Goal: Task Accomplishment & Management: Use online tool/utility

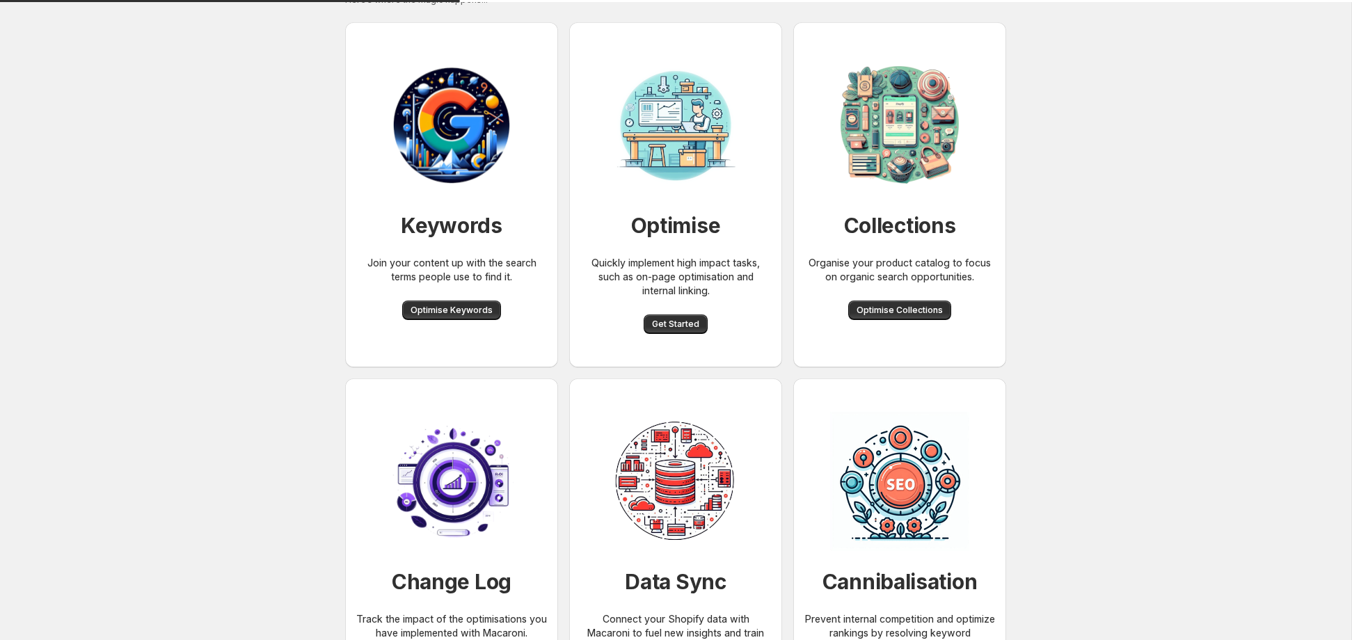
scroll to position [44, 0]
click at [677, 320] on span "Get Started" at bounding box center [675, 323] width 47 height 11
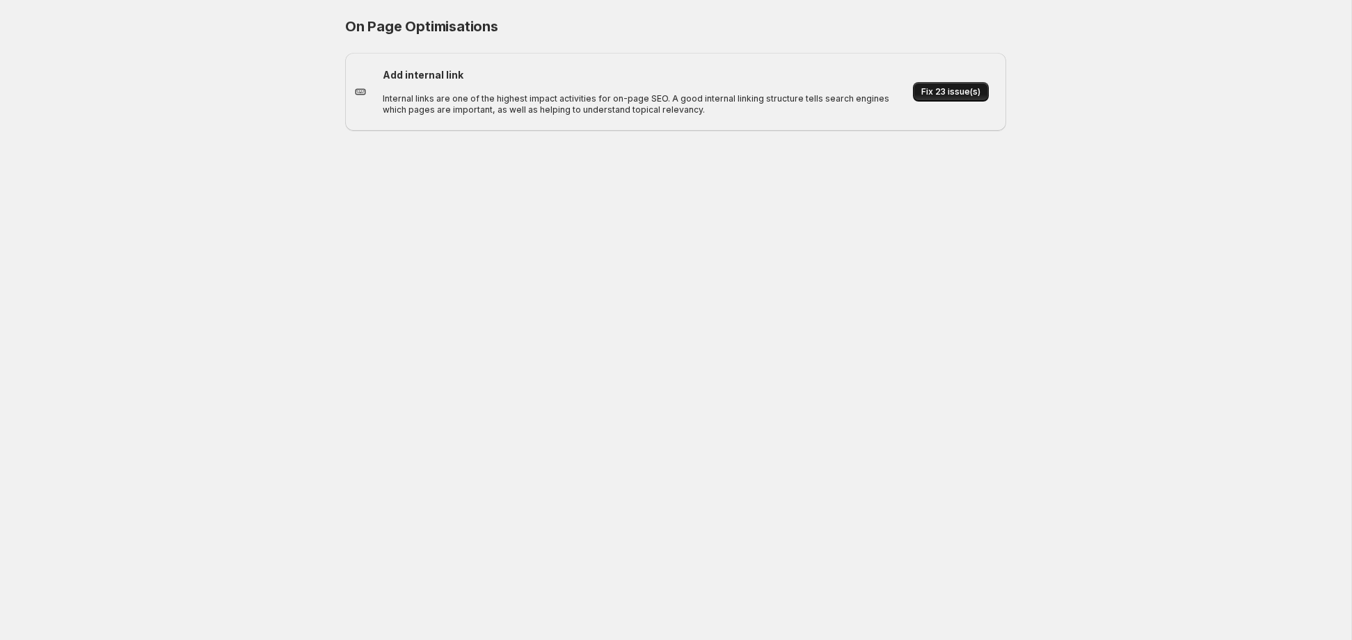
click at [944, 95] on span "Fix 23 issue(s)" at bounding box center [950, 91] width 59 height 11
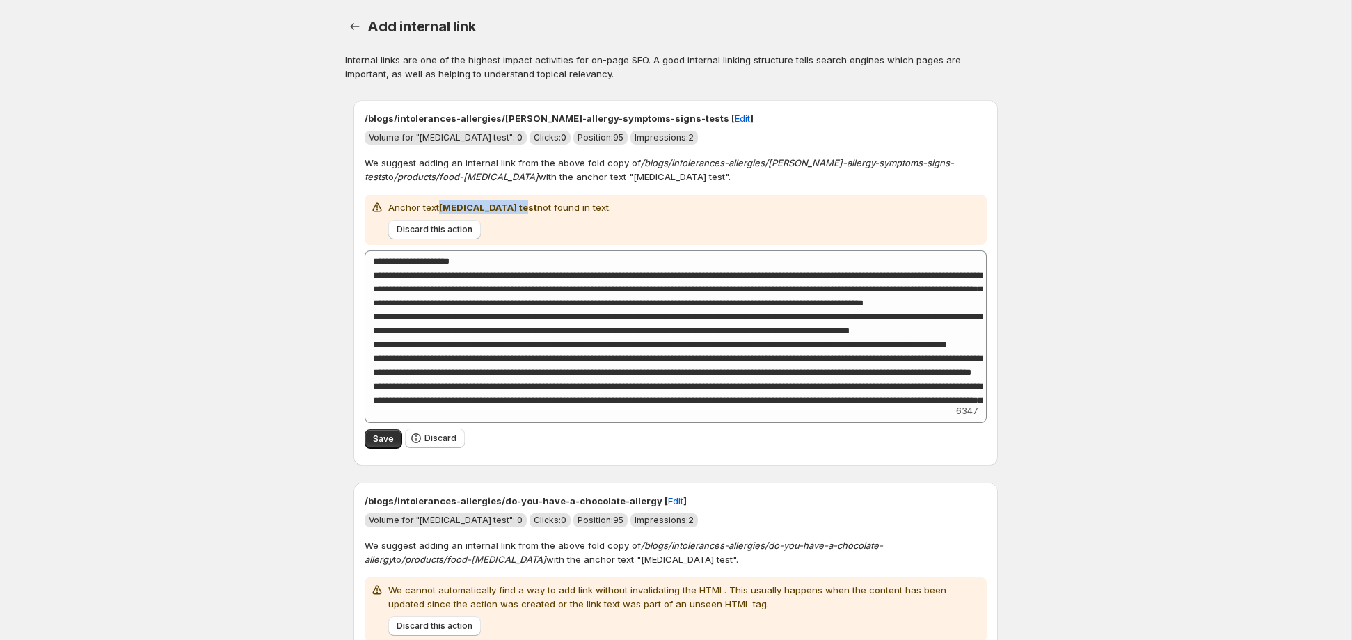
drag, startPoint x: 440, startPoint y: 208, endPoint x: 512, endPoint y: 210, distance: 71.7
click at [512, 210] on p "Anchor text [MEDICAL_DATA] test not found in text." at bounding box center [499, 207] width 223 height 14
copy strong "[MEDICAL_DATA] test"
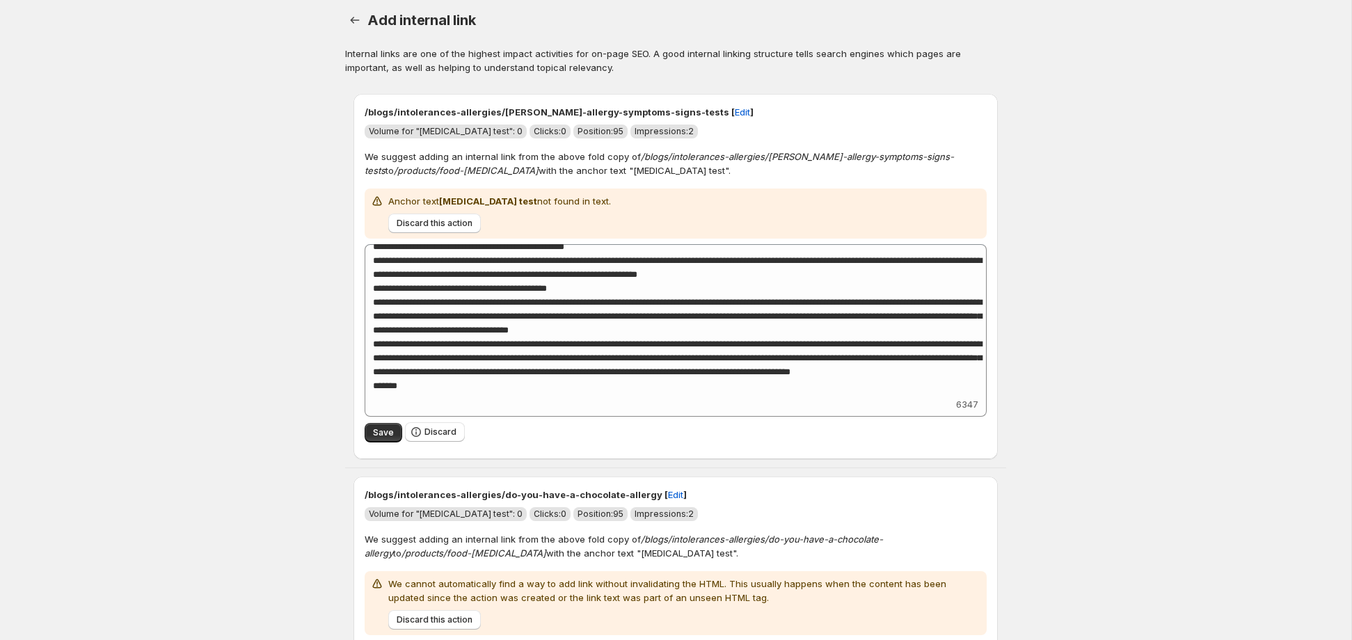
scroll to position [11, 0]
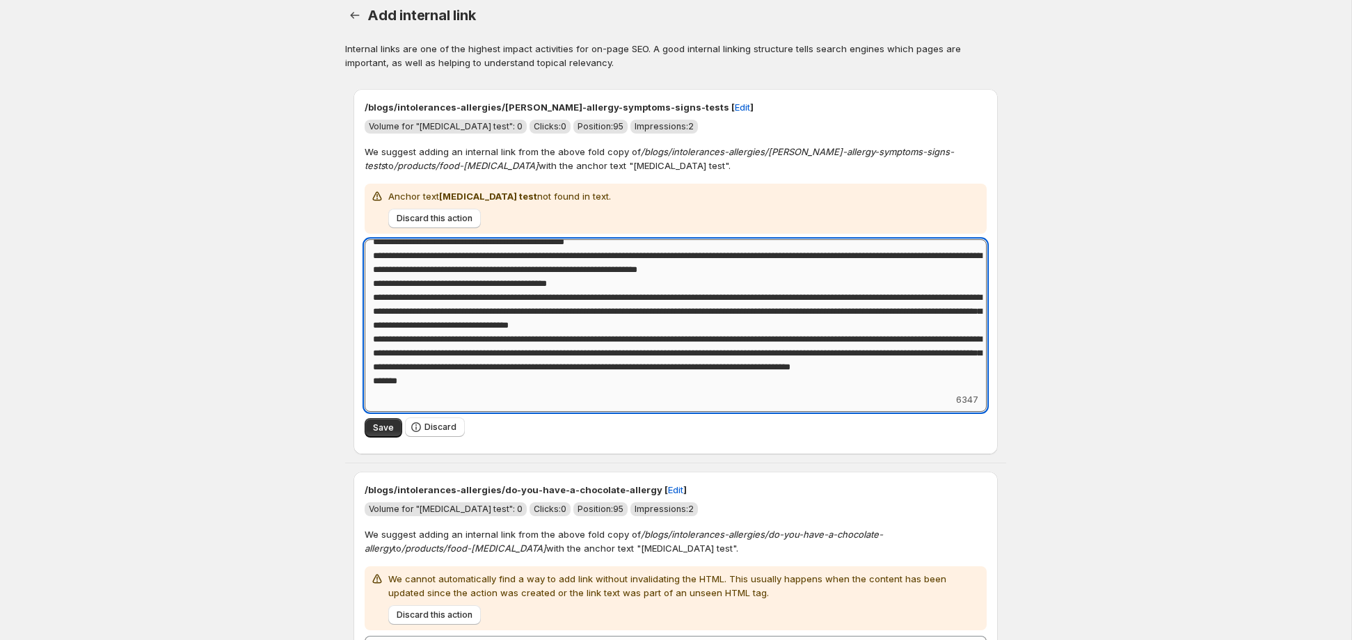
drag, startPoint x: 401, startPoint y: 341, endPoint x: 658, endPoint y: 340, distance: 256.8
click at [658, 340] on textarea "Add keyword label" at bounding box center [676, 315] width 622 height 153
paste textarea
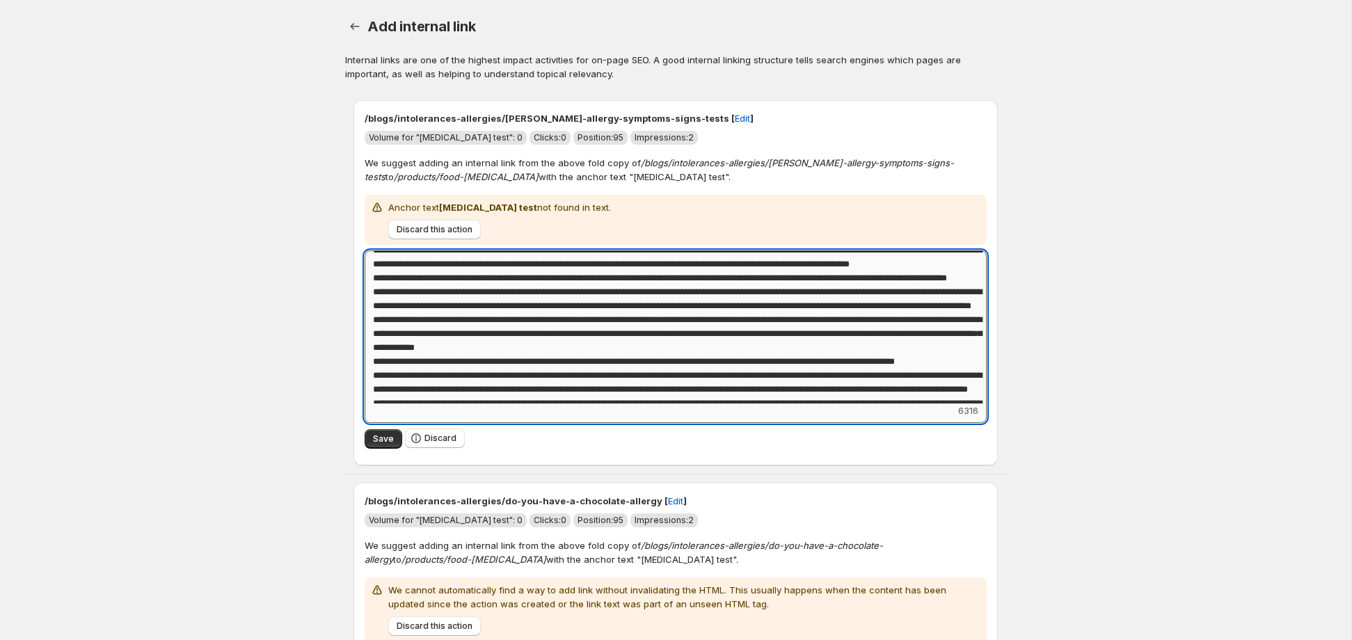
scroll to position [0, 0]
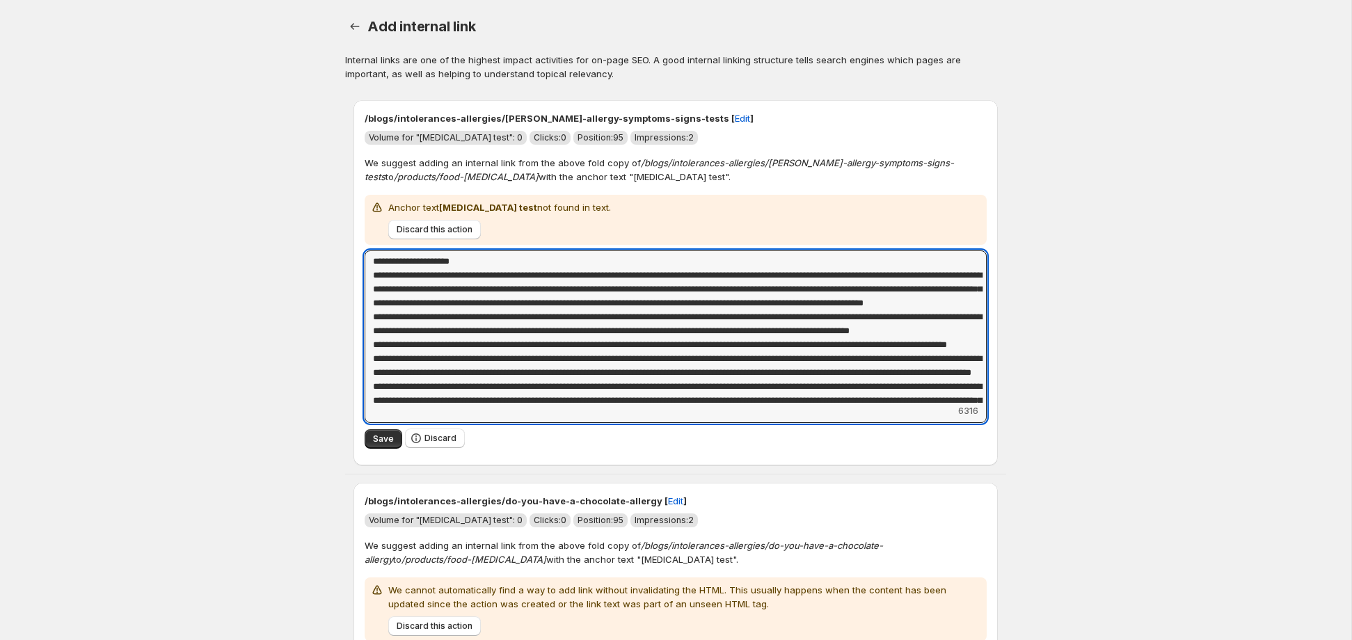
type textarea "**********"
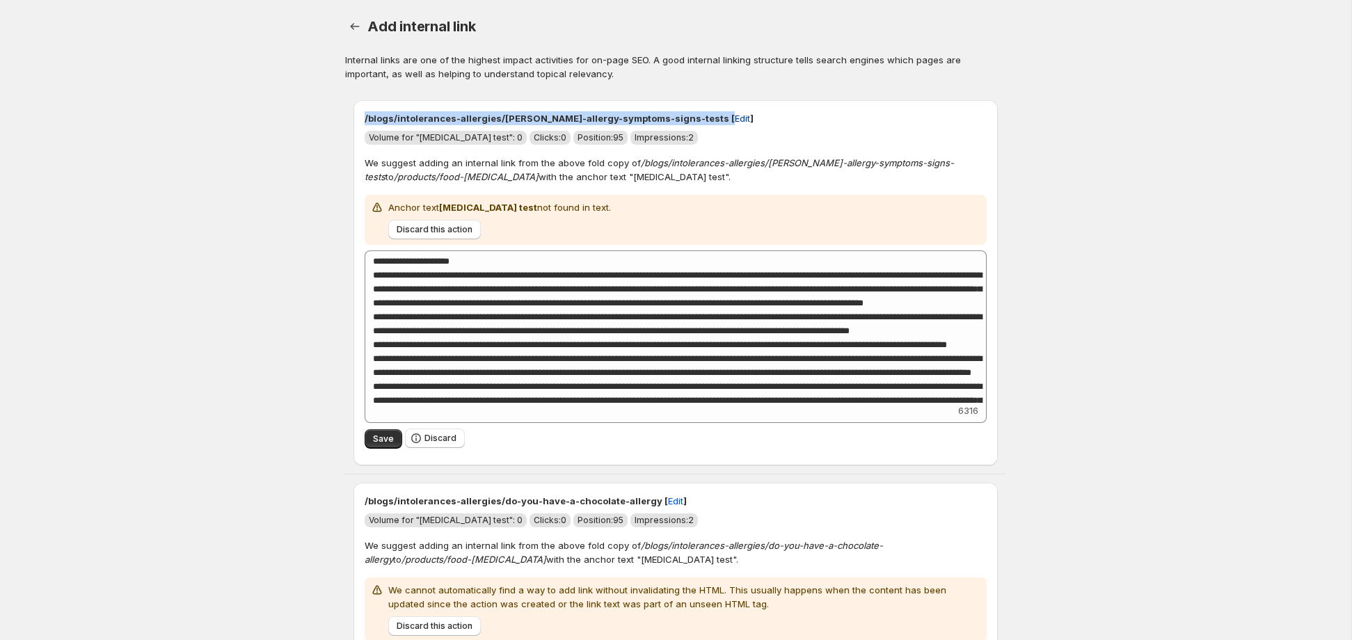
drag, startPoint x: 363, startPoint y: 120, endPoint x: 685, endPoint y: 121, distance: 322.2
click at [685, 121] on div "/blogs/intolerances-allergies/[PERSON_NAME]-allergy-symptoms-signs-tests [ Edit…" at bounding box center [675, 282] width 644 height 365
copy p "/blogs/intolerances-allergies/[PERSON_NAME]-allergy-symptoms-signs-tests [ Edit"
click at [452, 228] on span "Discard this action" at bounding box center [435, 229] width 76 height 11
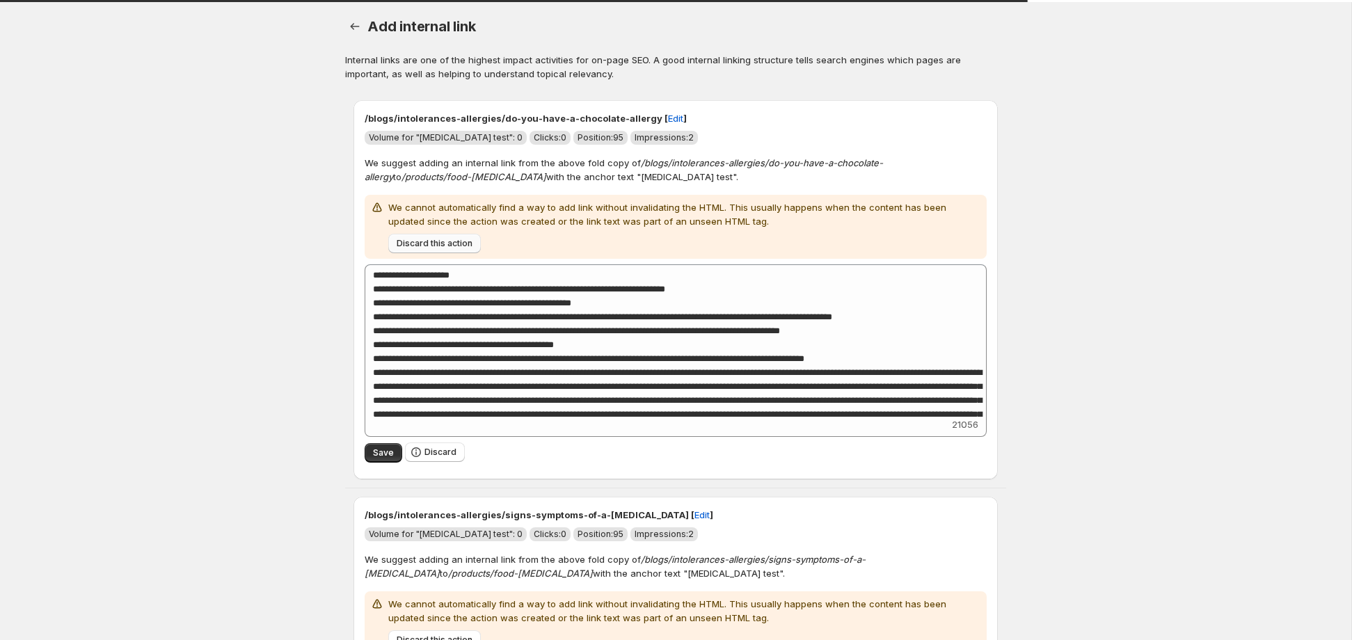
click at [429, 244] on span "Discard this action" at bounding box center [435, 243] width 76 height 11
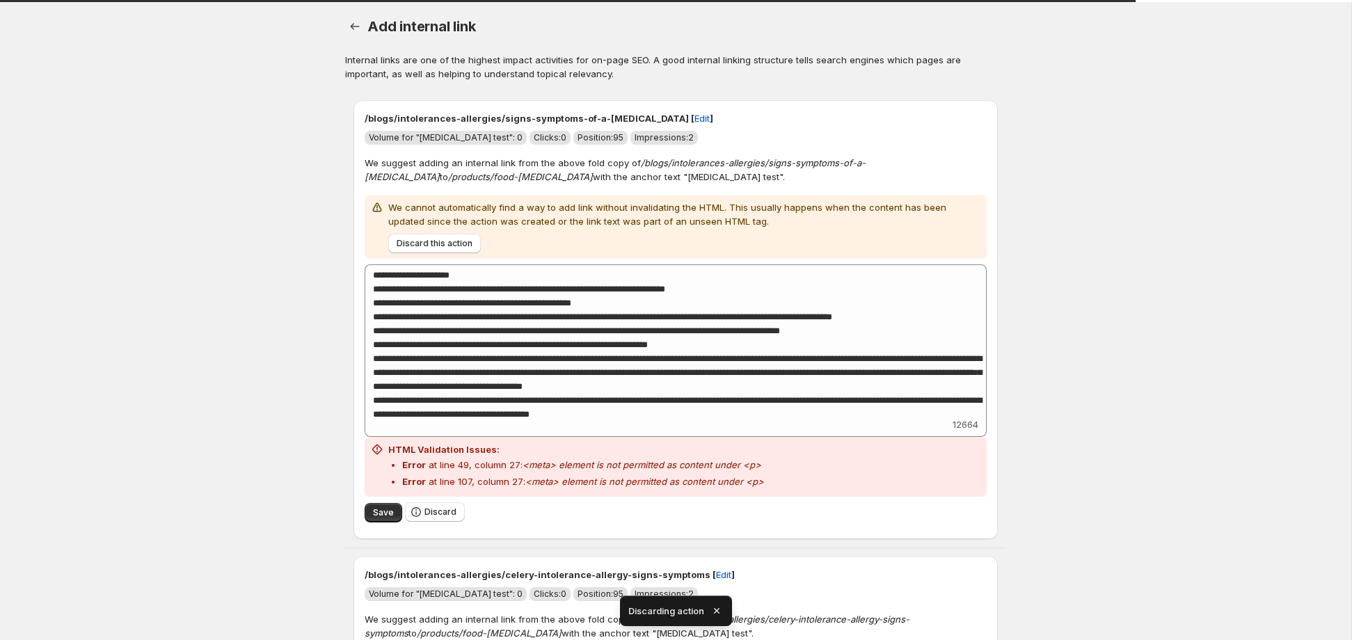
click at [429, 244] on span "Discard this action" at bounding box center [435, 243] width 76 height 11
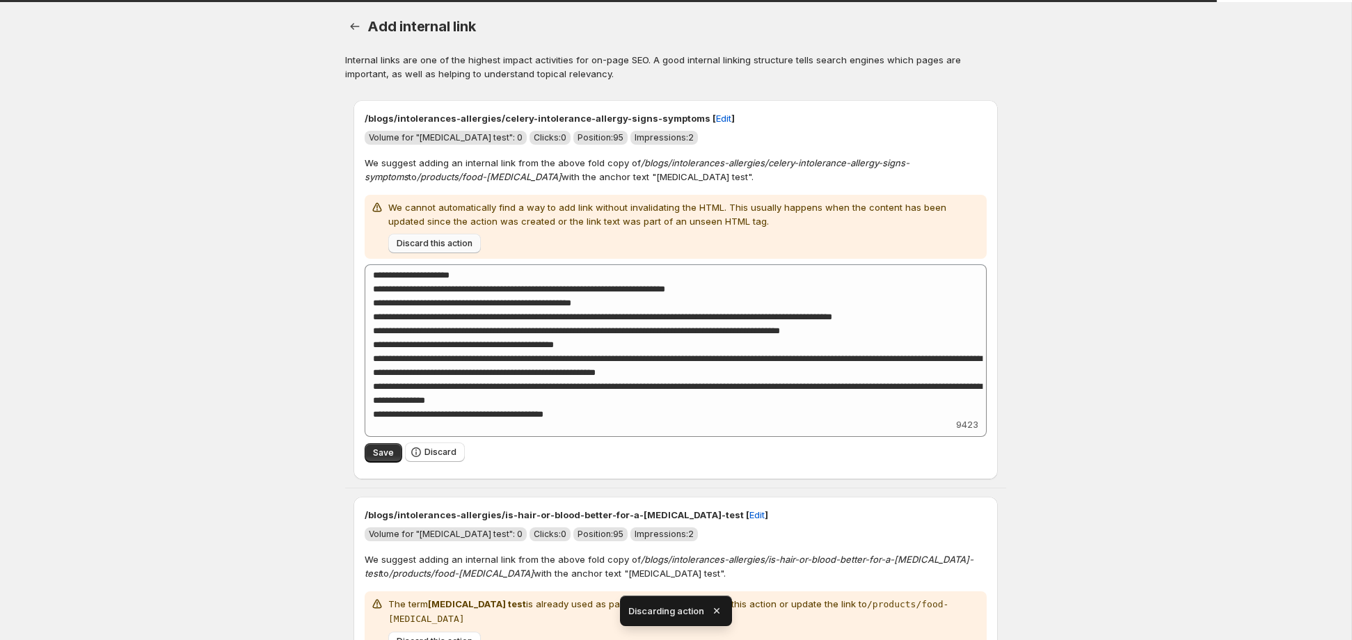
click at [421, 244] on span "Discard this action" at bounding box center [435, 243] width 76 height 11
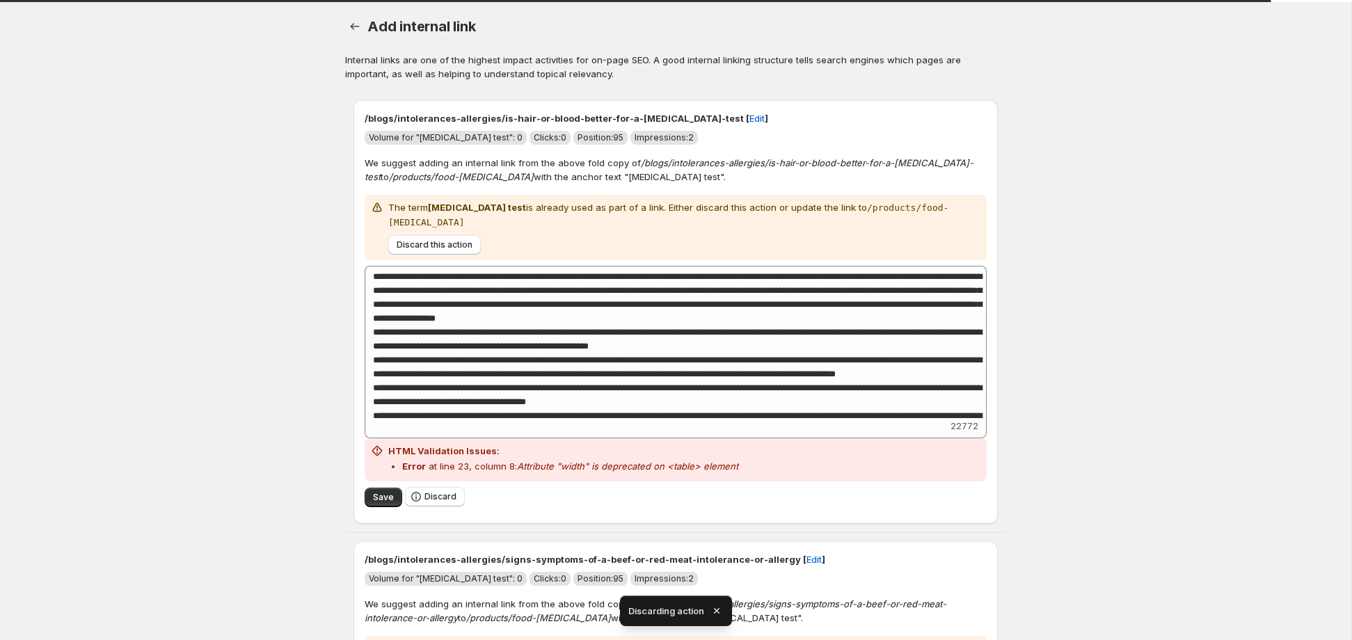
click at [421, 244] on span "Discard this action" at bounding box center [435, 244] width 76 height 11
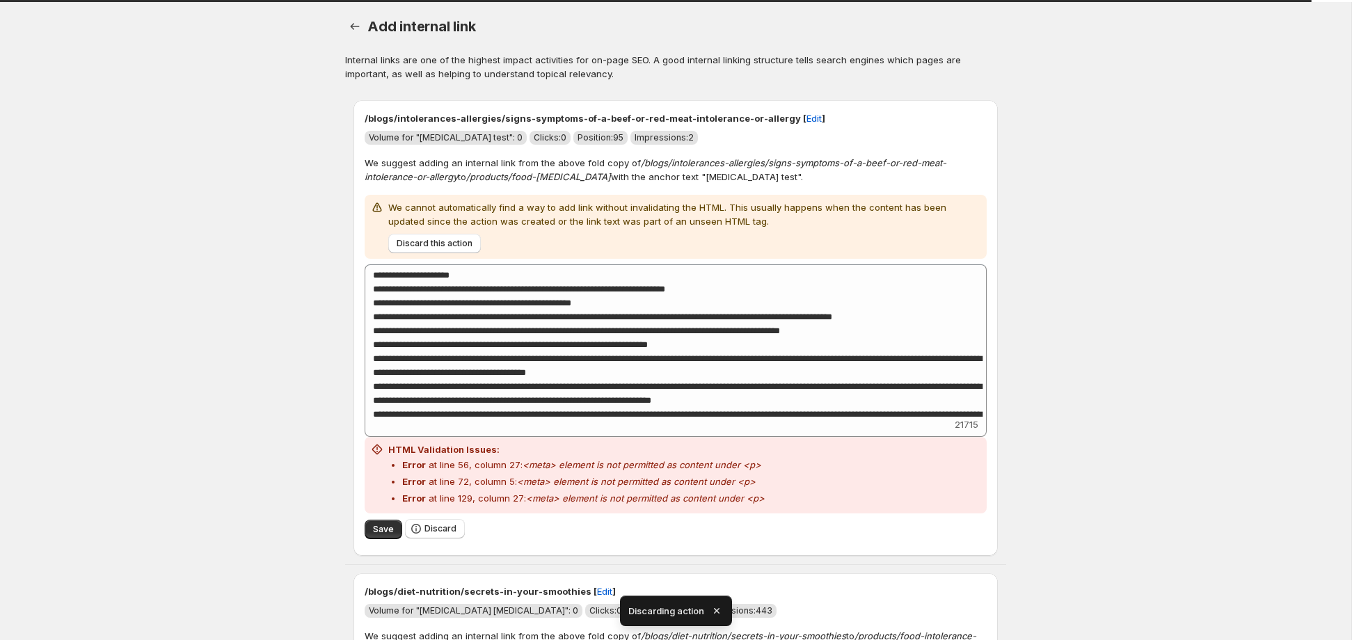
click at [421, 244] on span "Discard this action" at bounding box center [435, 243] width 76 height 11
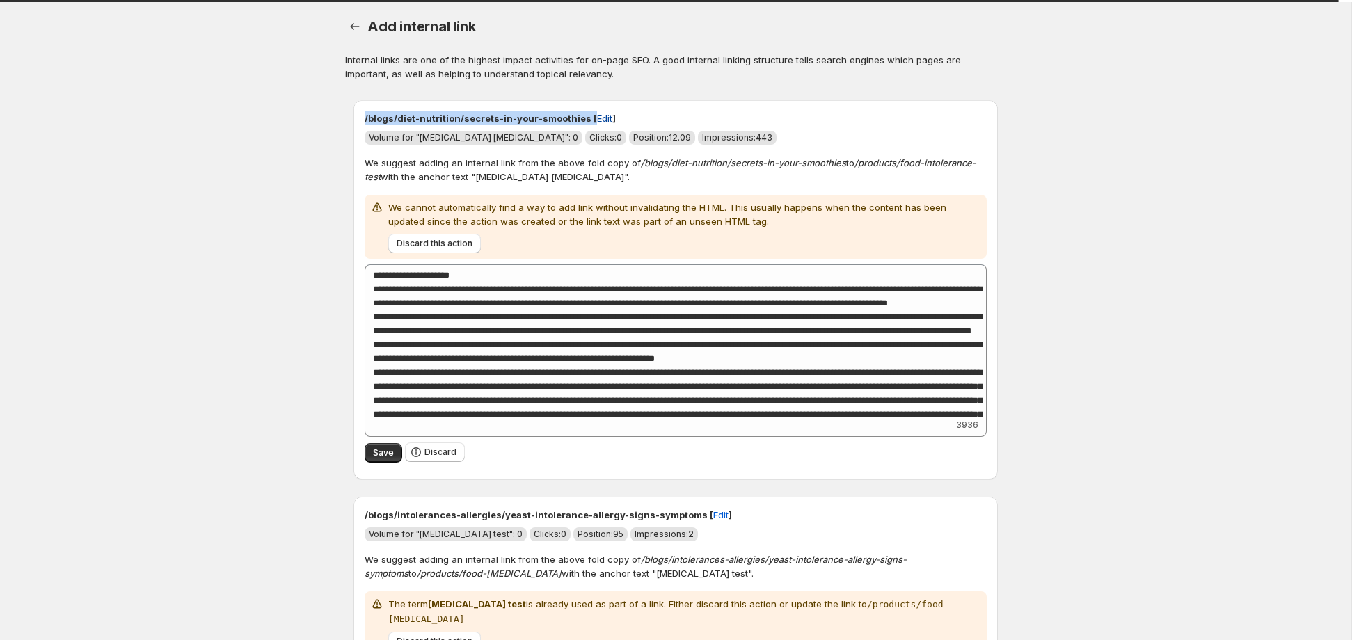
drag, startPoint x: 364, startPoint y: 121, endPoint x: 576, endPoint y: 120, distance: 212.2
click at [576, 120] on p "/blogs/diet-nutrition/secrets-in-your-smoothies [ Edit ]" at bounding box center [676, 118] width 622 height 14
copy p "/blogs/diet-nutrition/secrets-in-your-smoothies [ Edit"
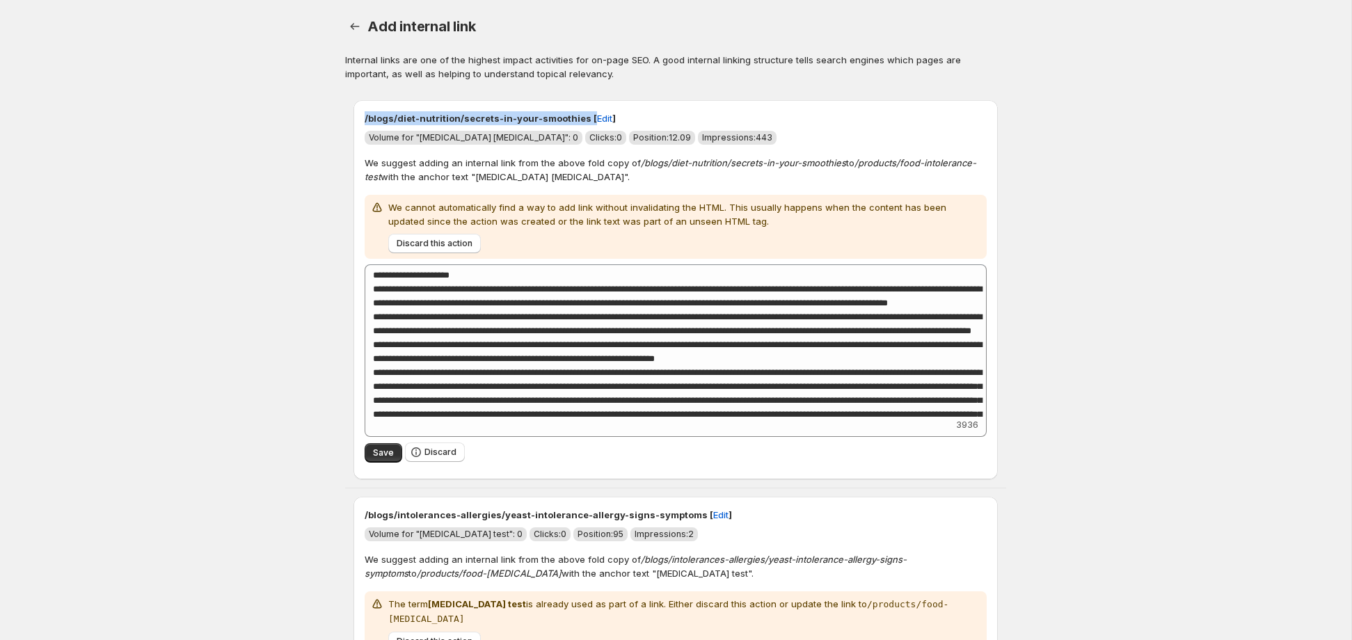
drag, startPoint x: 363, startPoint y: 120, endPoint x: 576, endPoint y: 120, distance: 212.9
click at [576, 120] on div "/blogs/diet-nutrition/secrets-in-your-smoothies [ Edit ] Volume for "[MEDICAL_D…" at bounding box center [675, 289] width 644 height 379
copy p "/blogs/diet-nutrition/secrets-in-your-smoothies [ Edit"
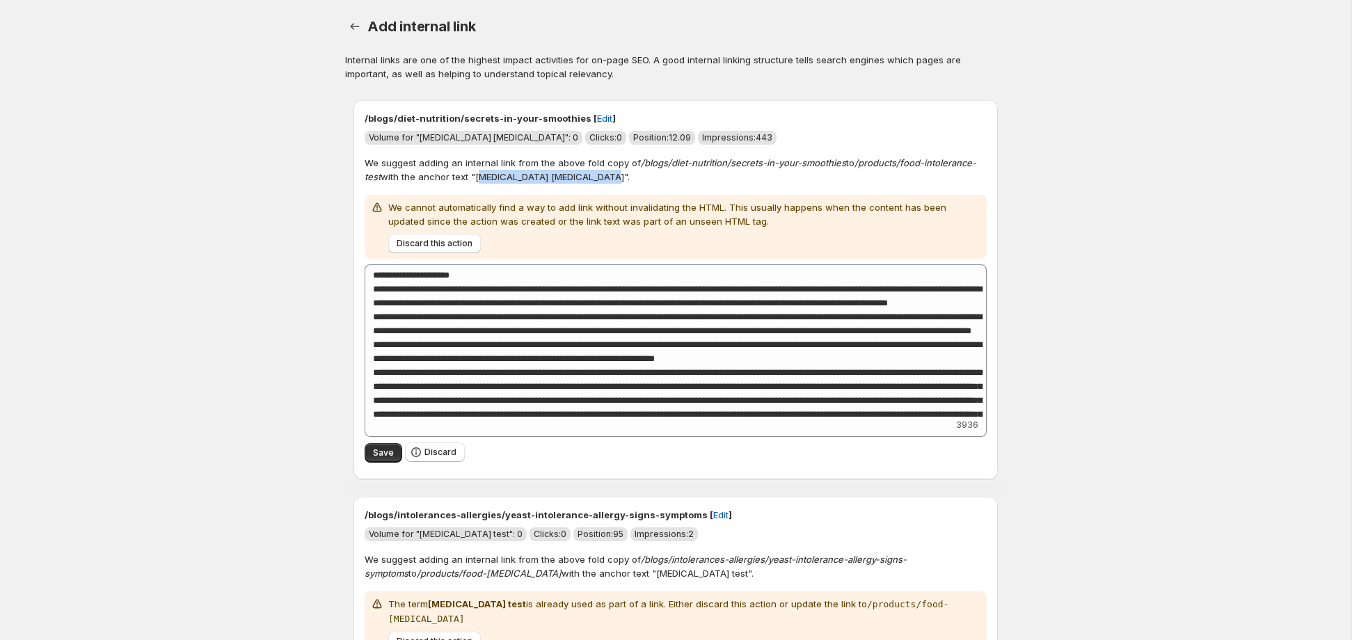
drag, startPoint x: 477, startPoint y: 178, endPoint x: 590, endPoint y: 179, distance: 113.4
click at [590, 179] on p "We suggest adding an internal link from the above fold copy of /blogs/diet-nutr…" at bounding box center [676, 170] width 622 height 28
copy p "[MEDICAL_DATA] [MEDICAL_DATA]"
click at [495, 175] on p "We suggest adding an internal link from the above fold copy of /blogs/diet-nutr…" at bounding box center [676, 170] width 622 height 28
drag, startPoint x: 475, startPoint y: 180, endPoint x: 590, endPoint y: 182, distance: 114.8
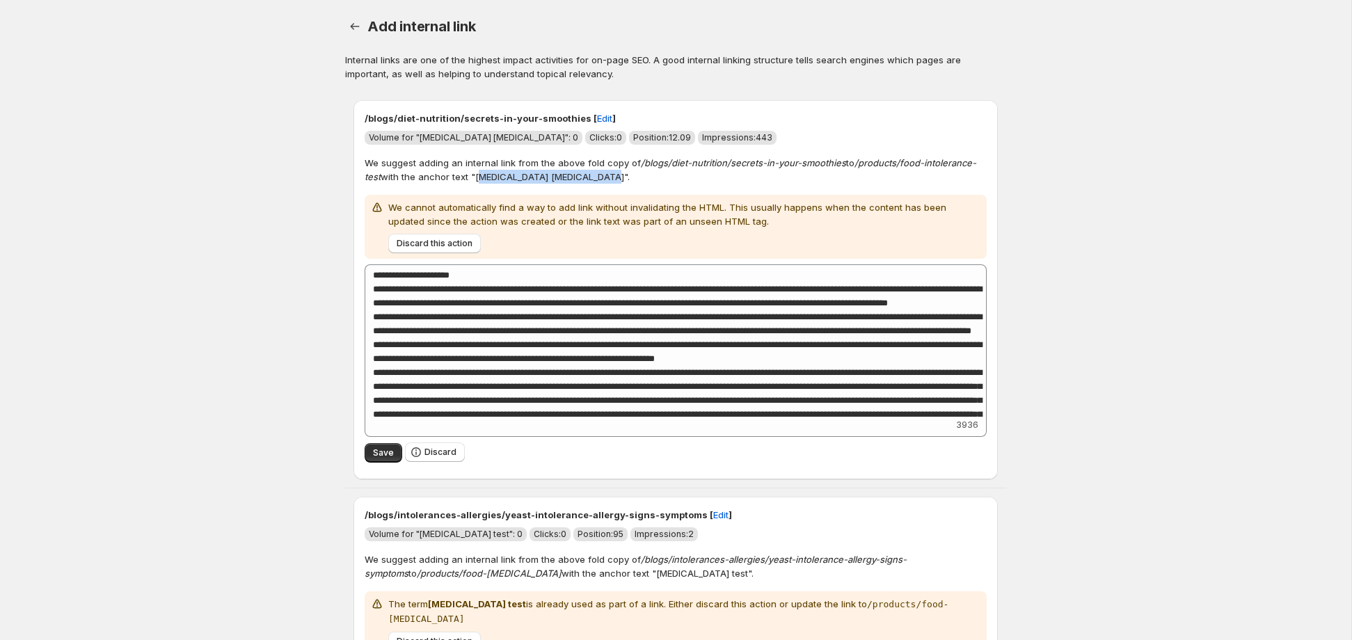
click at [590, 182] on p "We suggest adding an internal link from the above fold copy of /blogs/diet-nutr…" at bounding box center [676, 170] width 622 height 28
copy p "[MEDICAL_DATA] [MEDICAL_DATA]"
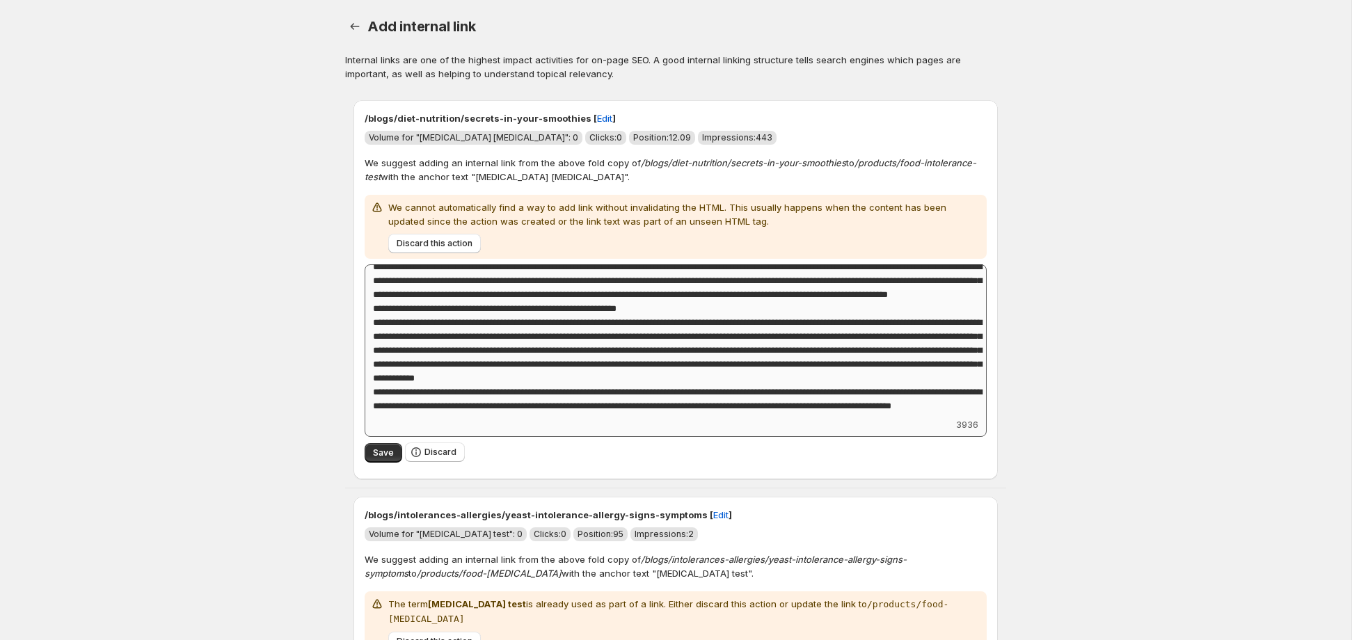
scroll to position [293, 0]
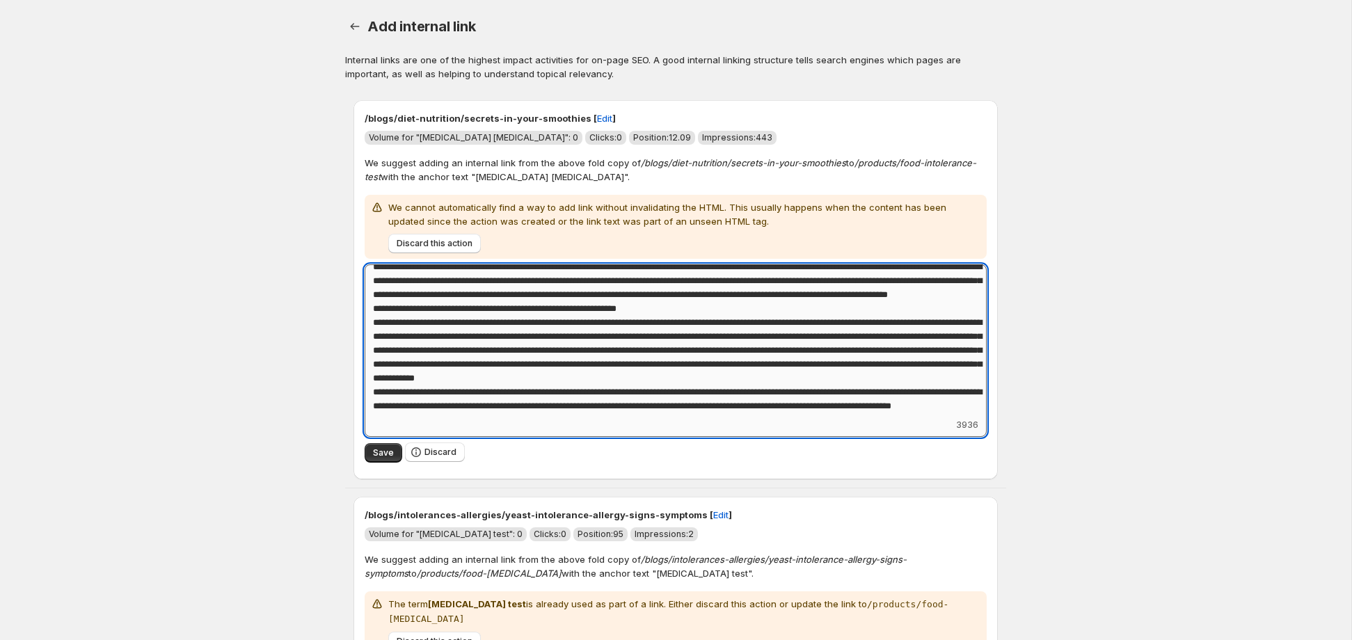
click at [469, 302] on textarea "Add keyword label" at bounding box center [676, 340] width 622 height 153
click at [649, 300] on textarea "Add keyword label" at bounding box center [676, 340] width 622 height 153
click at [654, 289] on textarea "Add keyword label" at bounding box center [676, 340] width 622 height 153
drag, startPoint x: 400, startPoint y: 303, endPoint x: 660, endPoint y: 314, distance: 259.8
click at [657, 303] on textarea "Add keyword label" at bounding box center [676, 340] width 622 height 153
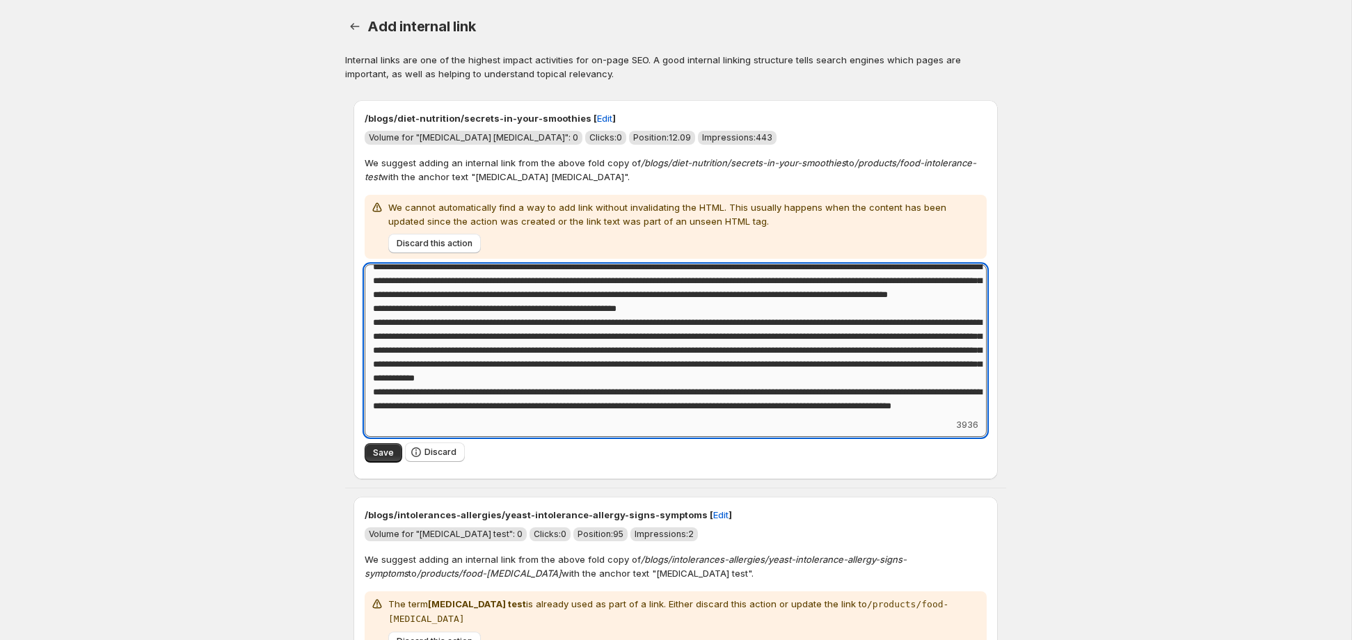
paste textarea
type textarea "**********"
click at [389, 456] on span "Save" at bounding box center [383, 452] width 21 height 11
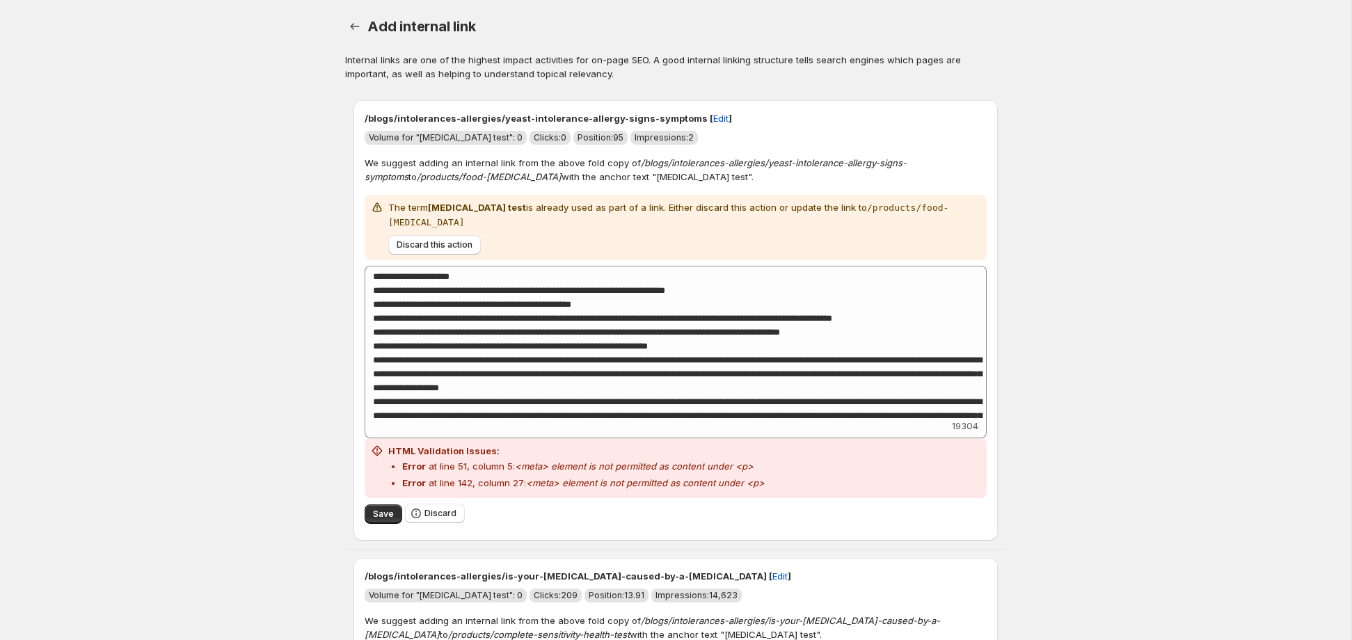
type textarea "**********"
click at [350, 24] on icon "button" at bounding box center [355, 26] width 14 height 14
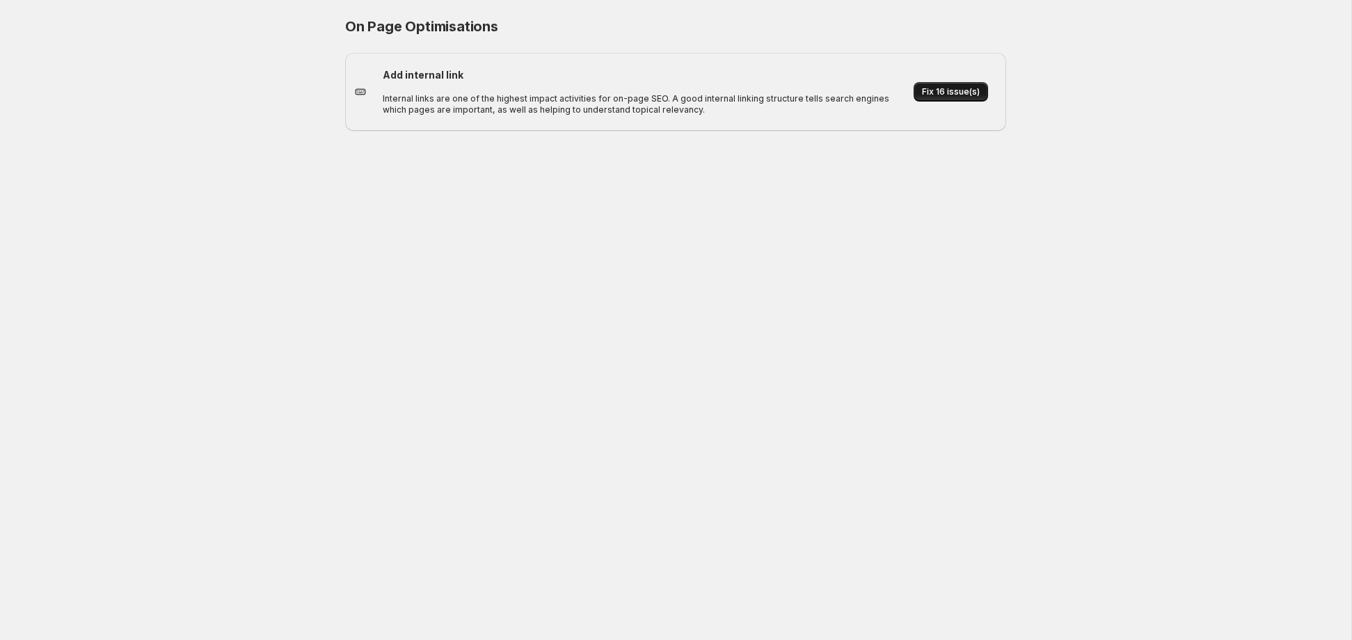
click at [951, 96] on span "Fix 16 issue(s)" at bounding box center [951, 91] width 58 height 11
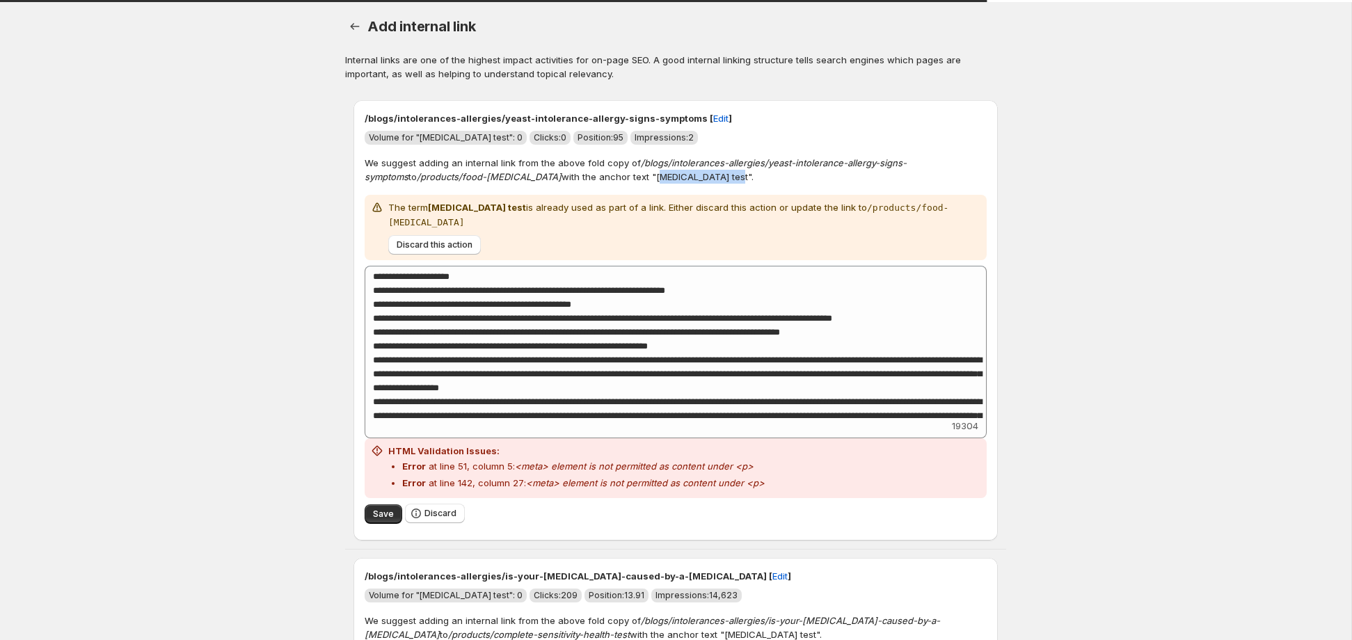
drag, startPoint x: 578, startPoint y: 178, endPoint x: 646, endPoint y: 180, distance: 68.2
click at [646, 180] on p "We suggest adding an internal link from the above fold copy of /blogs/intoleran…" at bounding box center [676, 170] width 622 height 28
copy p "[MEDICAL_DATA] test"
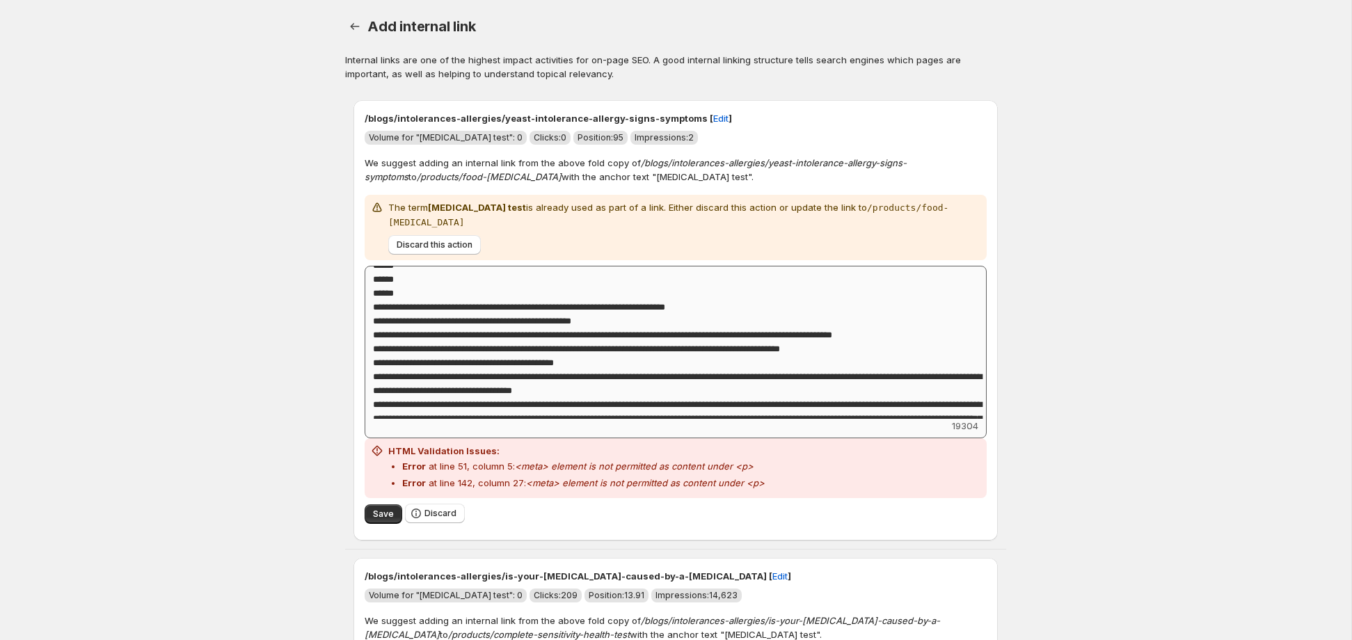
scroll to position [1037, 0]
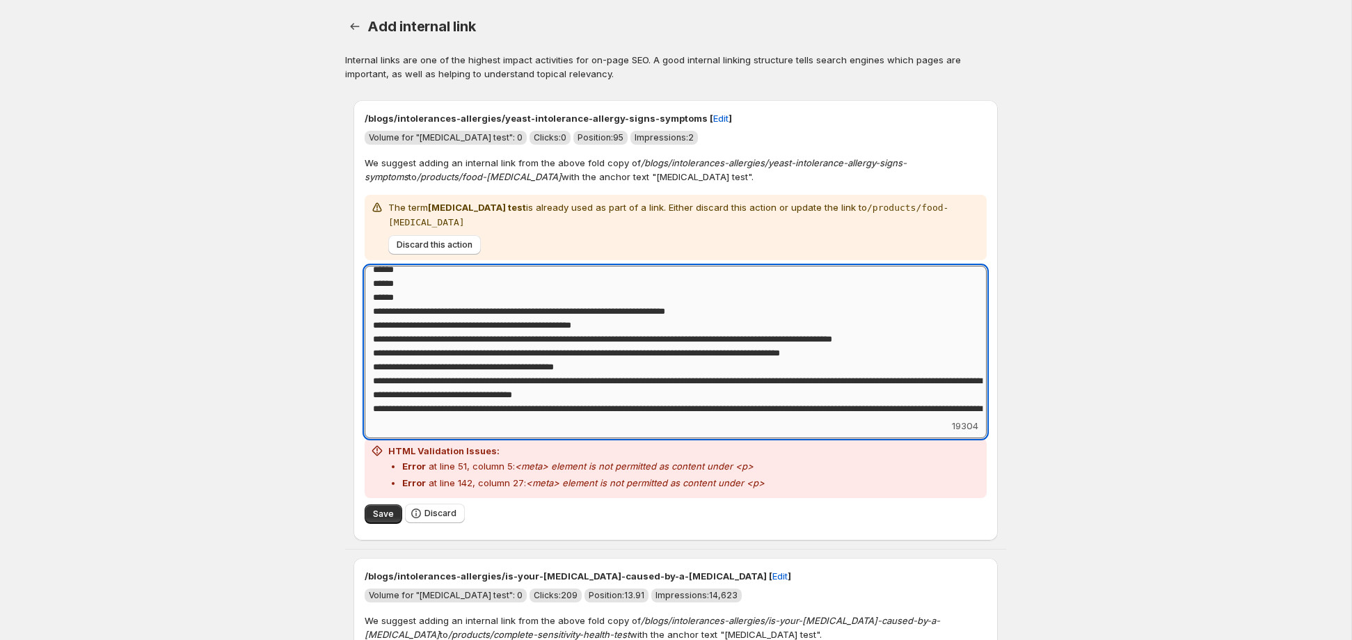
drag, startPoint x: 400, startPoint y: 367, endPoint x: 658, endPoint y: 366, distance: 257.5
click at [658, 366] on textarea "Add keyword label" at bounding box center [676, 342] width 622 height 153
paste textarea
click at [741, 353] on textarea "Add keyword label" at bounding box center [676, 342] width 622 height 153
click at [813, 353] on textarea "Add keyword label" at bounding box center [676, 342] width 622 height 153
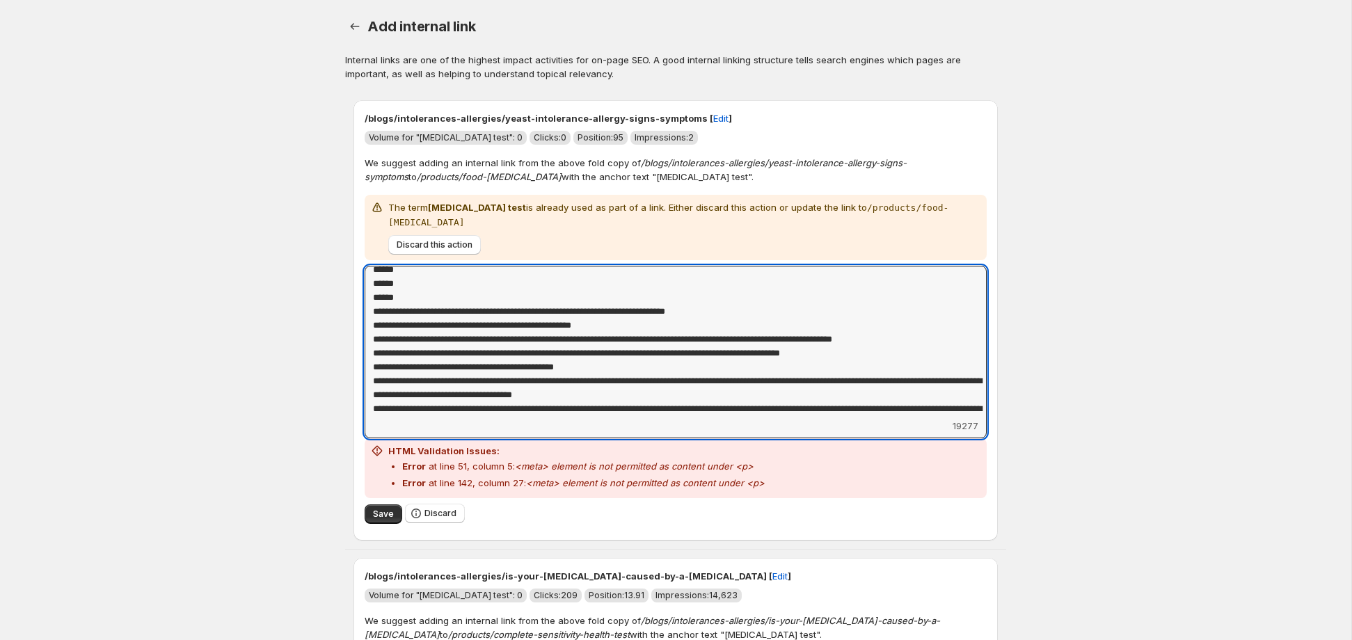
type textarea "**********"
click at [386, 515] on span "Save" at bounding box center [383, 514] width 21 height 11
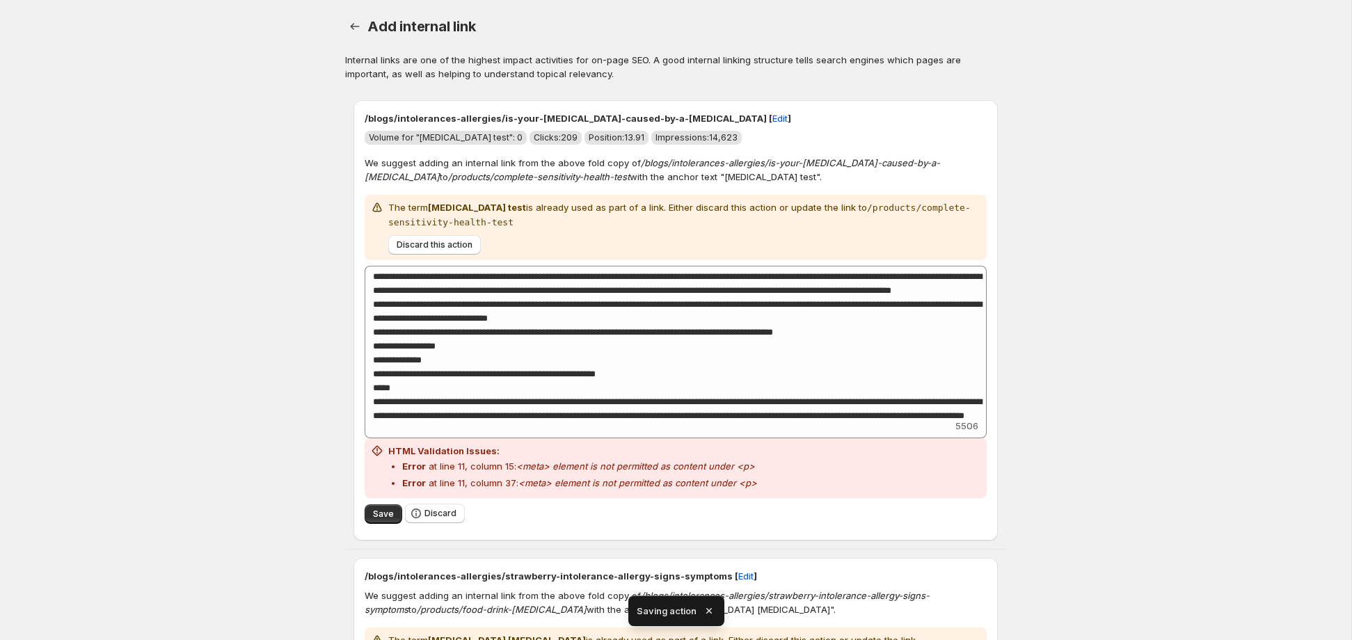
type textarea "**********"
drag, startPoint x: 644, startPoint y: 180, endPoint x: 730, endPoint y: 182, distance: 86.3
click at [730, 182] on p "We suggest adding an internal link from the above fold copy of /blogs/intoleran…" at bounding box center [676, 170] width 622 height 28
copy p "[MEDICAL_DATA] test"
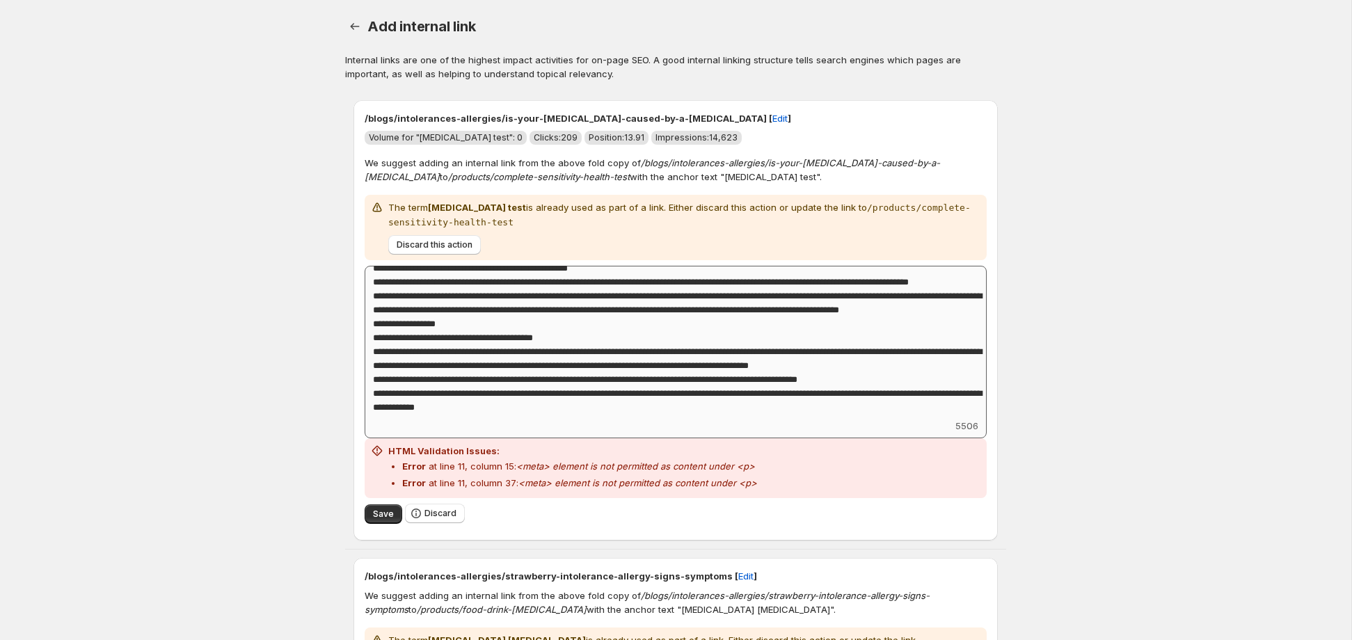
scroll to position [848, 0]
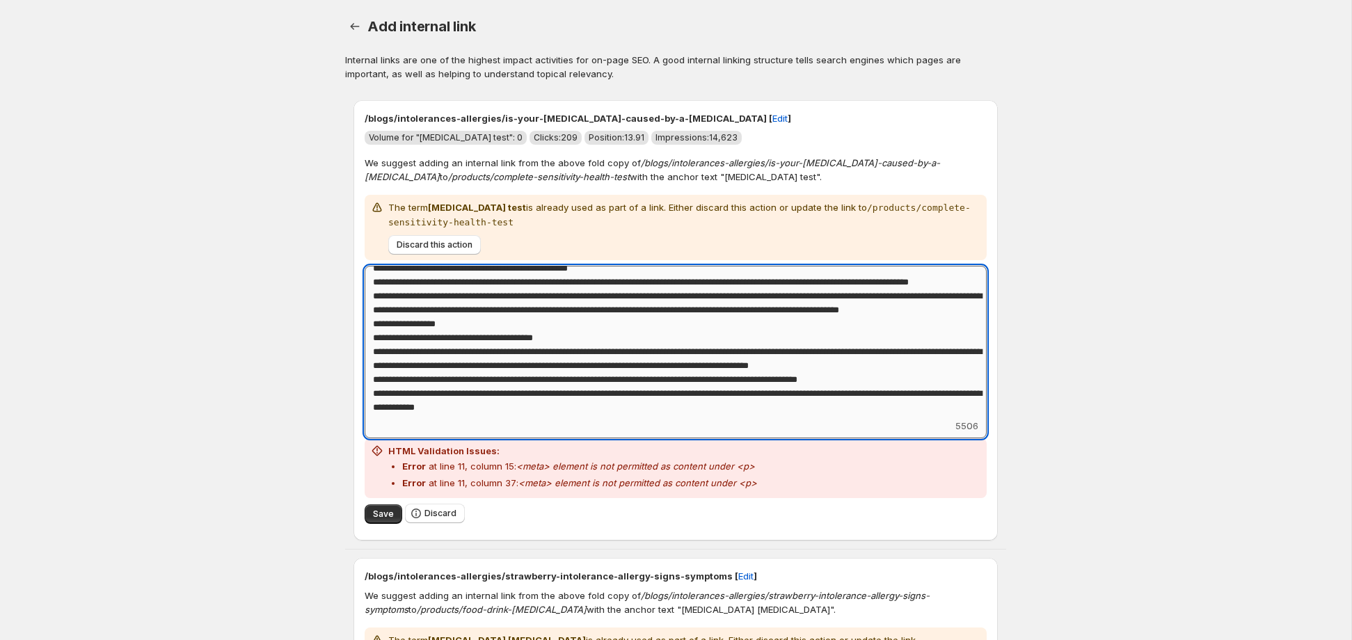
click at [782, 305] on textarea "Add keyword label" at bounding box center [676, 342] width 622 height 153
drag, startPoint x: 739, startPoint y: 308, endPoint x: 864, endPoint y: 308, distance: 125.3
click at [864, 308] on textarea "Add keyword label" at bounding box center [676, 342] width 622 height 153
paste textarea "**********"
click at [446, 321] on textarea "Add keyword label" at bounding box center [676, 342] width 622 height 153
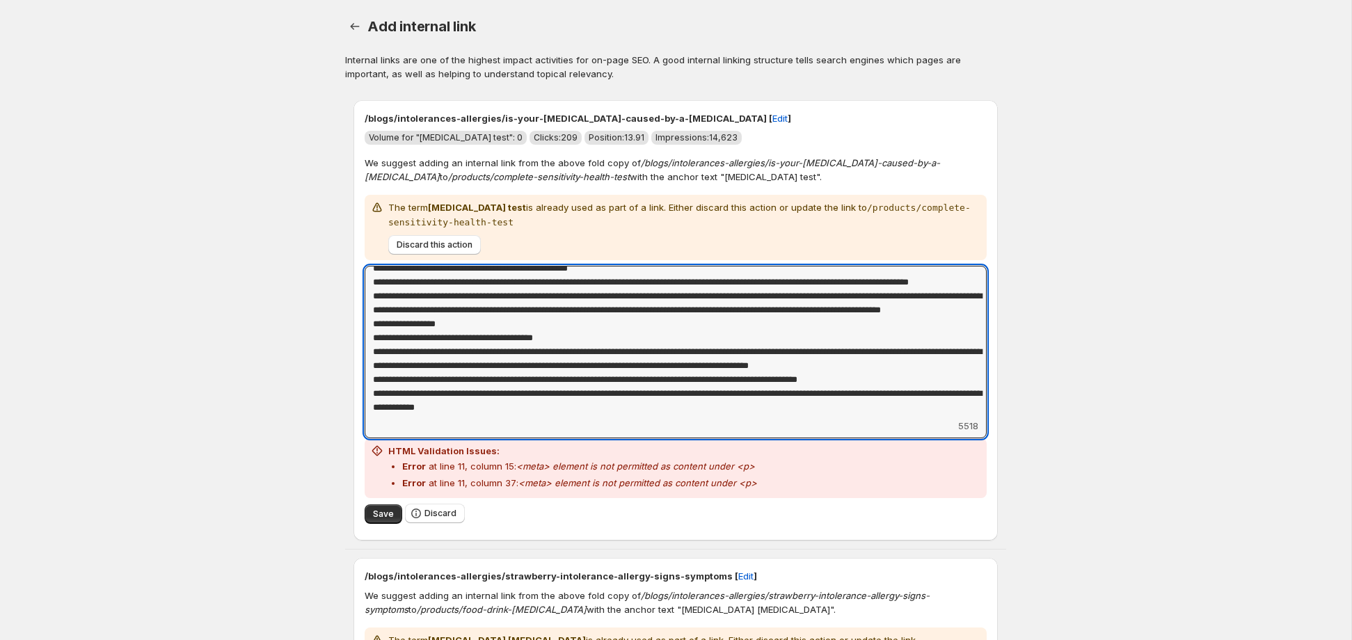
type textarea "**********"
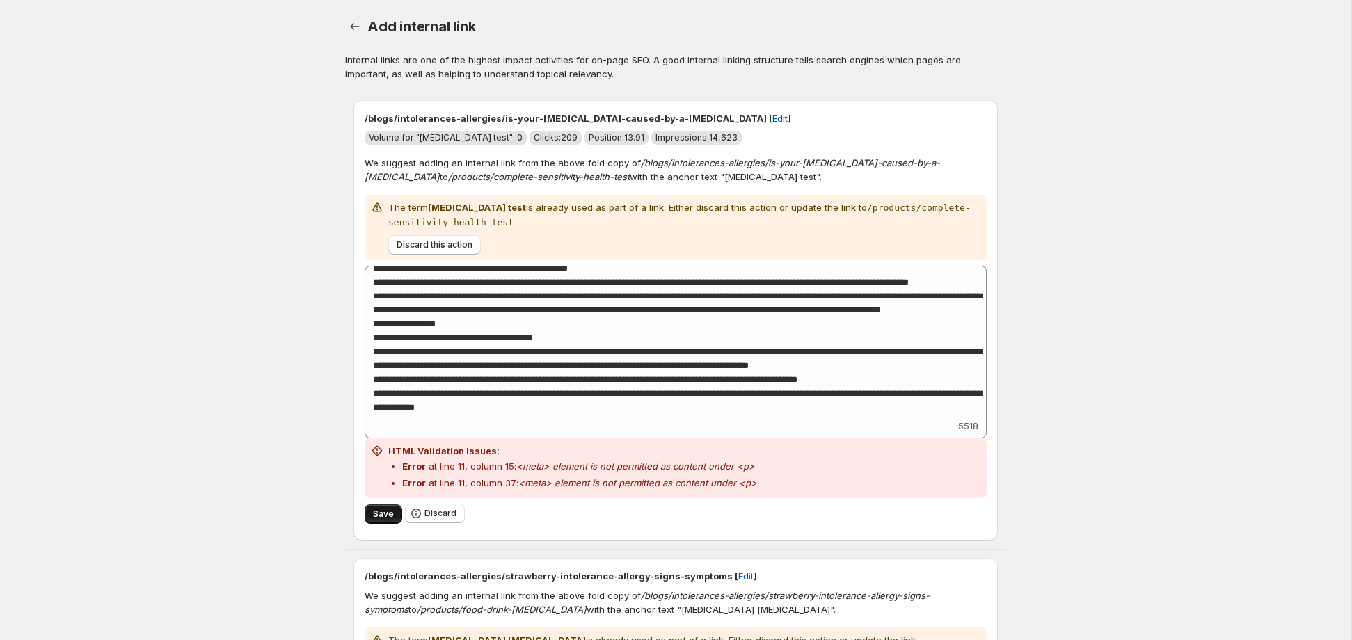
click at [385, 512] on span "Save" at bounding box center [383, 514] width 21 height 11
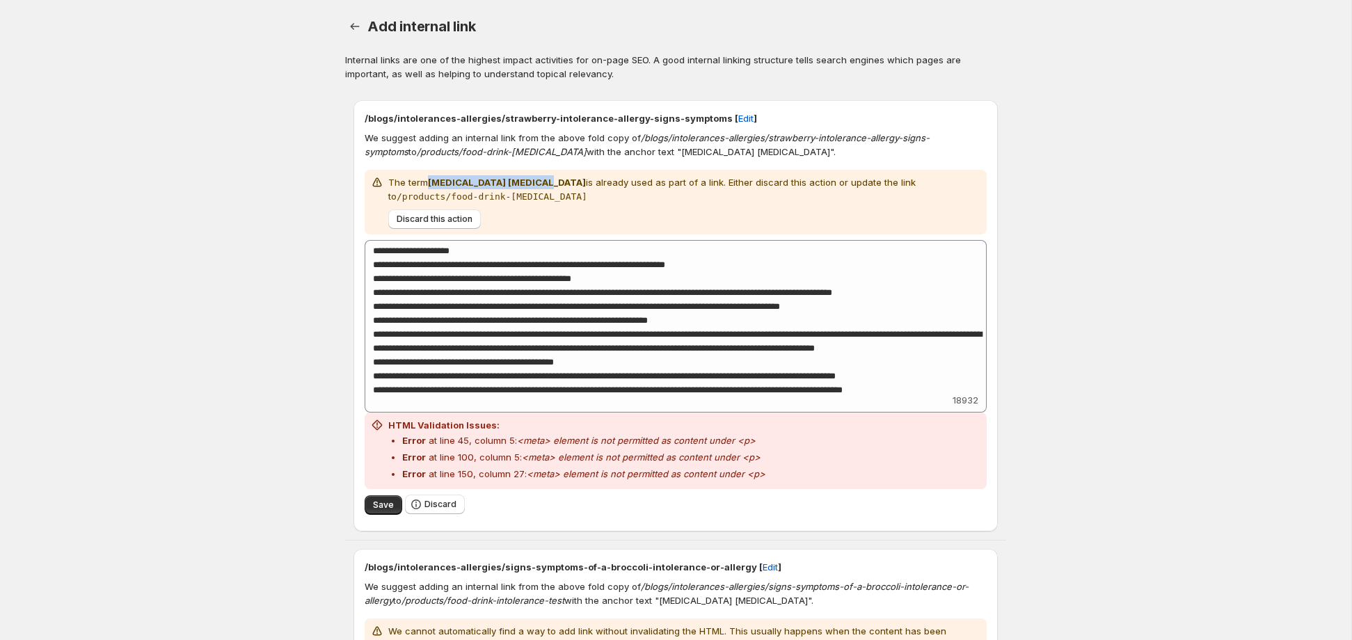
drag, startPoint x: 432, startPoint y: 184, endPoint x: 527, endPoint y: 186, distance: 95.4
click at [527, 186] on strong "[MEDICAL_DATA] [MEDICAL_DATA]" at bounding box center [507, 182] width 158 height 11
copy strong "[MEDICAL_DATA] [MEDICAL_DATA]"
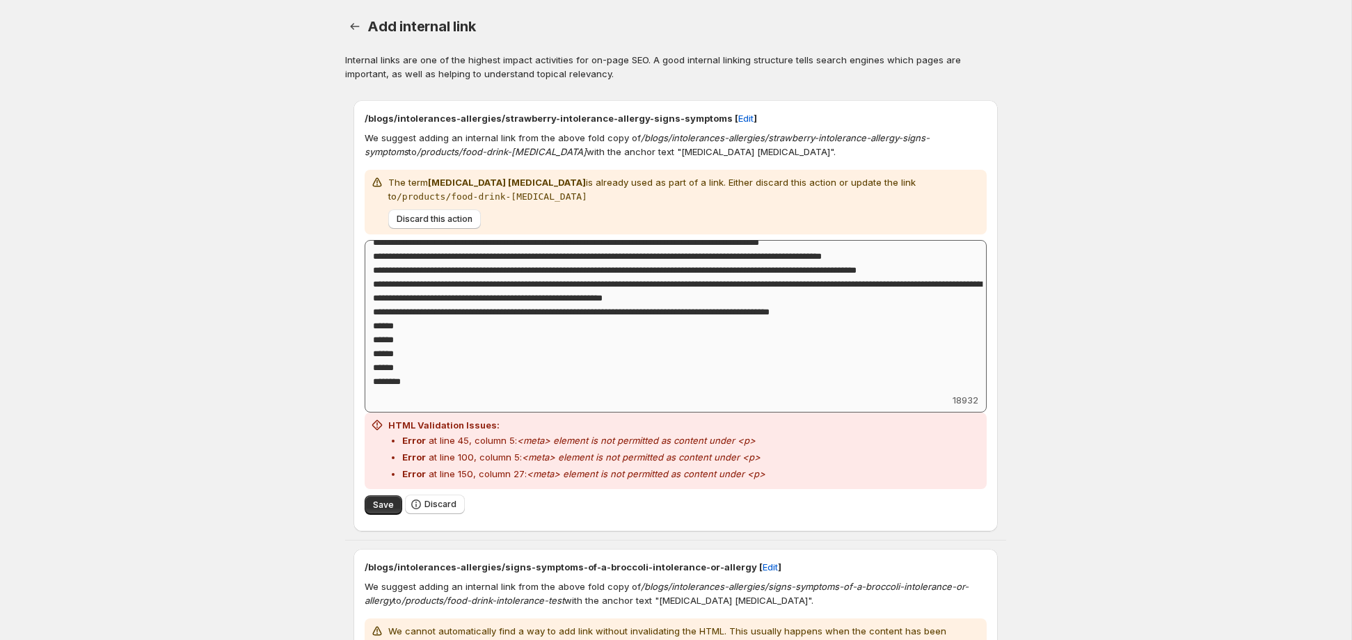
type textarea "**********"
drag, startPoint x: 866, startPoint y: 186, endPoint x: 454, endPoint y: 199, distance: 411.5
click at [454, 199] on p "The term [MEDICAL_DATA] [MEDICAL_DATA] is already used as part of a link. Eithe…" at bounding box center [684, 189] width 593 height 29
copy code "/products/food-drink-[MEDICAL_DATA]"
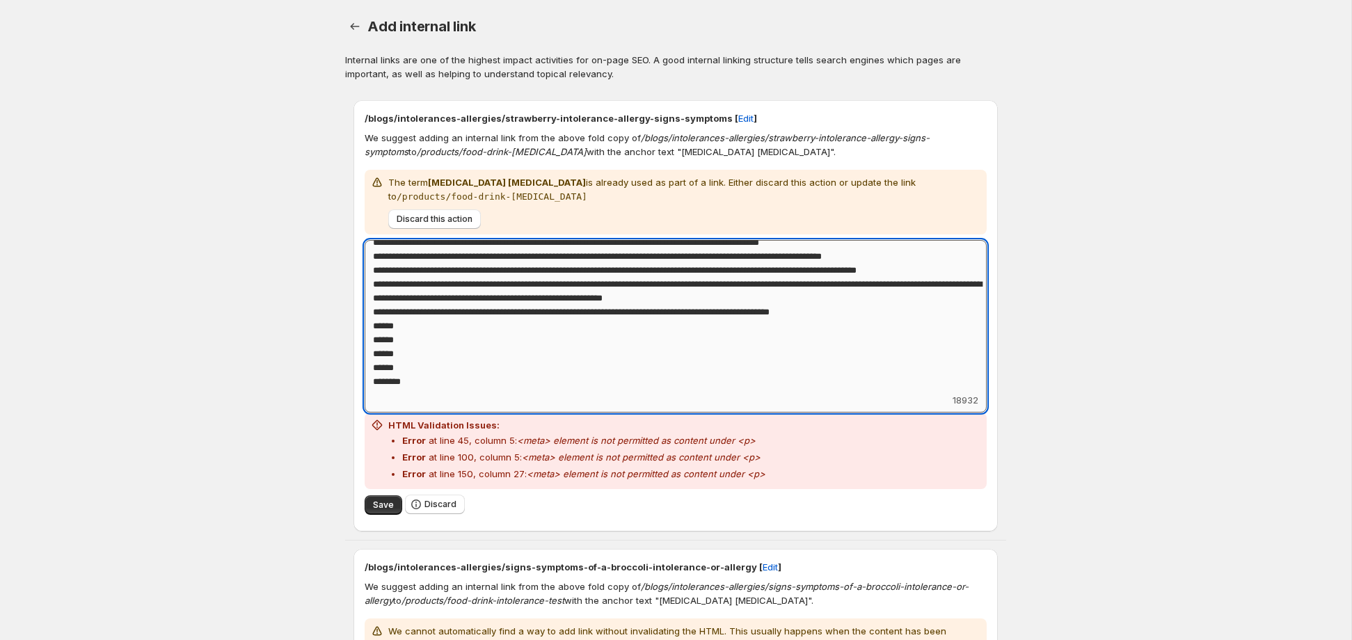
drag, startPoint x: 540, startPoint y: 310, endPoint x: 796, endPoint y: 309, distance: 256.1
click at [796, 309] on textarea "Add keyword label" at bounding box center [676, 316] width 622 height 153
paste textarea
click at [742, 309] on textarea "Add keyword label" at bounding box center [676, 316] width 622 height 153
type textarea "**********"
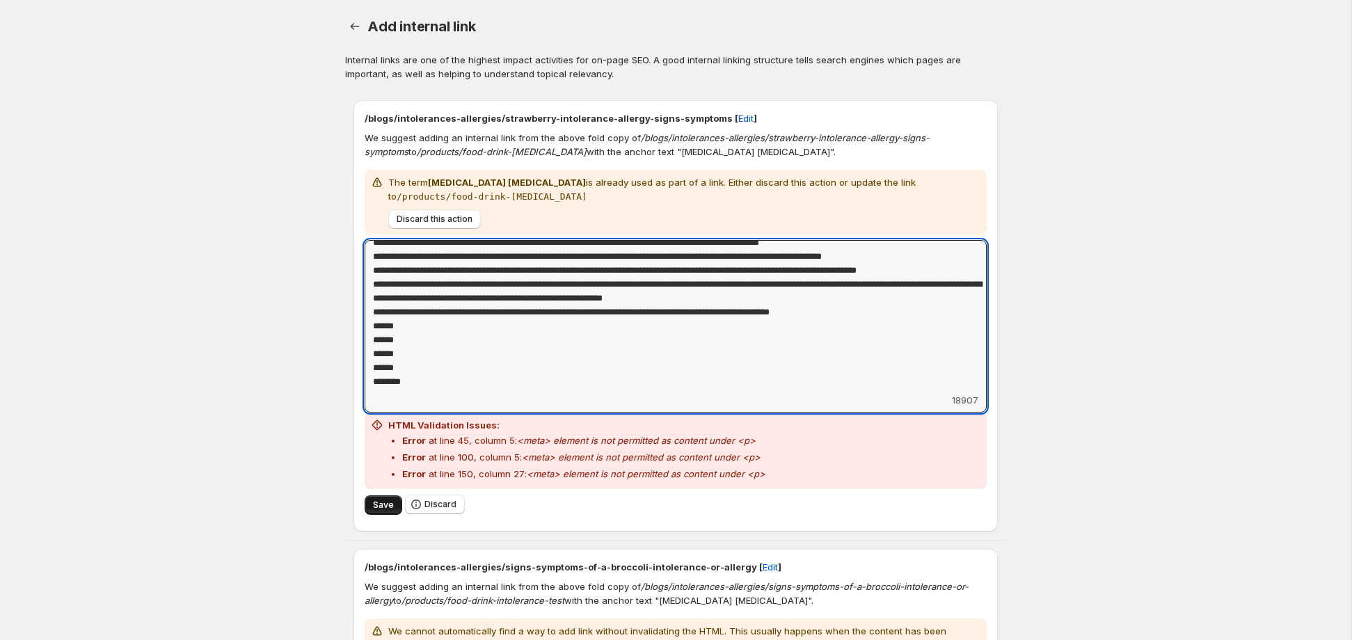
click at [388, 508] on span "Save" at bounding box center [383, 505] width 21 height 11
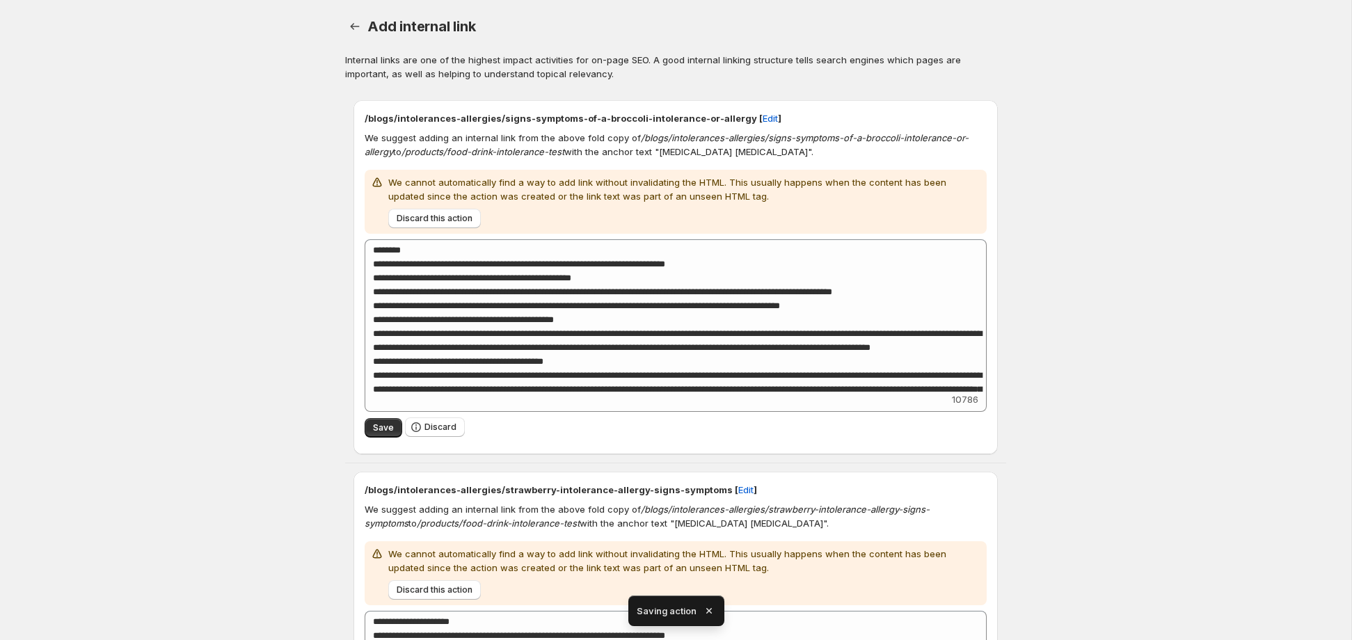
type textarea "**********"
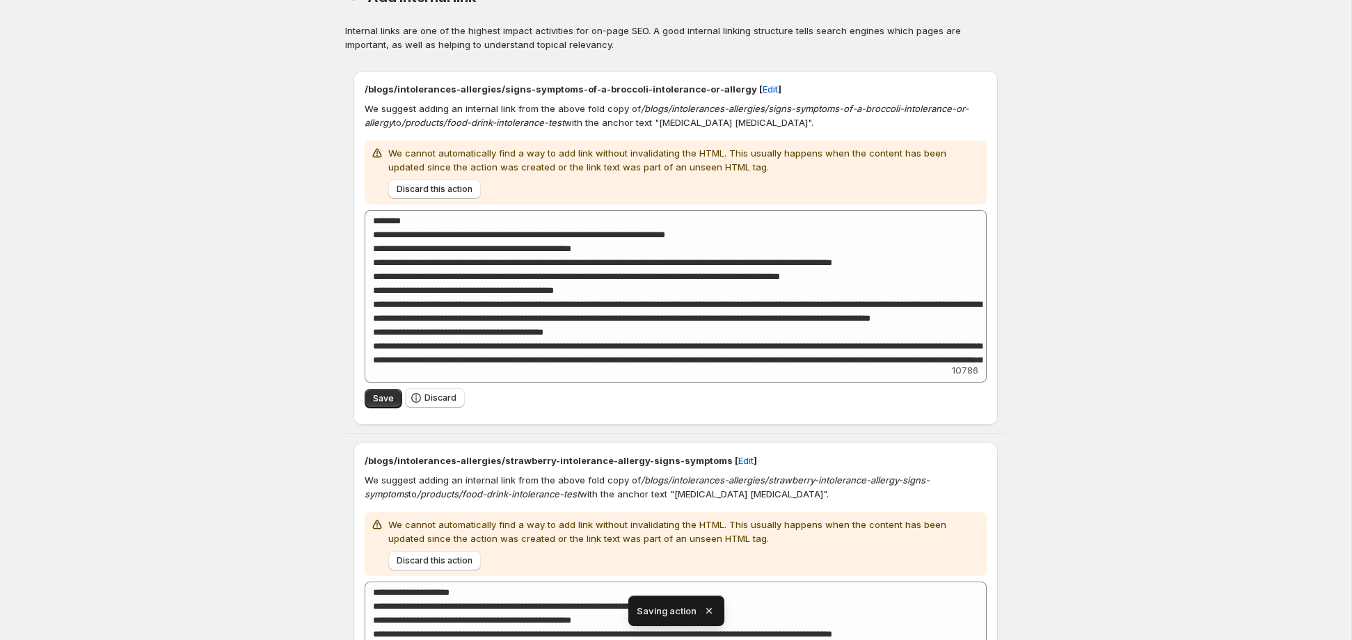
scroll to position [0, 0]
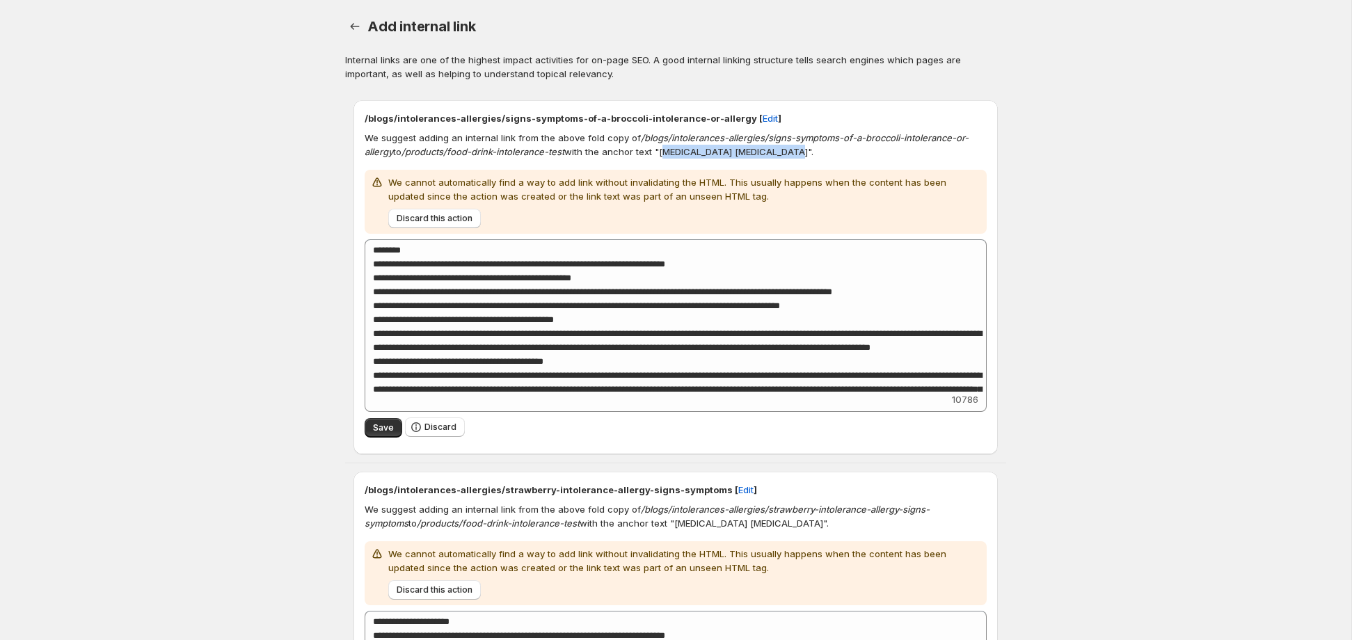
drag, startPoint x: 665, startPoint y: 154, endPoint x: 779, endPoint y: 154, distance: 114.8
click at [779, 154] on p "We suggest adding an internal link from the above fold copy of /blogs/intoleran…" at bounding box center [676, 145] width 622 height 28
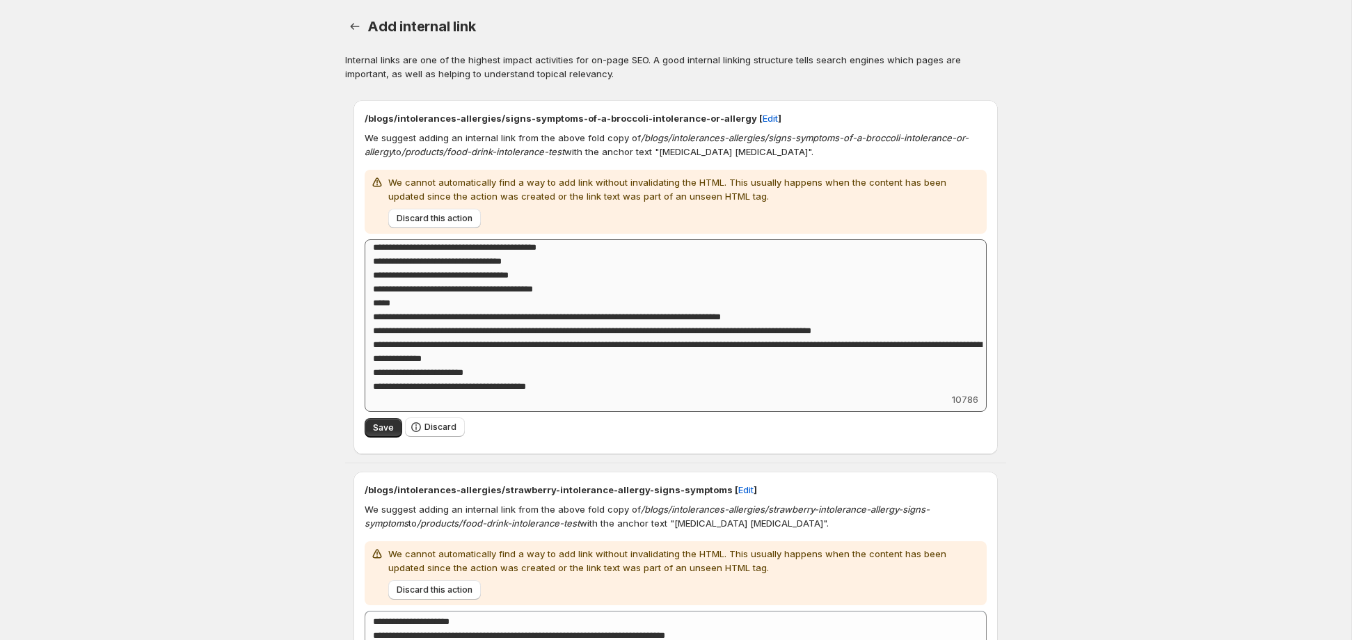
scroll to position [1194, 0]
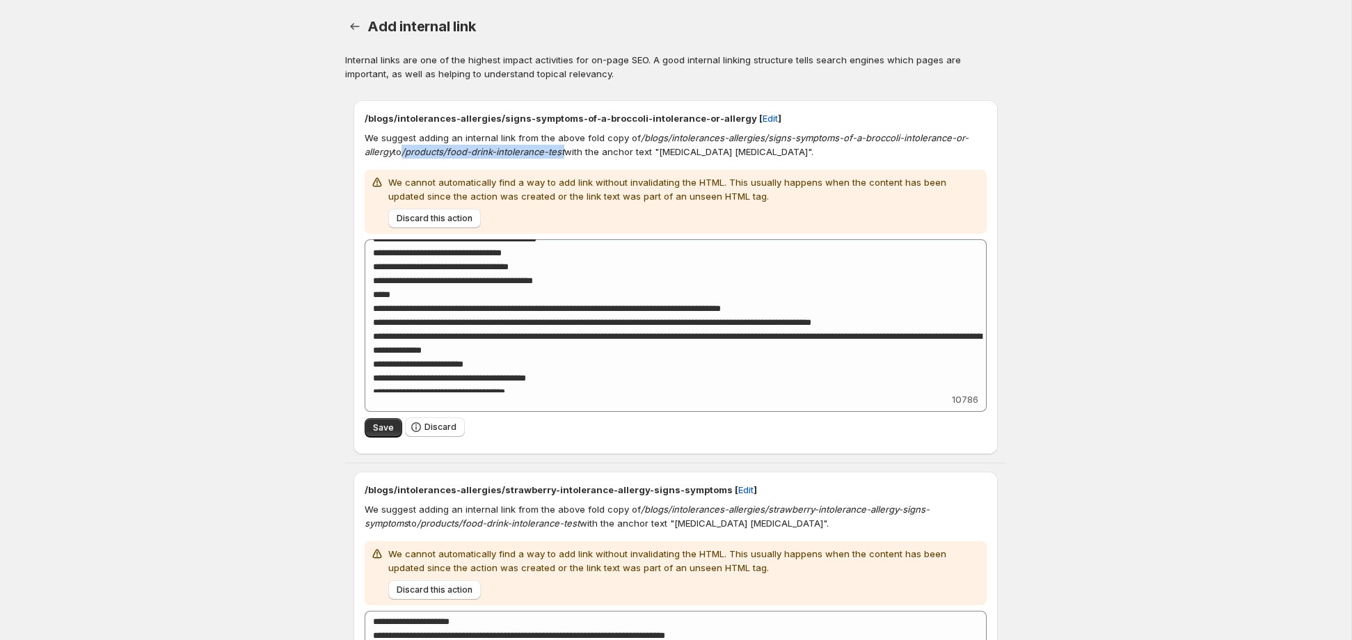
drag, startPoint x: 407, startPoint y: 155, endPoint x: 569, endPoint y: 156, distance: 162.1
click at [569, 156] on p "We suggest adding an internal link from the above fold copy of /blogs/intoleran…" at bounding box center [676, 145] width 622 height 28
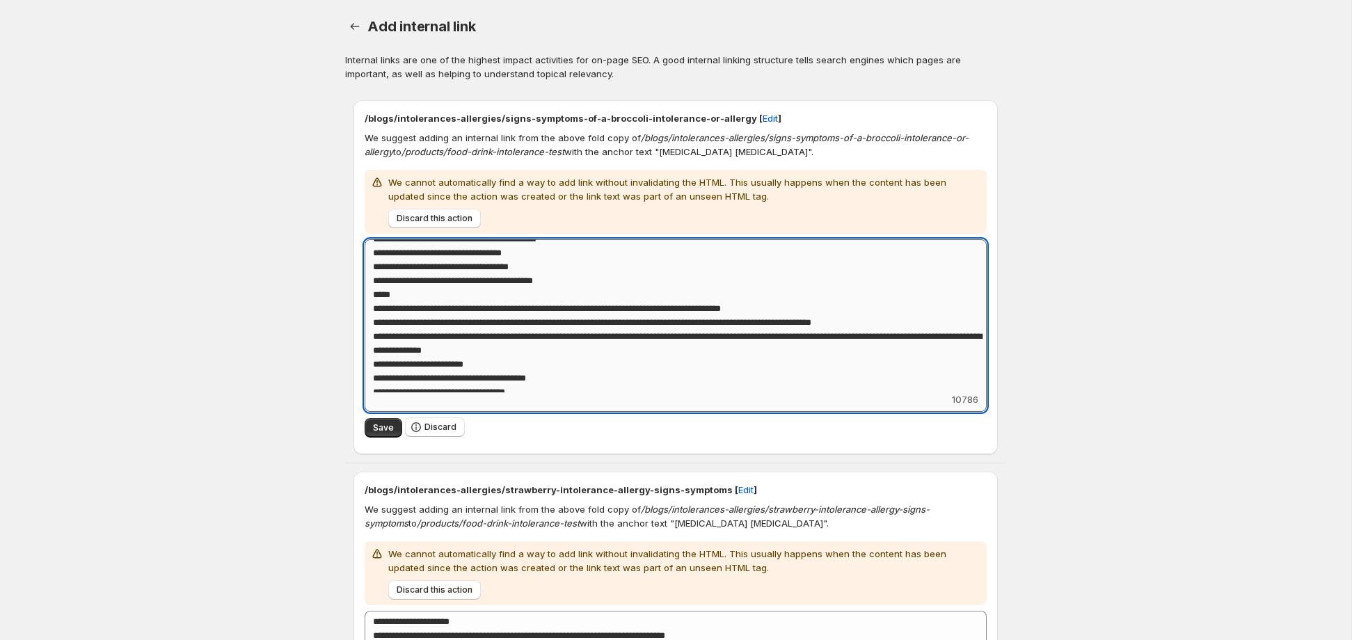
drag, startPoint x: 739, startPoint y: 296, endPoint x: 440, endPoint y: 309, distance: 298.8
click at [440, 309] on textarea "Add keyword label" at bounding box center [676, 315] width 622 height 153
paste textarea
type textarea "**********"
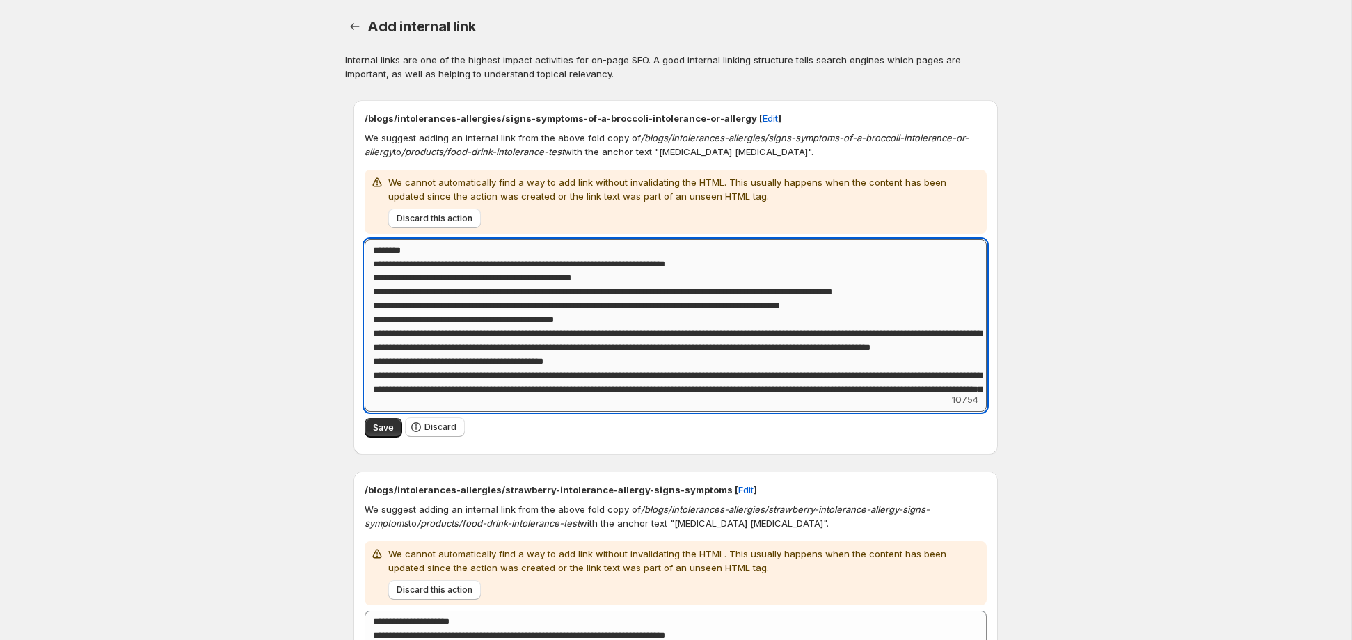
scroll to position [1194, 0]
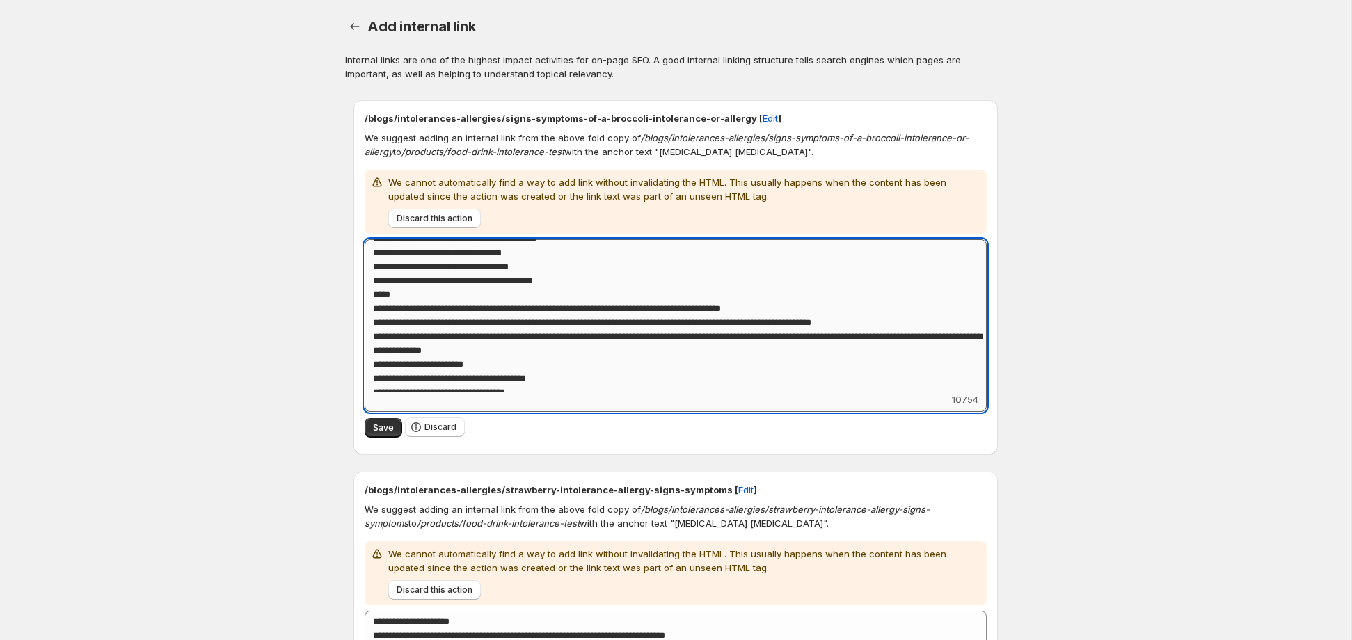
drag, startPoint x: 475, startPoint y: 310, endPoint x: 590, endPoint y: 309, distance: 114.8
click at [590, 309] on textarea "Add keyword label" at bounding box center [676, 315] width 622 height 153
type textarea "**********"
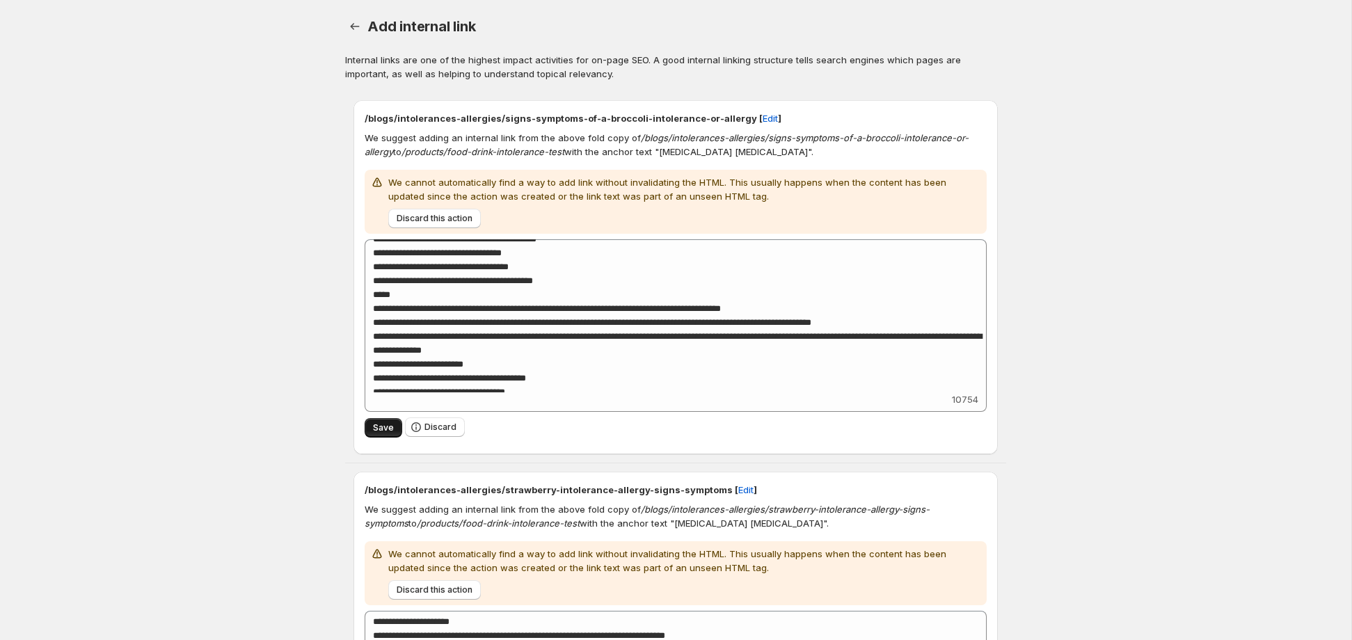
click at [392, 431] on span "Save" at bounding box center [383, 427] width 21 height 11
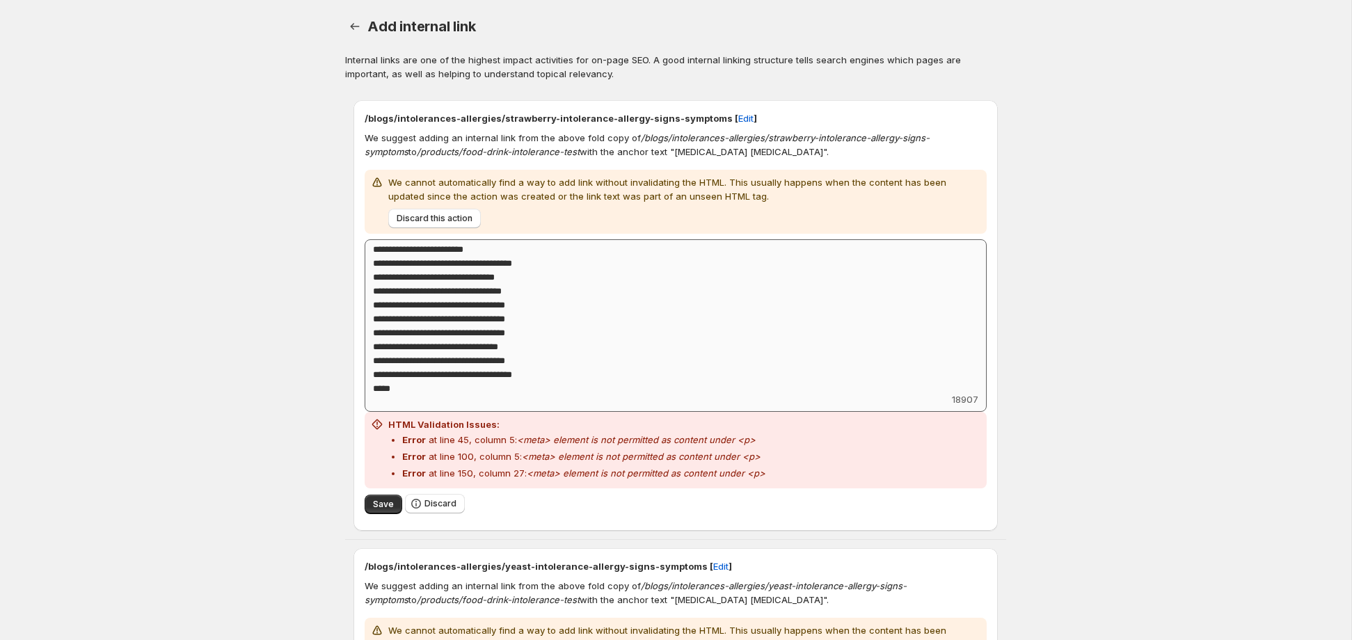
scroll to position [2237, 0]
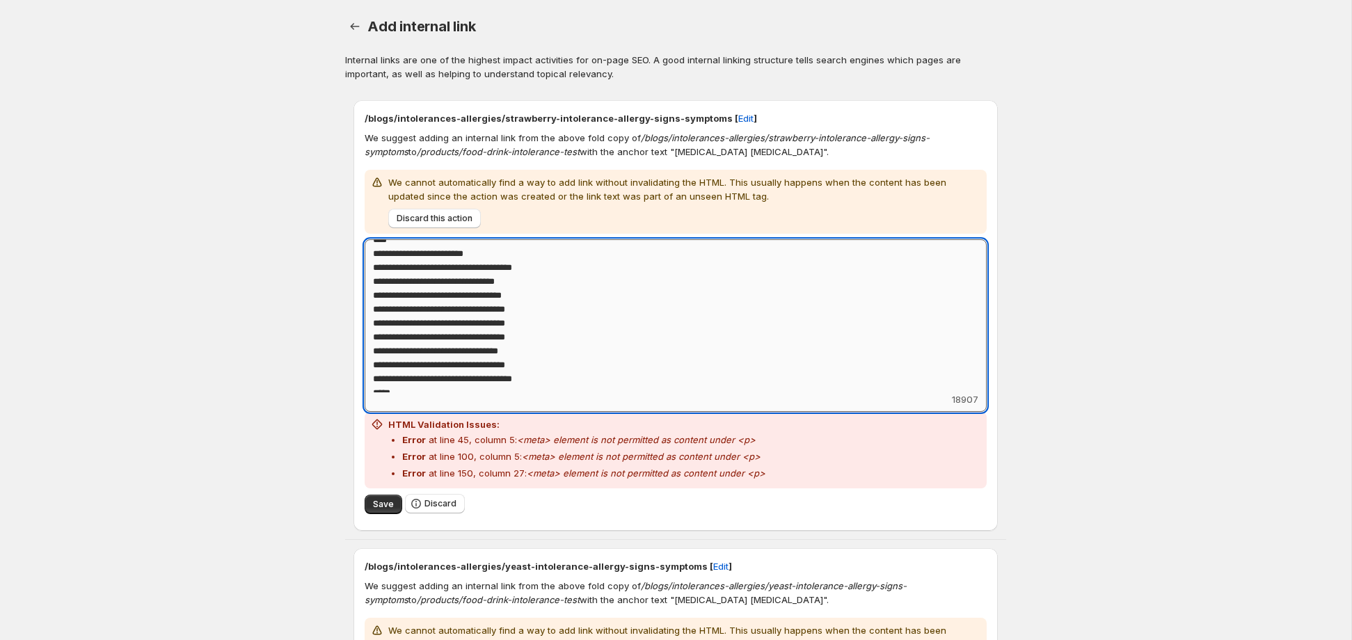
drag, startPoint x: 415, startPoint y: 310, endPoint x: 551, endPoint y: 311, distance: 135.7
click at [551, 311] on textarea "Add keyword label" at bounding box center [676, 315] width 622 height 153
type textarea "**********"
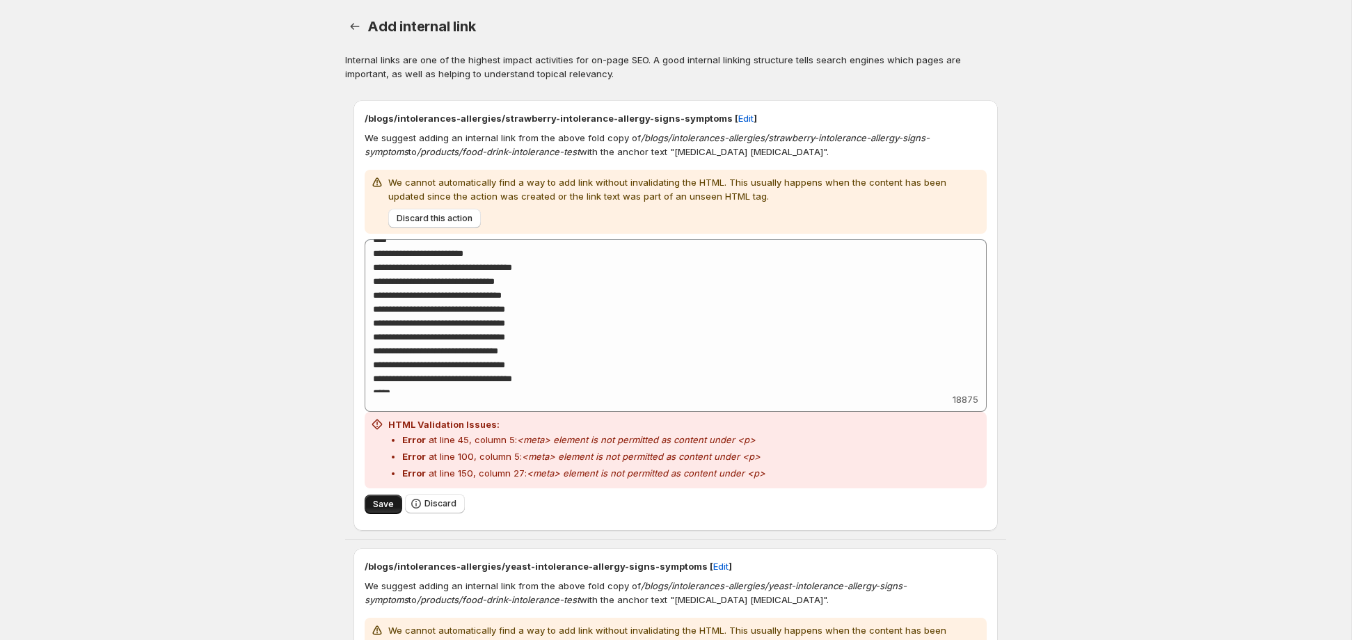
click at [392, 503] on button "Save" at bounding box center [384, 504] width 38 height 19
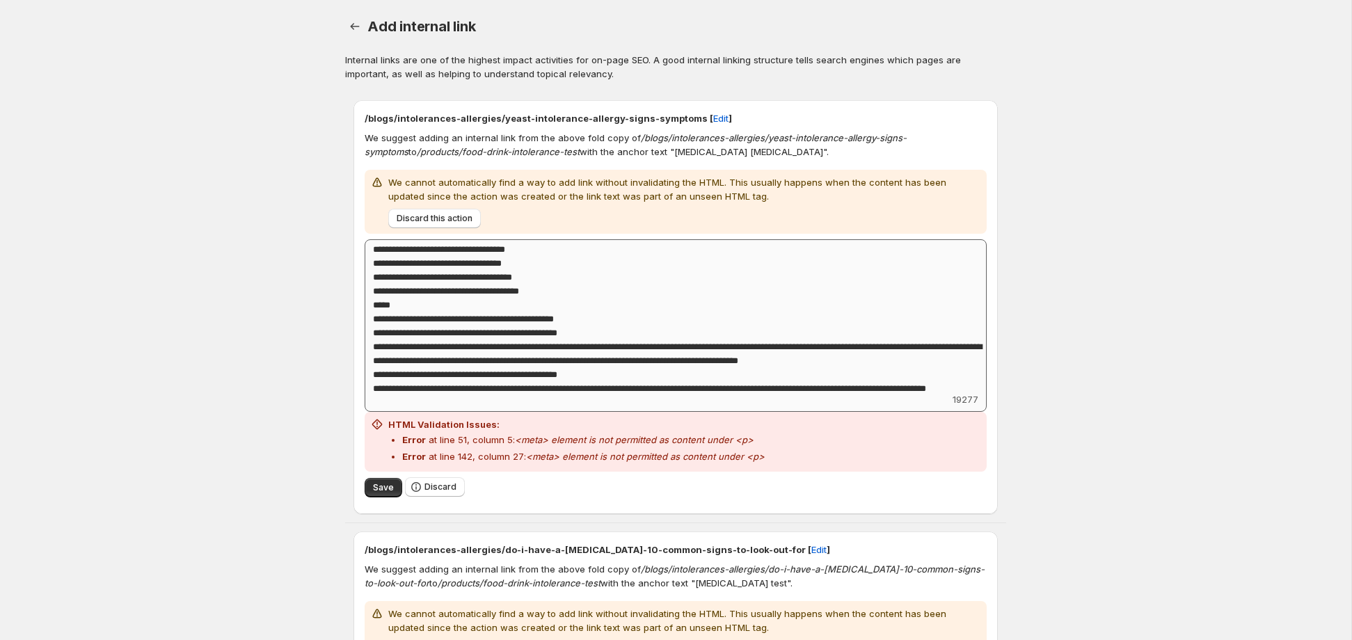
scroll to position [1449, 0]
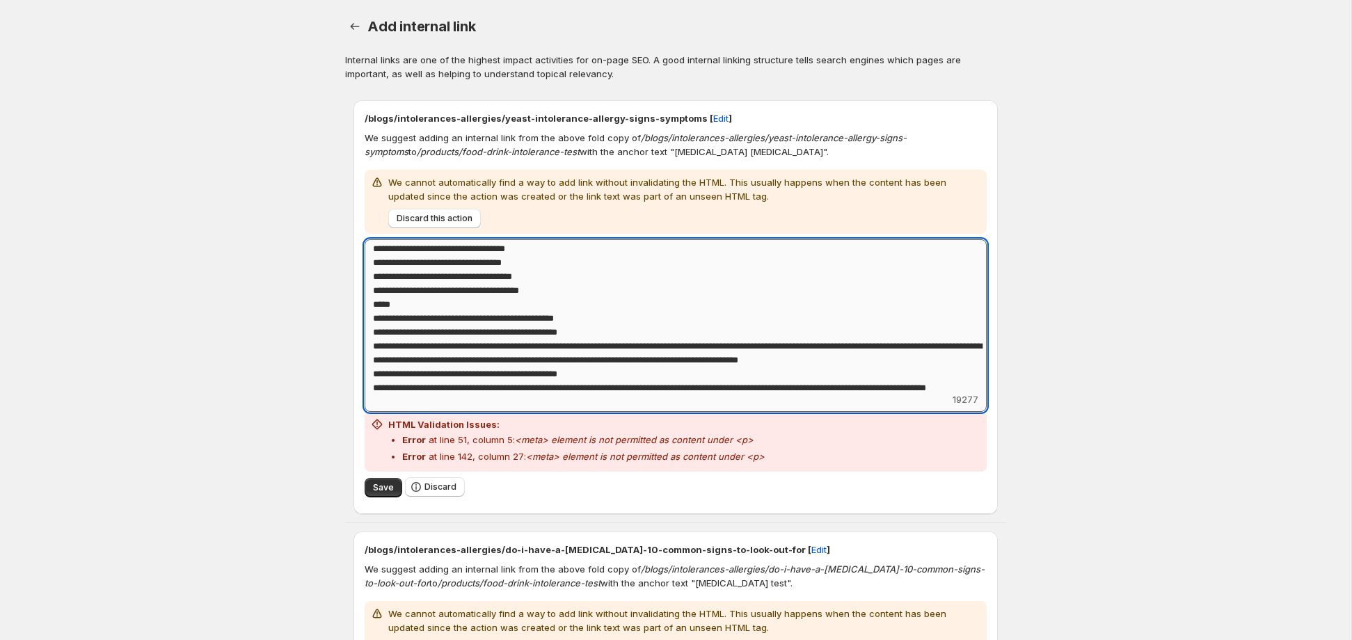
drag, startPoint x: 500, startPoint y: 278, endPoint x: 649, endPoint y: 276, distance: 148.2
click at [649, 276] on textarea "Add keyword label" at bounding box center [676, 315] width 622 height 153
type textarea "**********"
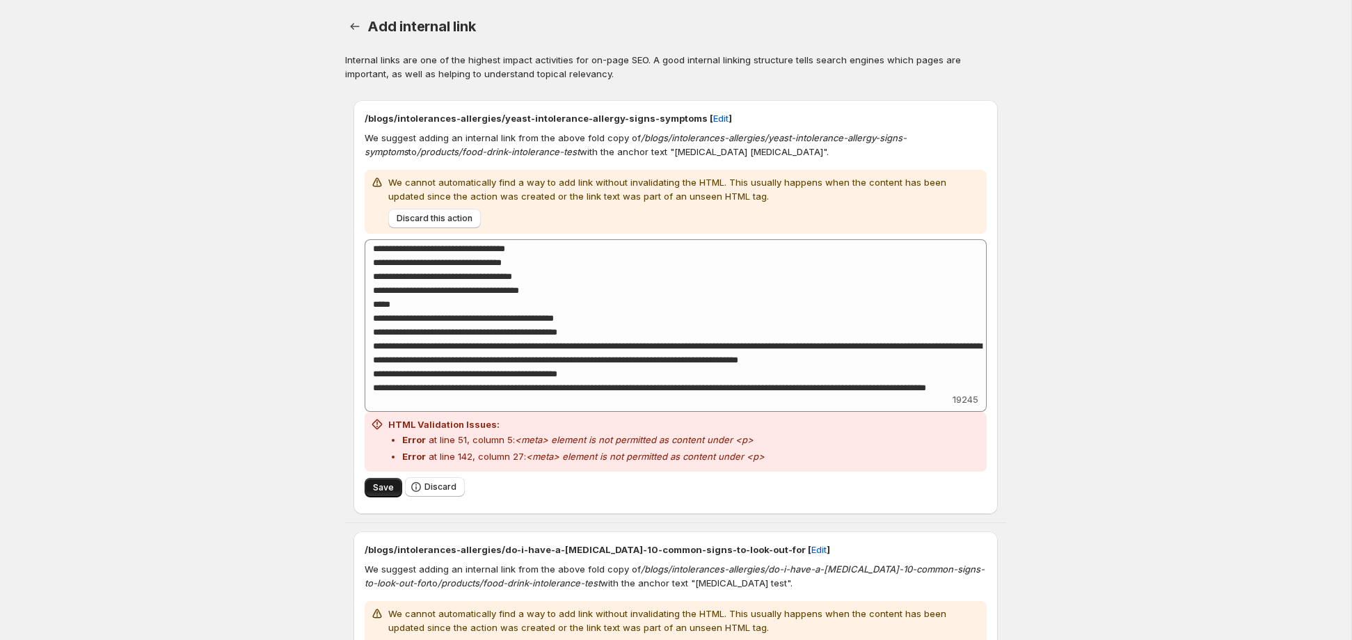
drag, startPoint x: 382, startPoint y: 484, endPoint x: 417, endPoint y: 397, distance: 94.3
click at [383, 484] on span "Save" at bounding box center [383, 487] width 21 height 11
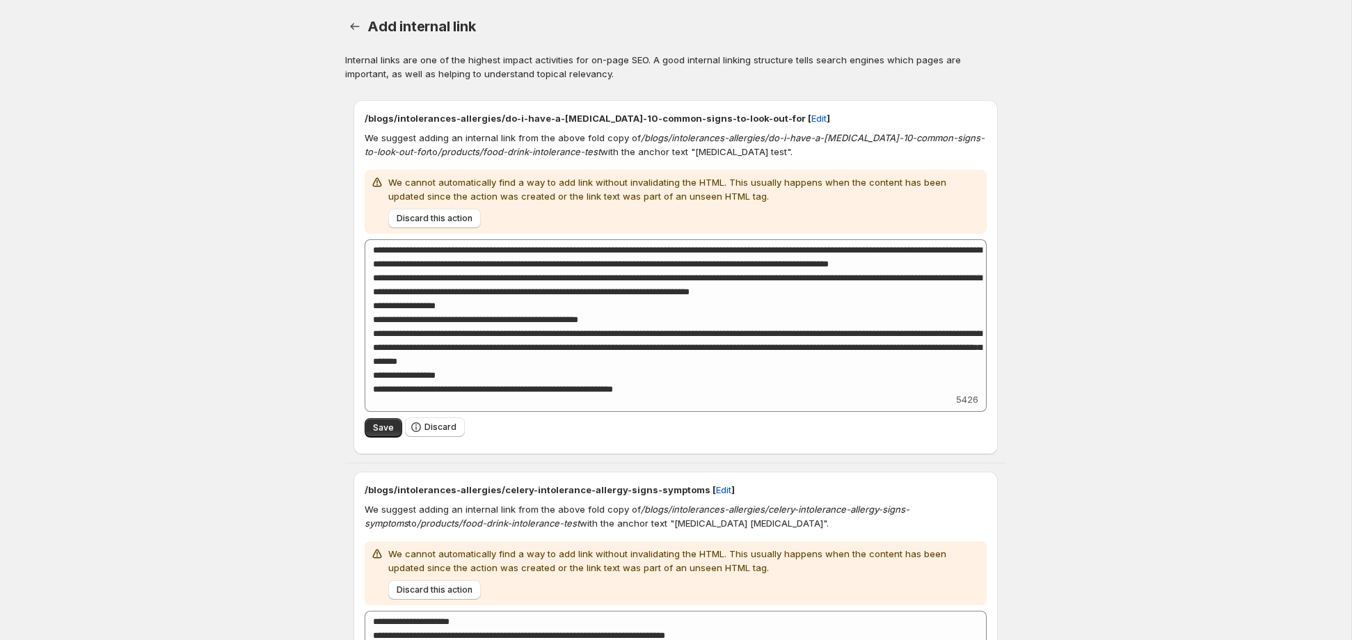
scroll to position [1, 0]
drag, startPoint x: 700, startPoint y: 155, endPoint x: 788, endPoint y: 155, distance: 88.4
click at [788, 155] on p "We suggest adding an internal link from the above fold copy of /blogs/intoleran…" at bounding box center [676, 144] width 622 height 28
copy p "food intolerance test"
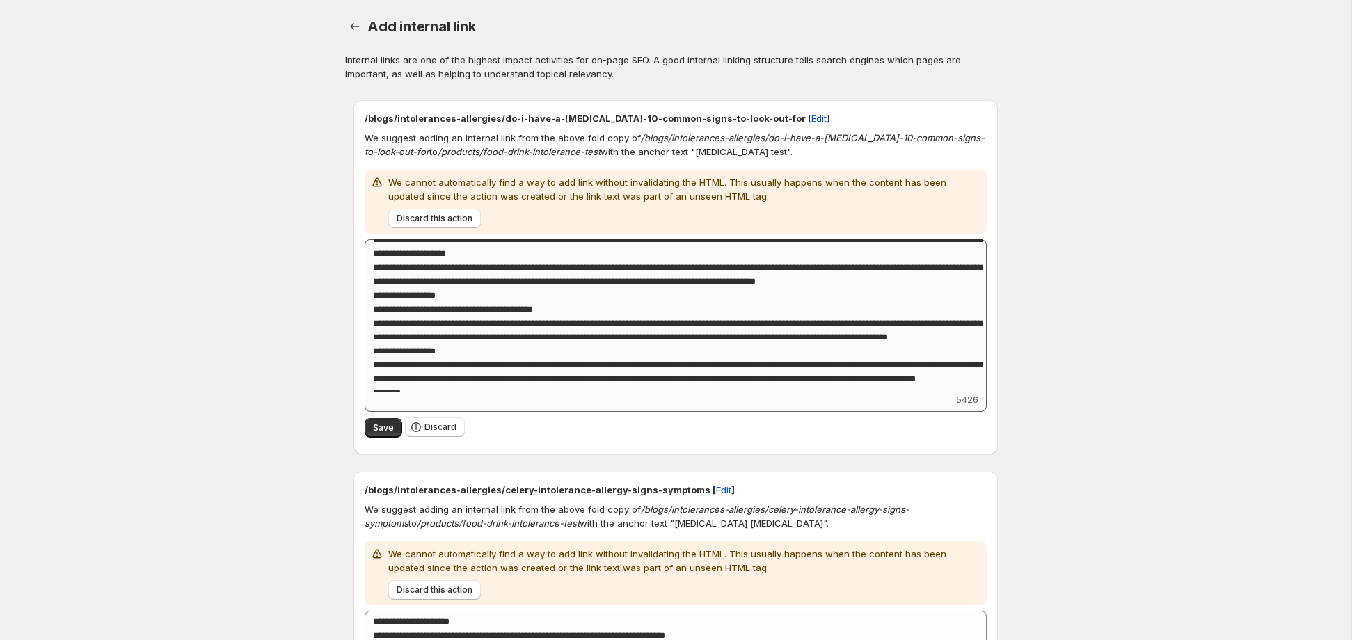
scroll to position [767, 0]
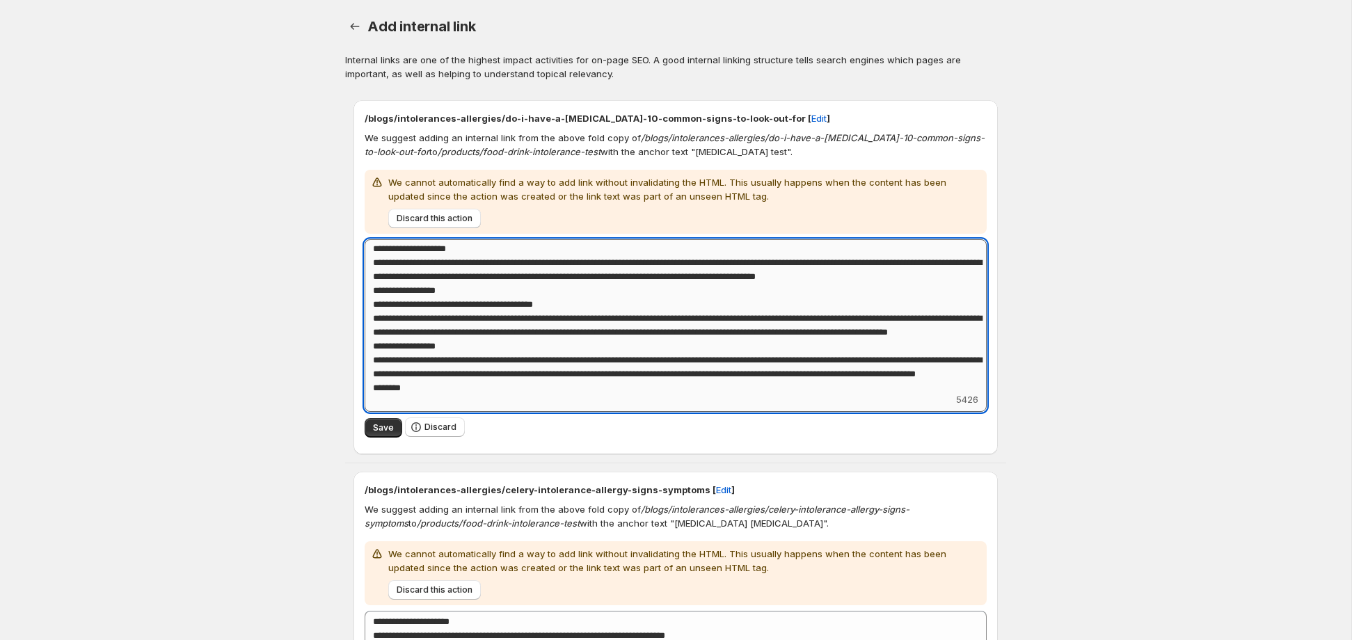
drag, startPoint x: 400, startPoint y: 307, endPoint x: 539, endPoint y: 331, distance: 141.3
click at [525, 306] on textarea "Add keyword label" at bounding box center [676, 315] width 622 height 153
paste textarea "**********"
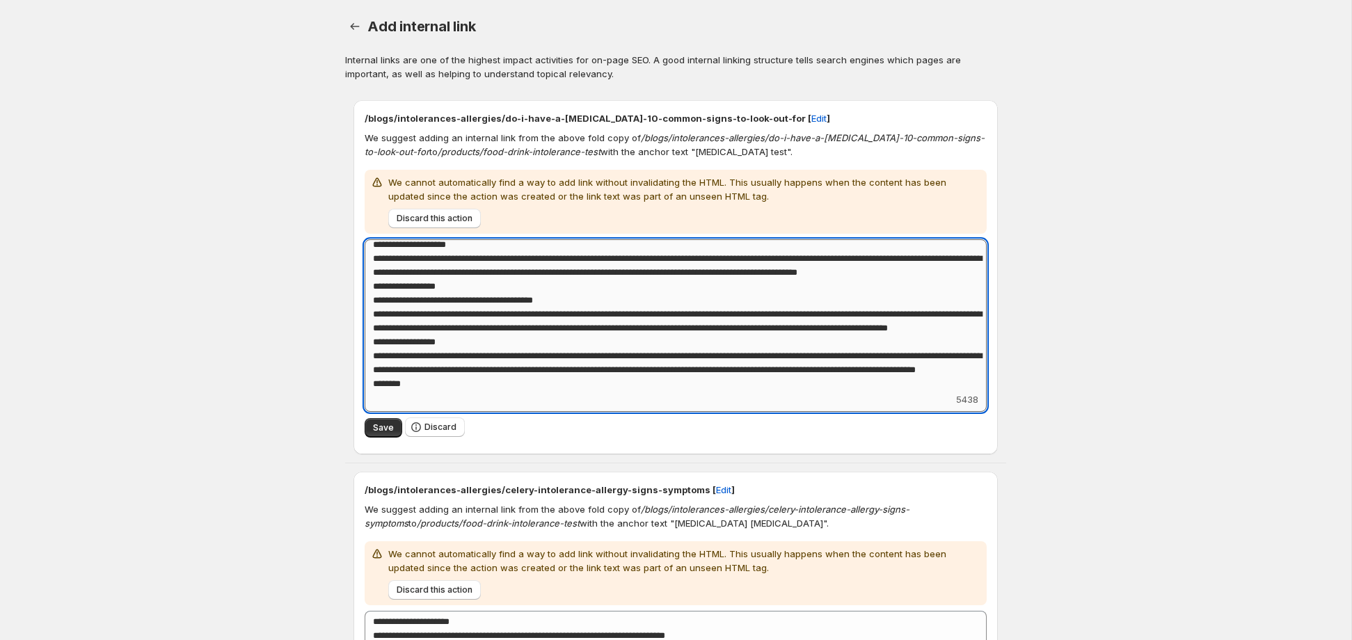
scroll to position [843, 0]
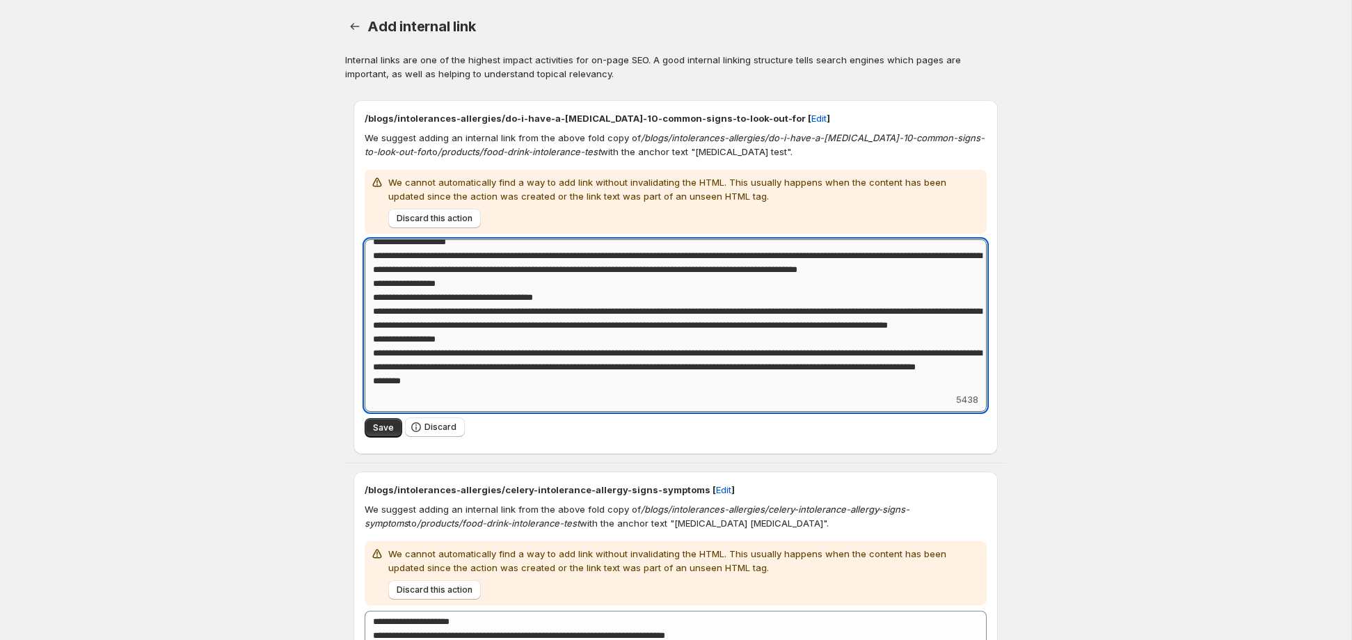
drag, startPoint x: 403, startPoint y: 355, endPoint x: 709, endPoint y: 354, distance: 306.2
click at [709, 354] on textarea "Add keyword label" at bounding box center [676, 315] width 622 height 153
paste textarea
drag, startPoint x: 790, startPoint y: 354, endPoint x: 925, endPoint y: 355, distance: 135.7
click at [925, 355] on textarea "Add keyword label" at bounding box center [676, 315] width 622 height 153
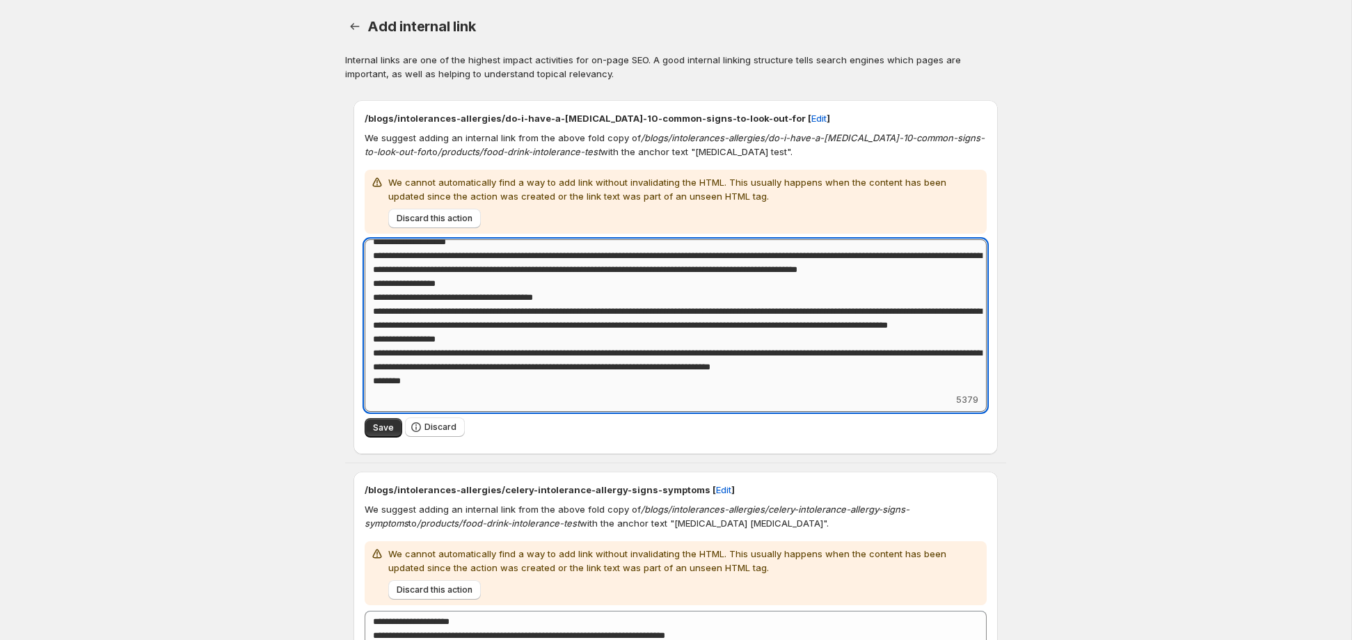
scroll to position [835, 0]
type textarea "**********"
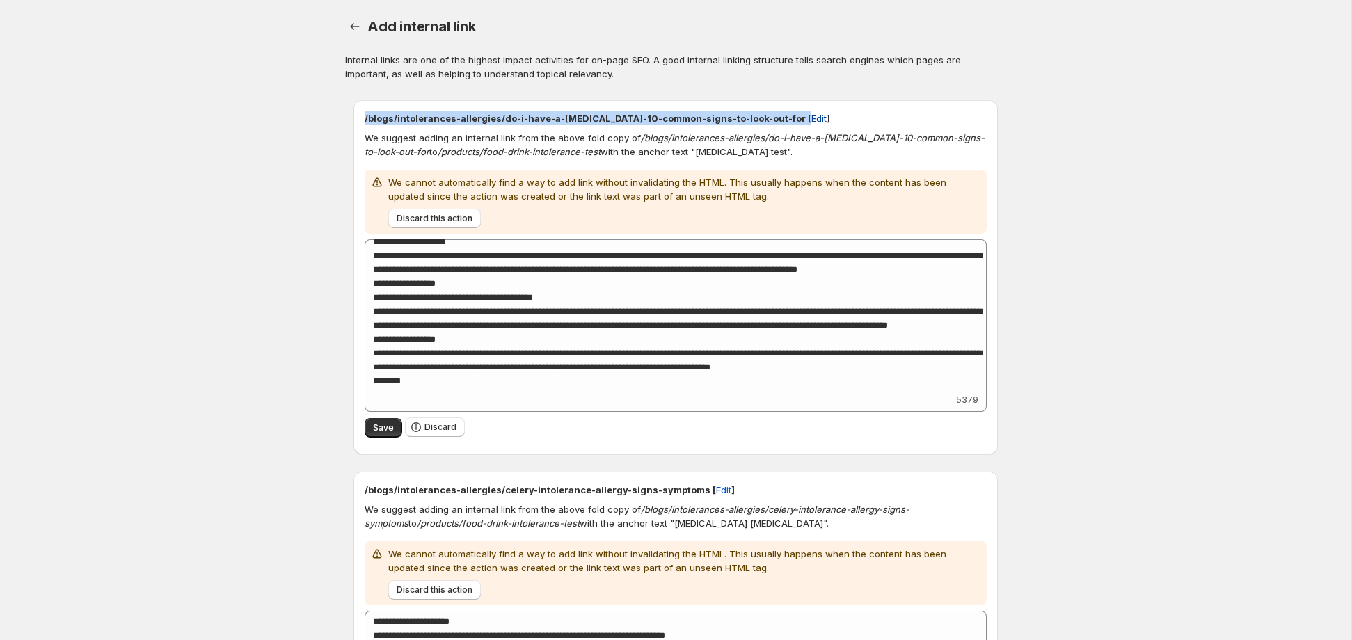
drag, startPoint x: 365, startPoint y: 120, endPoint x: 782, endPoint y: 122, distance: 417.5
click at [785, 121] on p "/blogs/intolerances-allergies/do-i-have-a-food-intolerance-10-common-signs-to-l…" at bounding box center [676, 118] width 622 height 14
copy p "/blogs/intolerances-allergies/do-i-have-a-food-intolerance-10-common-signs-to-l…"
click at [381, 433] on button "Save" at bounding box center [384, 427] width 38 height 19
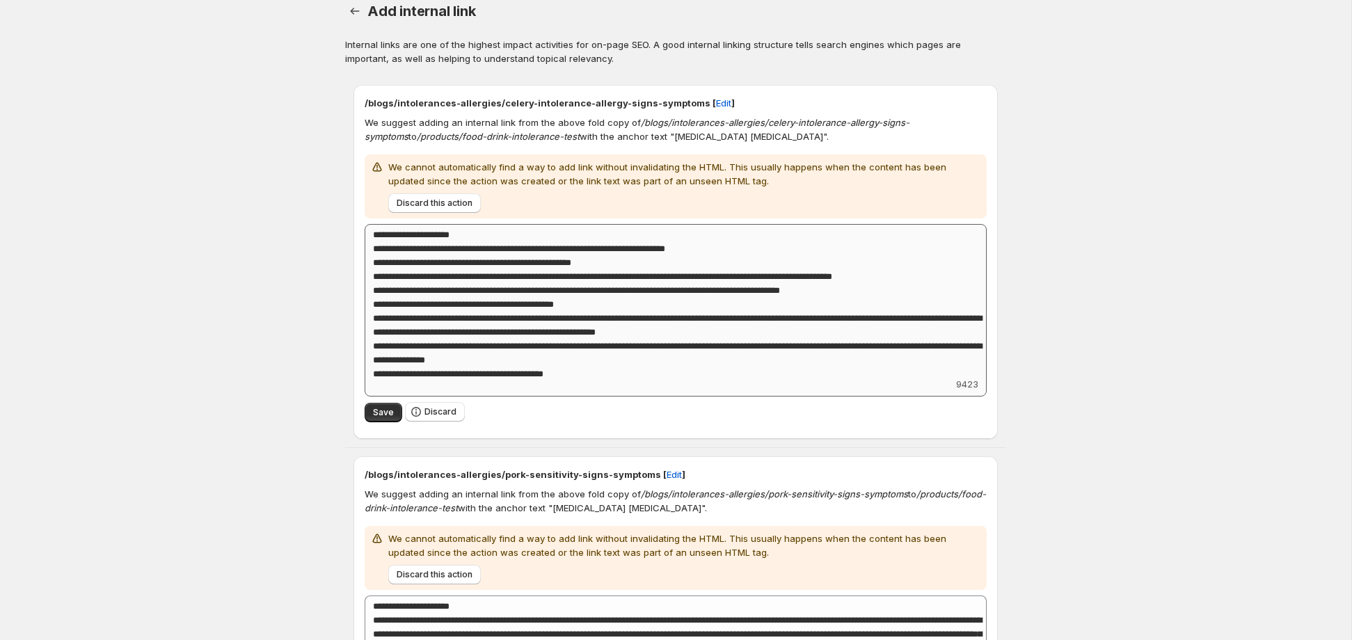
scroll to position [0, 0]
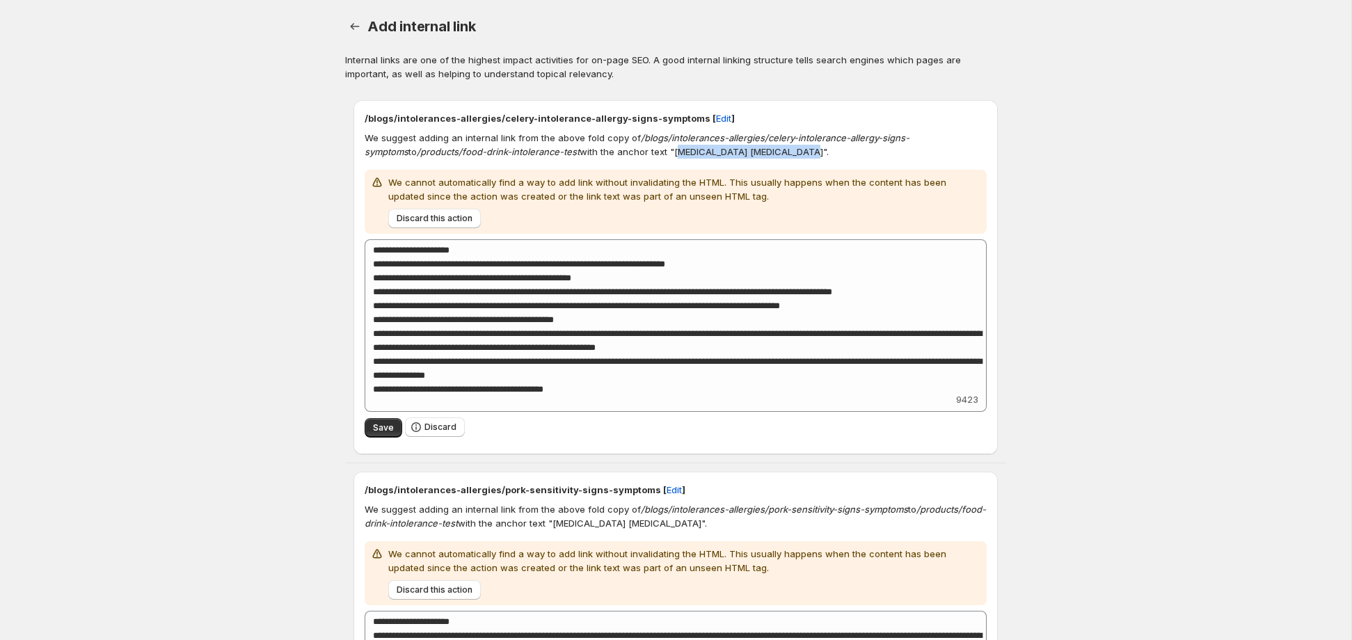
drag, startPoint x: 622, startPoint y: 154, endPoint x: 736, endPoint y: 157, distance: 114.2
click at [736, 157] on p "We suggest adding an internal link from the above fold copy of /blogs/intoleran…" at bounding box center [676, 145] width 622 height 28
copy p "[MEDICAL_DATA] [MEDICAL_DATA]"
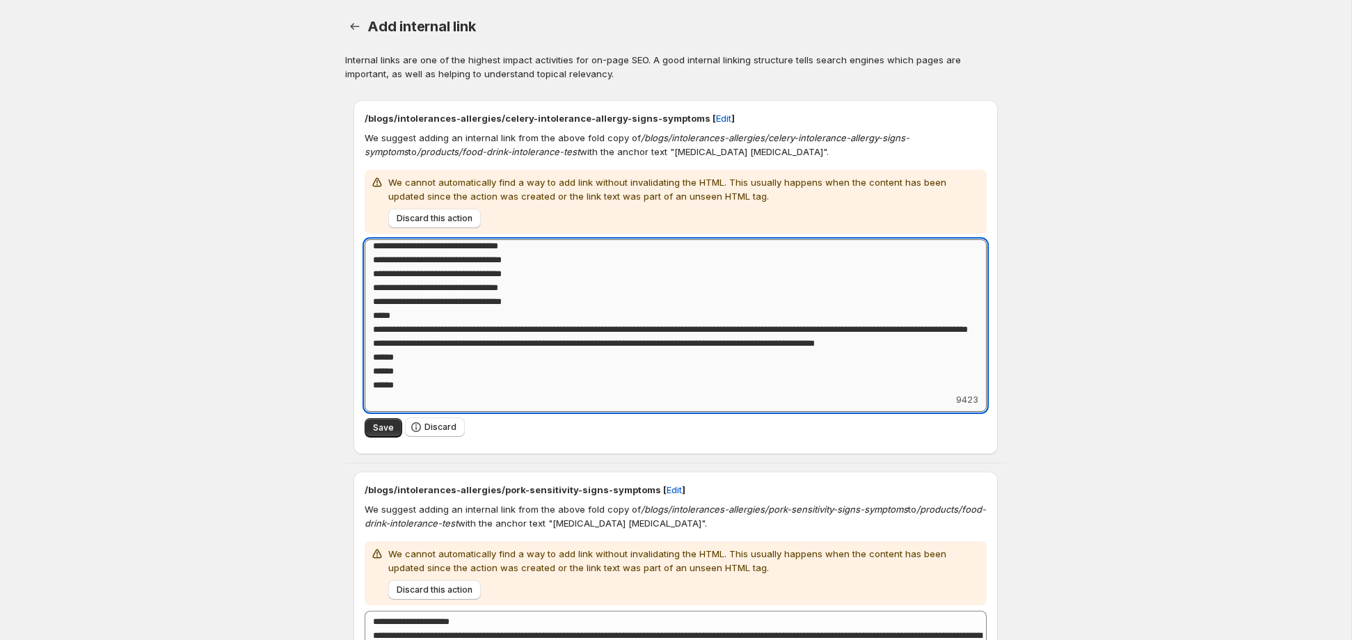
click at [672, 319] on textarea "Add keyword label" at bounding box center [676, 315] width 622 height 153
click at [646, 322] on textarea "Add keyword label" at bounding box center [676, 315] width 622 height 153
drag, startPoint x: 401, startPoint y: 332, endPoint x: 687, endPoint y: 331, distance: 286.0
click at [686, 331] on textarea "Add keyword label" at bounding box center [676, 315] width 622 height 153
paste textarea
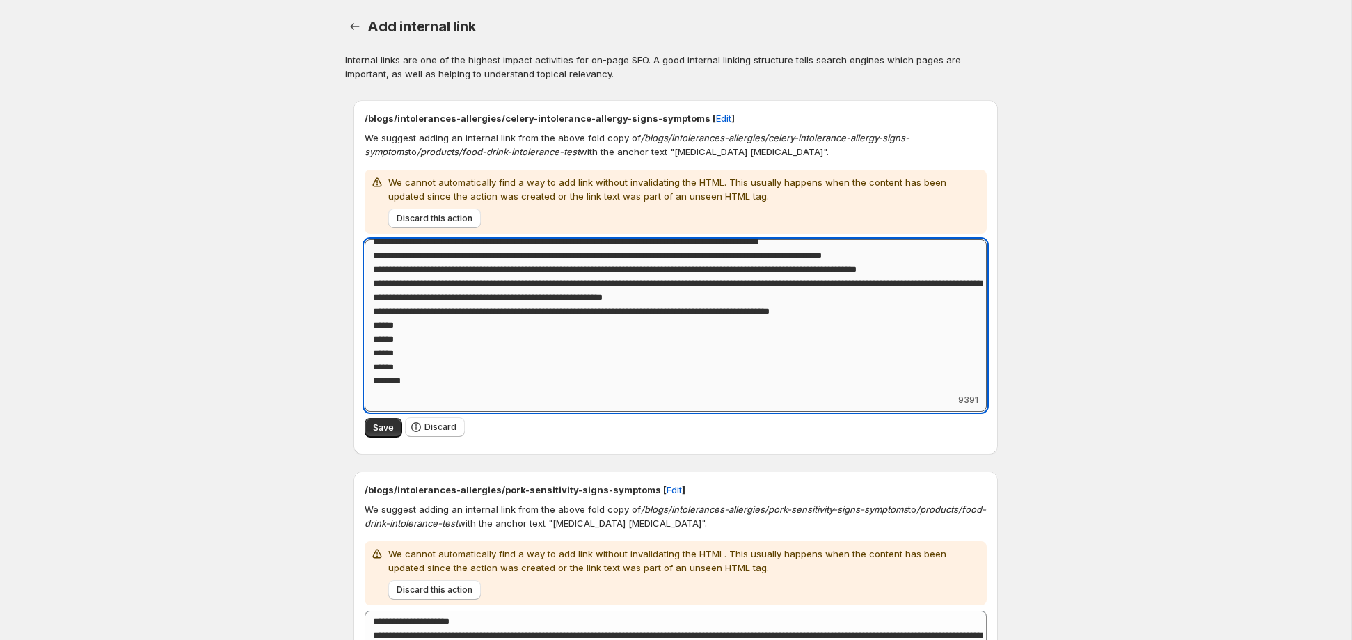
scroll to position [1567, 0]
type textarea "**********"
click at [381, 432] on span "Save" at bounding box center [383, 427] width 21 height 11
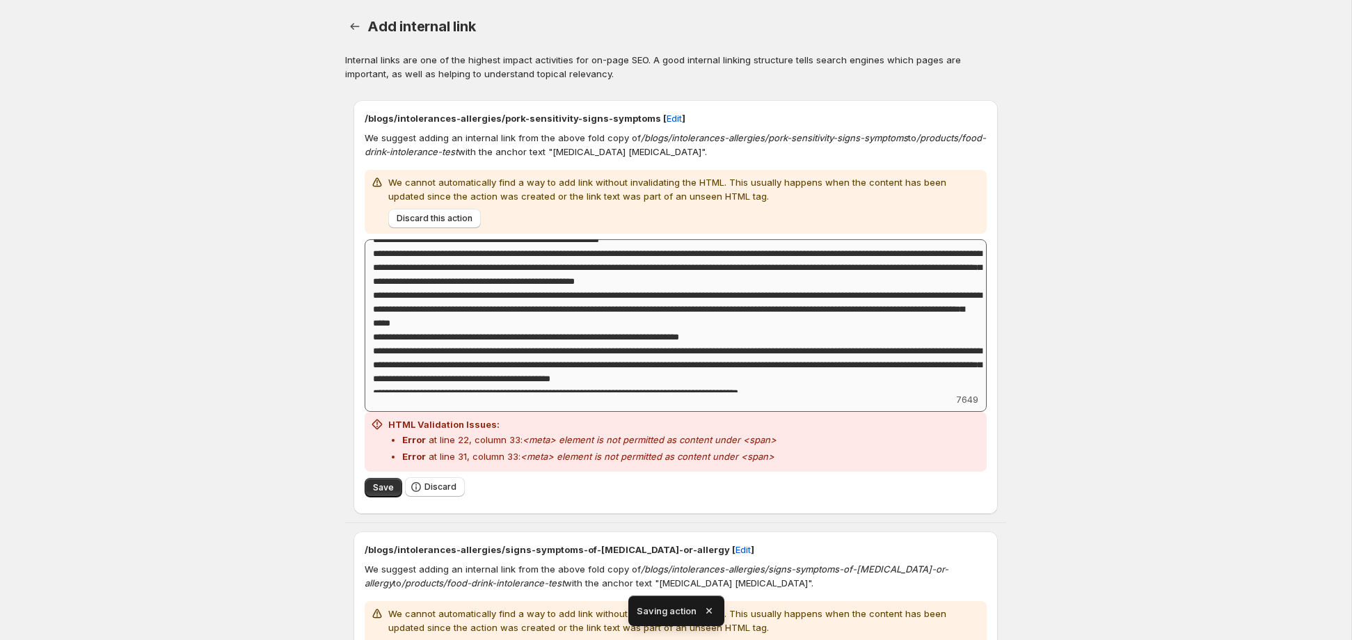
scroll to position [559, 0]
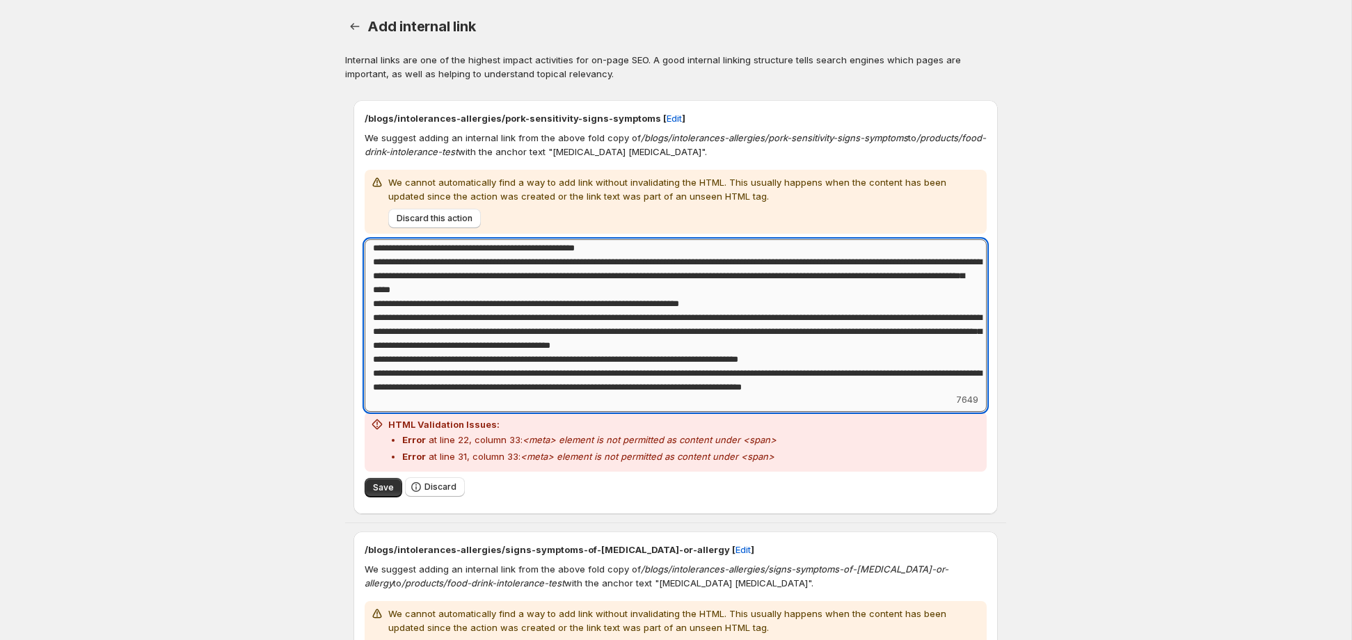
drag, startPoint x: 750, startPoint y: 278, endPoint x: 443, endPoint y: 292, distance: 307.2
click at [438, 290] on textarea "Add keyword label" at bounding box center [676, 315] width 622 height 153
paste textarea "**********"
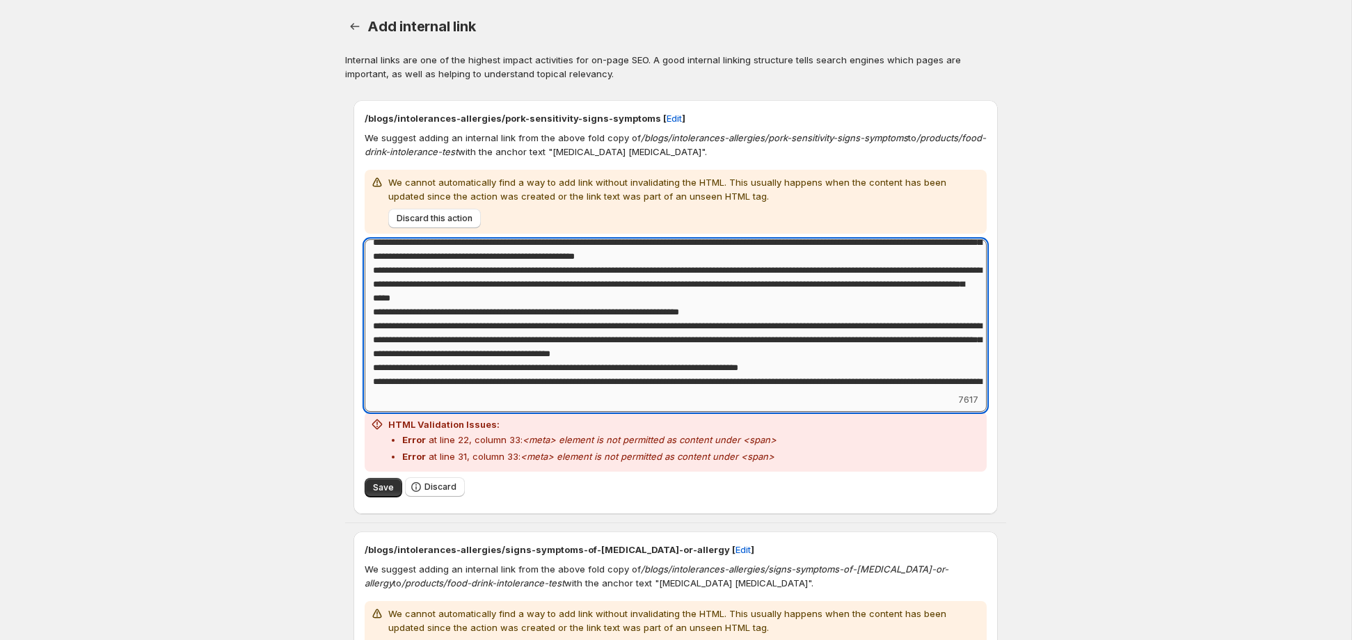
scroll to position [532, 0]
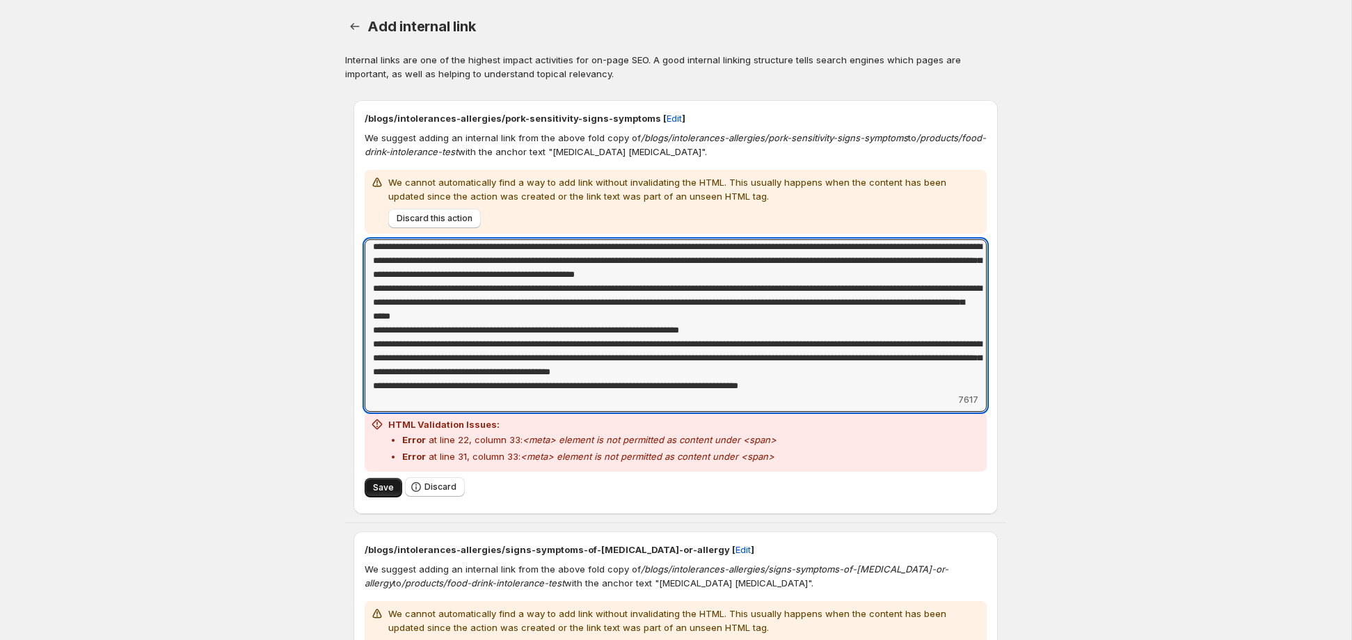
type textarea "**********"
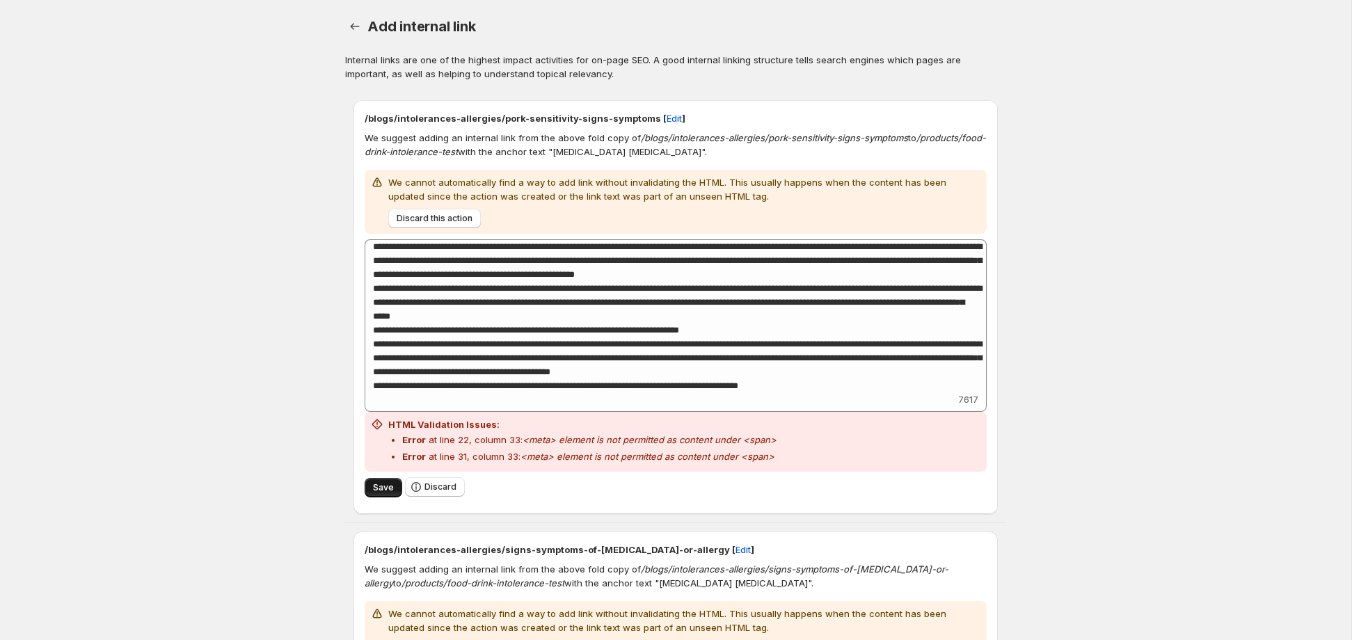
click at [381, 491] on span "Save" at bounding box center [383, 487] width 21 height 11
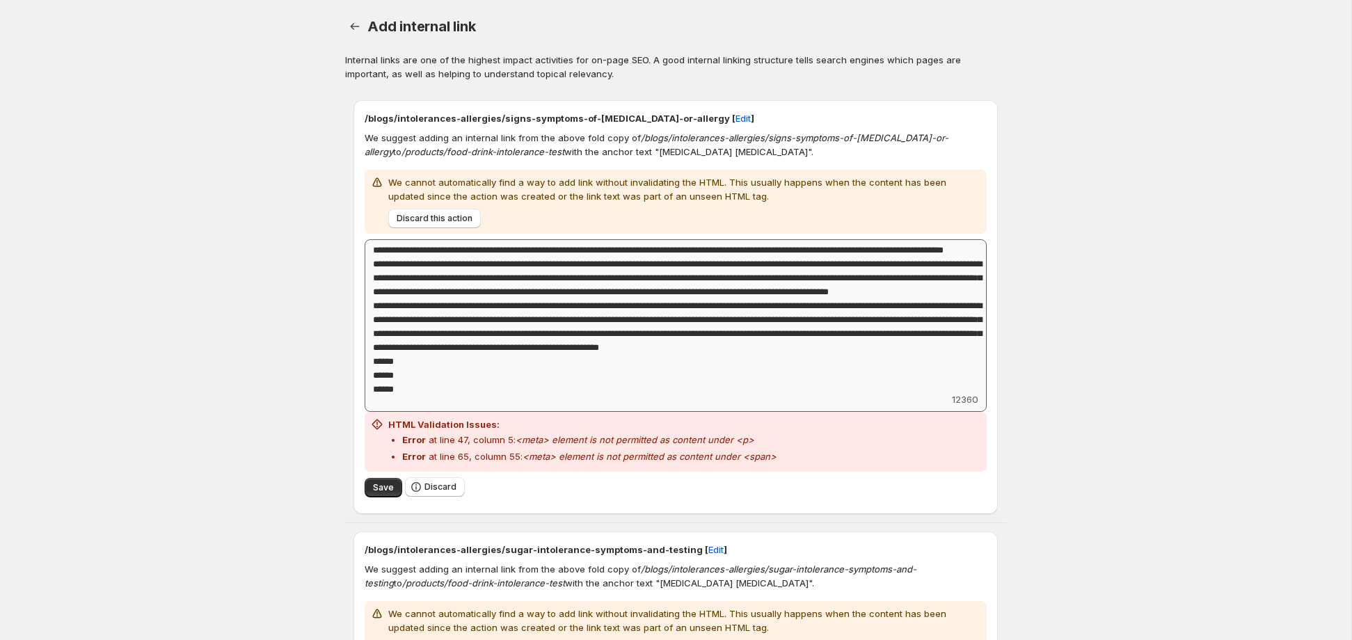
scroll to position [1281, 0]
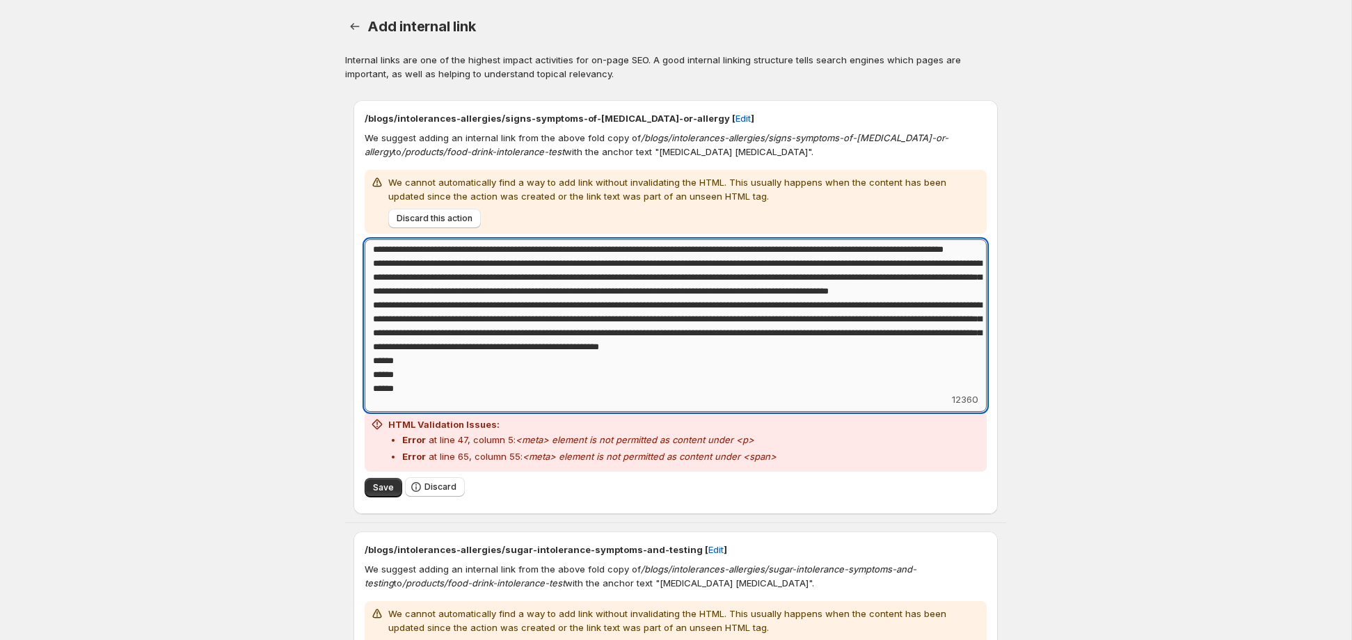
drag, startPoint x: 402, startPoint y: 291, endPoint x: 688, endPoint y: 292, distance: 286.0
click at [688, 292] on textarea "Add keyword label" at bounding box center [676, 315] width 622 height 153
paste textarea
type textarea "**********"
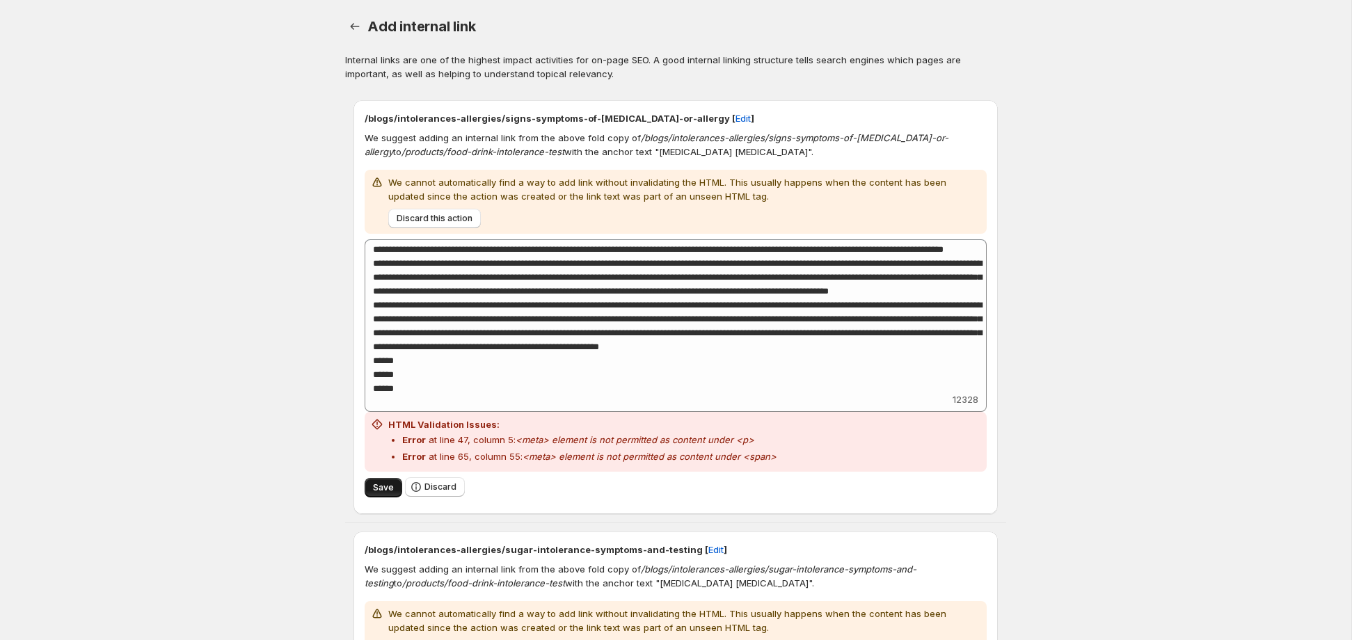
click at [389, 486] on span "Save" at bounding box center [383, 487] width 21 height 11
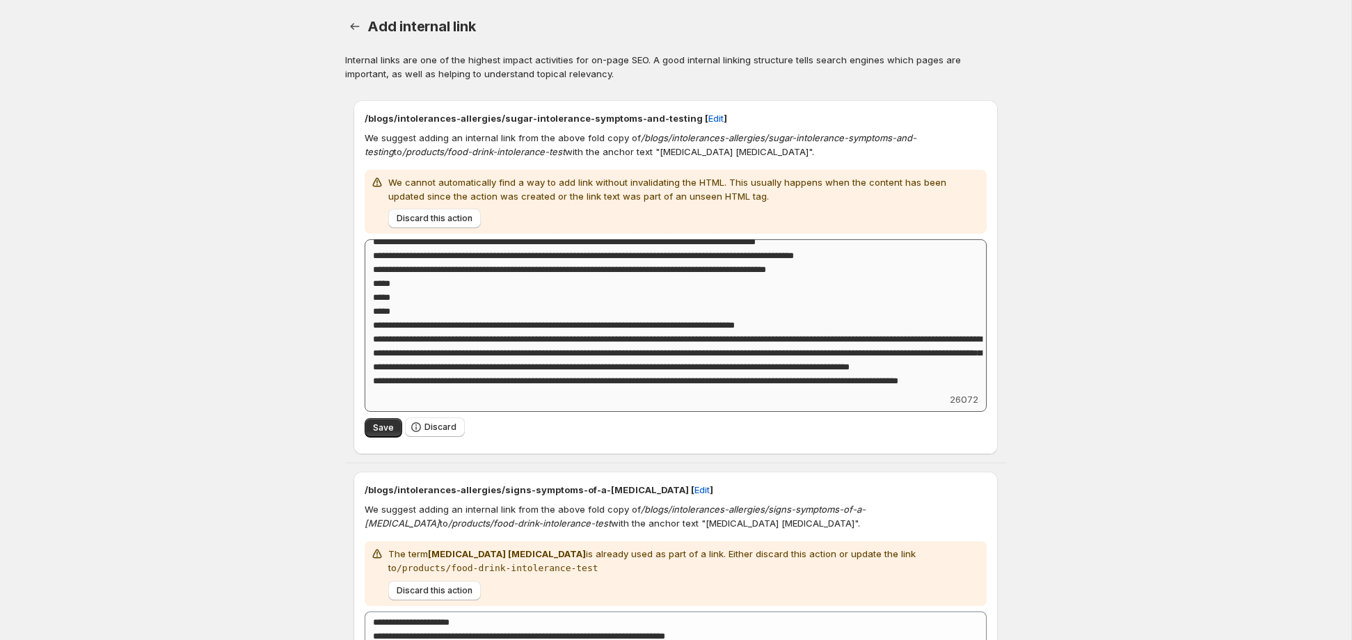
scroll to position [3460, 0]
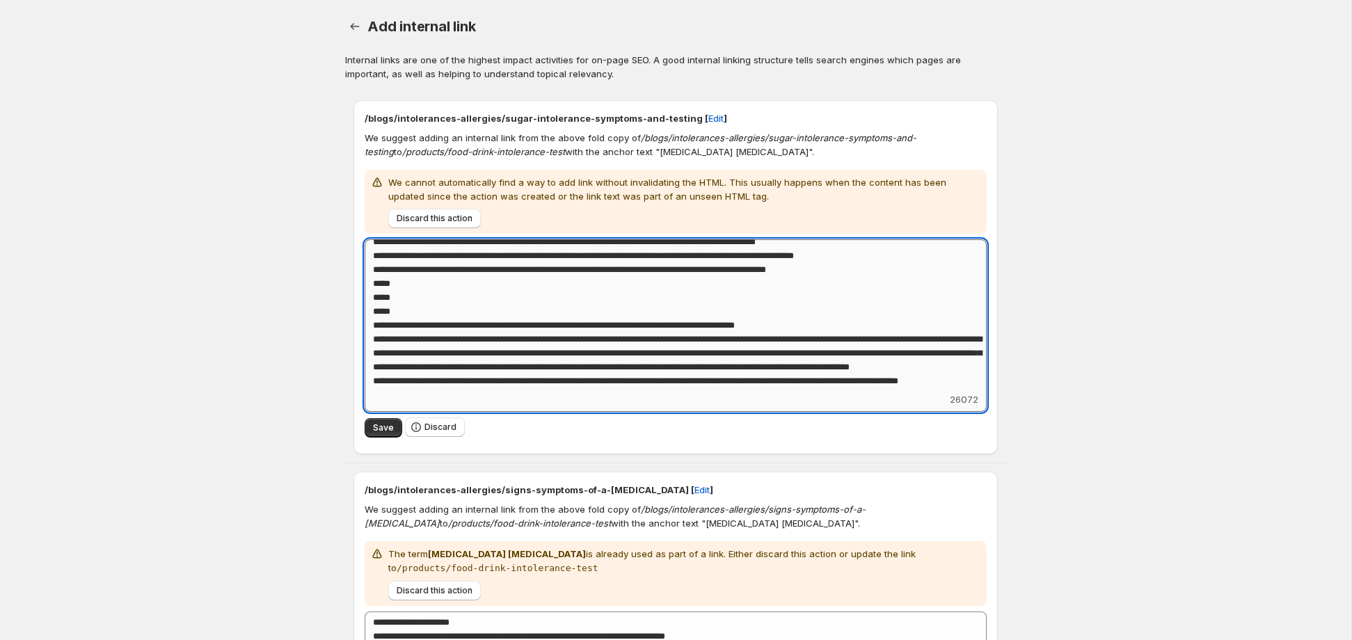
click at [390, 341] on textarea "Add keyword label" at bounding box center [676, 315] width 622 height 153
click at [389, 341] on textarea "Add keyword label" at bounding box center [676, 315] width 622 height 153
drag, startPoint x: 724, startPoint y: 339, endPoint x: 441, endPoint y: 353, distance: 283.6
click at [441, 353] on textarea "Add keyword label" at bounding box center [676, 315] width 622 height 153
paste textarea
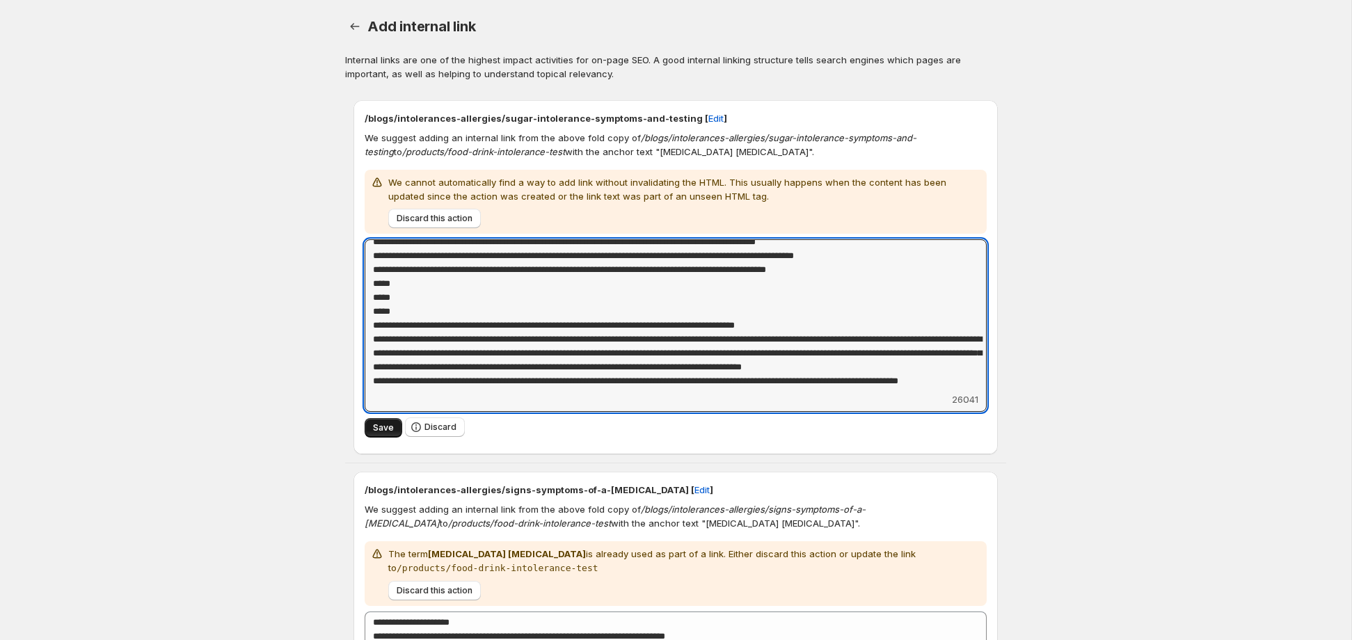
type textarea "**********"
click at [394, 427] on button "Save" at bounding box center [384, 427] width 38 height 19
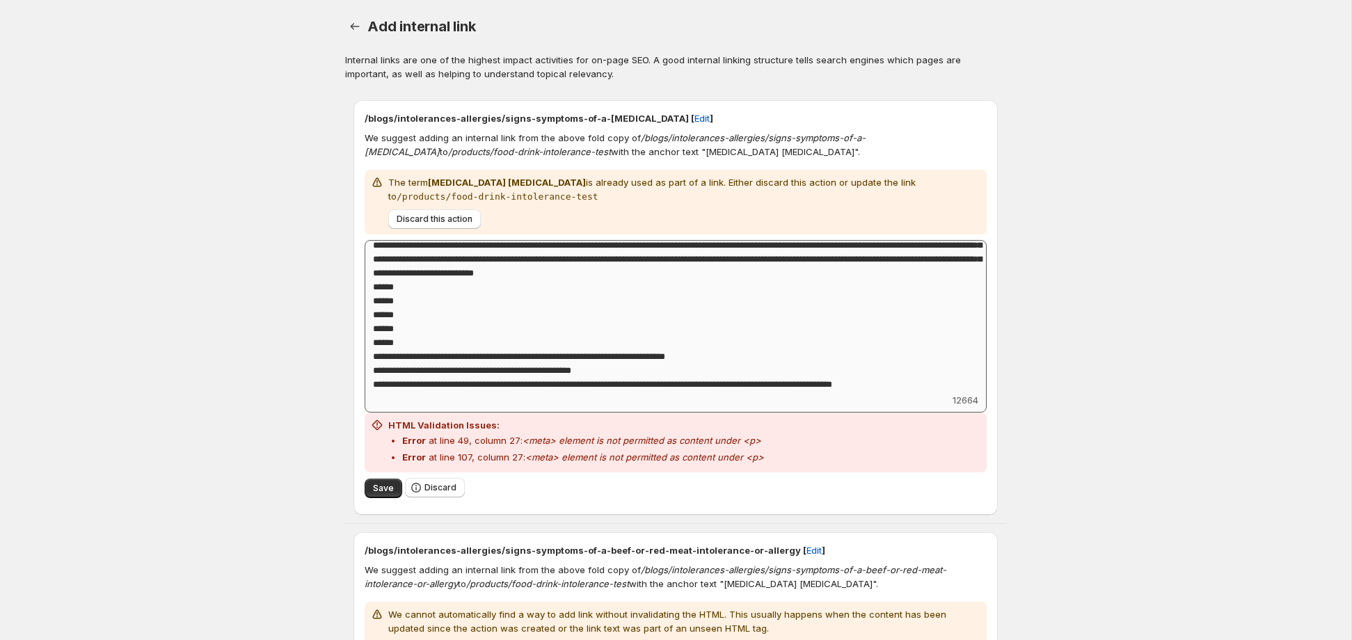
scroll to position [1921, 0]
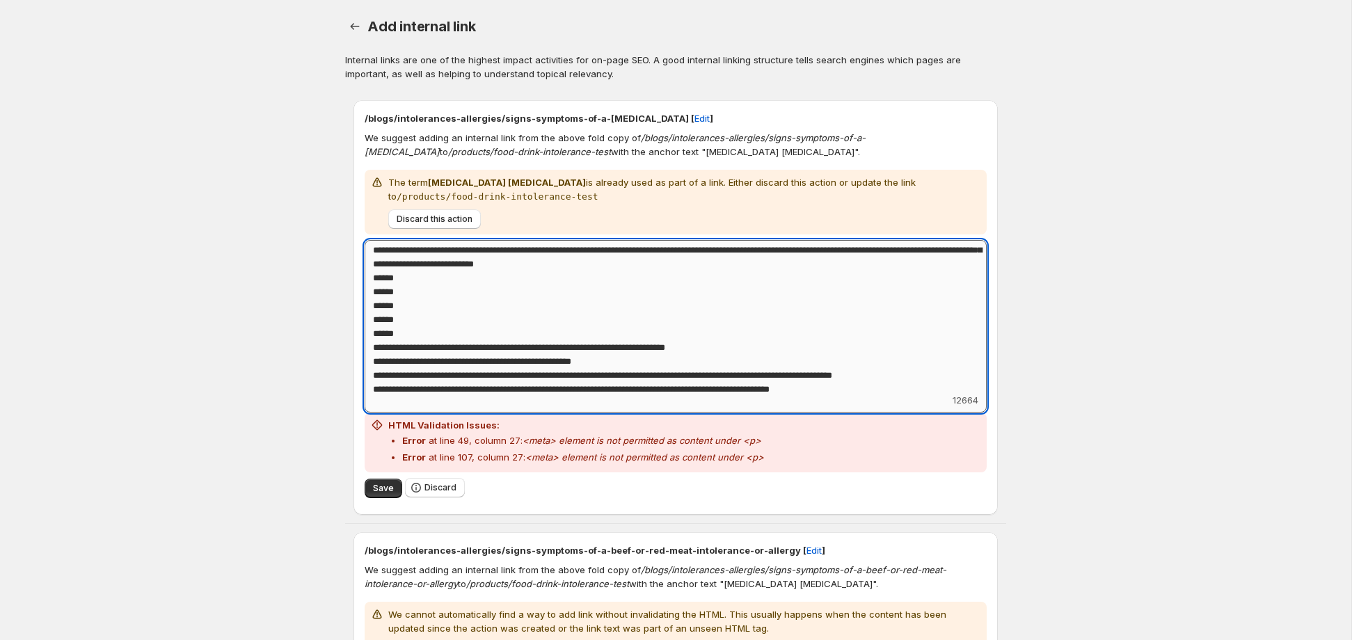
drag, startPoint x: 583, startPoint y: 292, endPoint x: 869, endPoint y: 292, distance: 286.0
click at [869, 292] on textarea "Add keyword label" at bounding box center [676, 316] width 622 height 153
paste textarea
type textarea "**********"
click at [383, 484] on span "Save" at bounding box center [383, 488] width 21 height 11
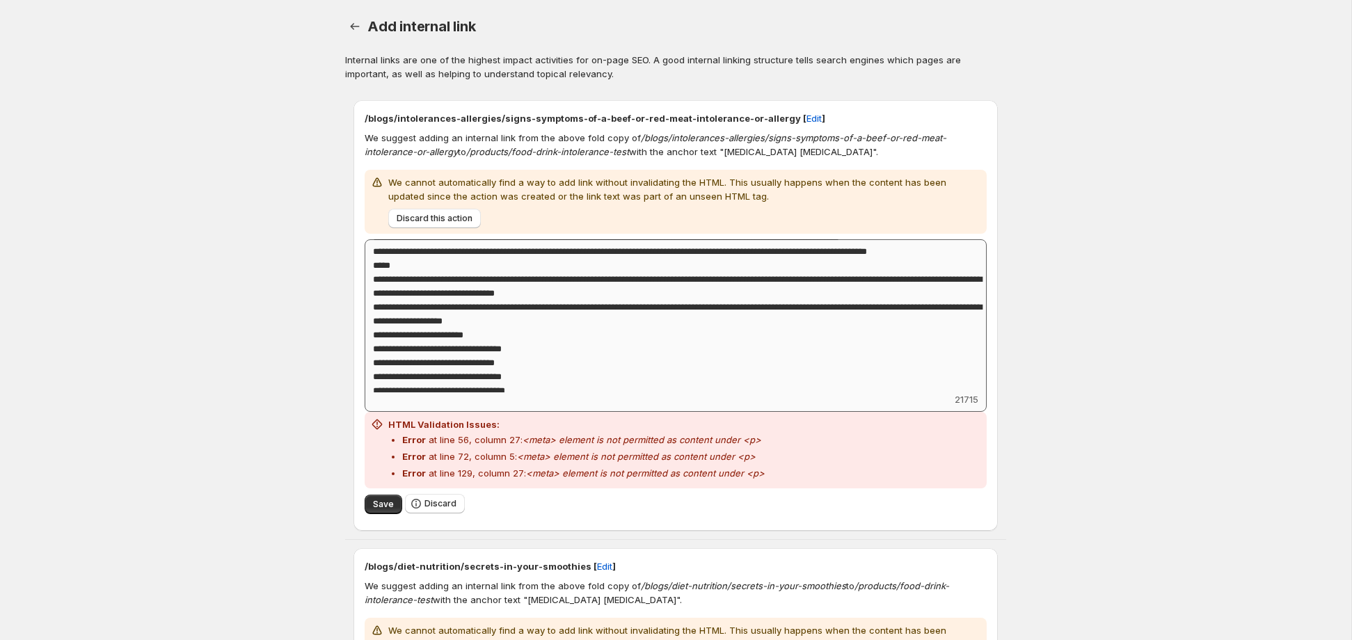
scroll to position [1626, 0]
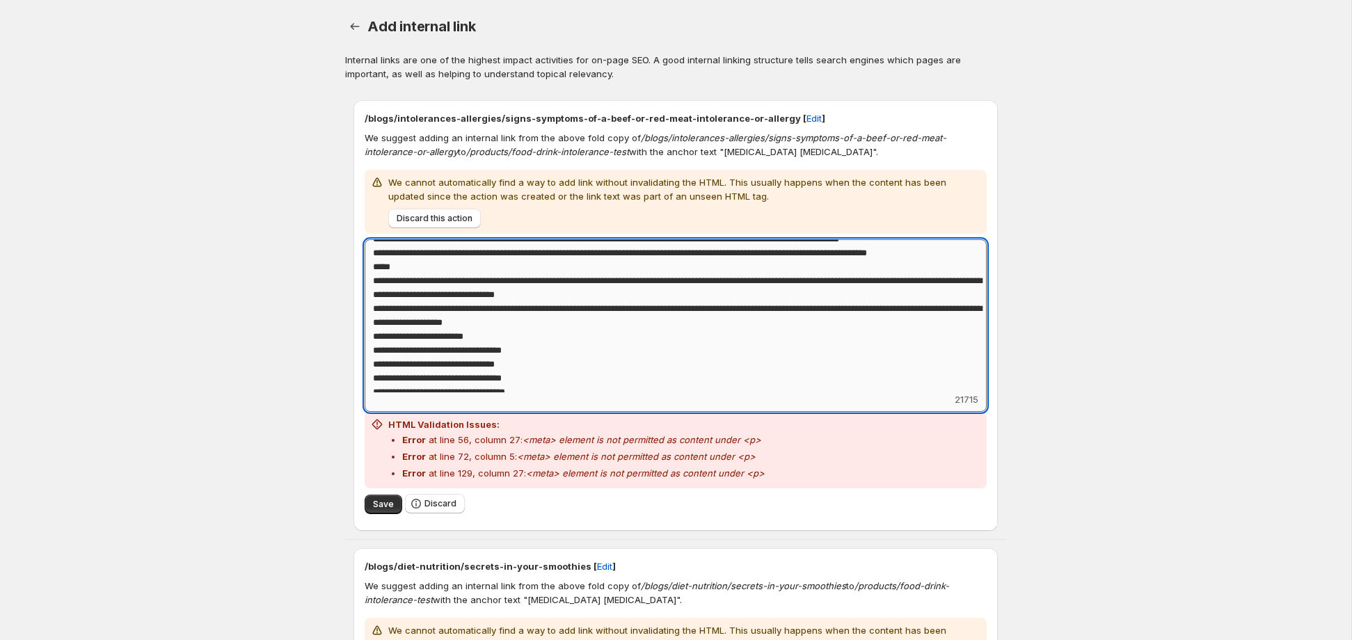
drag, startPoint x: 594, startPoint y: 268, endPoint x: 868, endPoint y: 273, distance: 274.2
click at [881, 267] on textarea "Add keyword label" at bounding box center [676, 315] width 622 height 153
paste textarea
type textarea "**********"
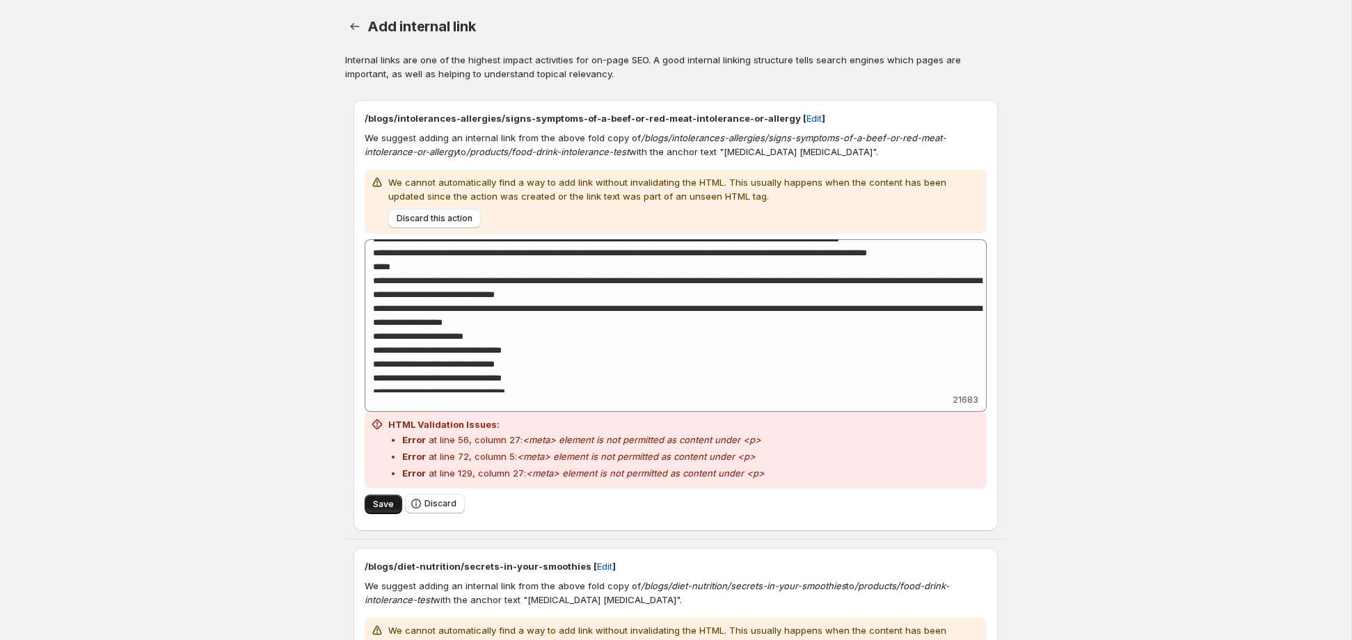
click at [377, 505] on span "Save" at bounding box center [383, 504] width 21 height 11
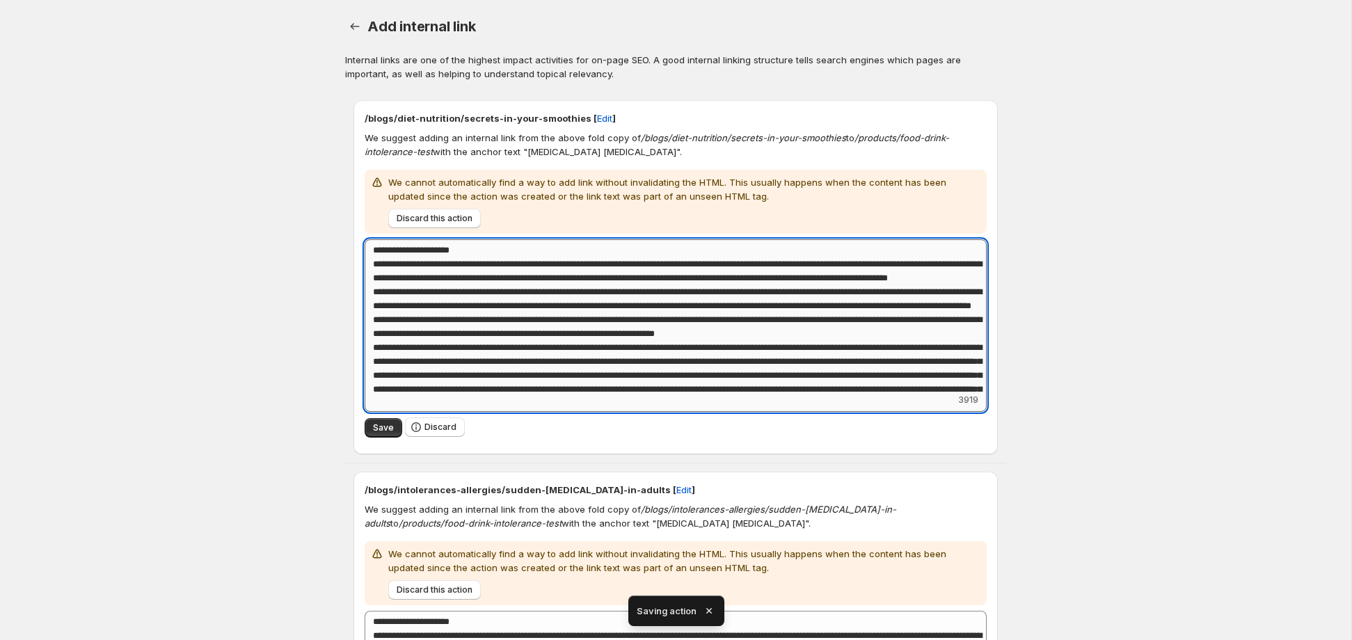
click at [420, 340] on textarea "Add keyword label" at bounding box center [676, 315] width 622 height 153
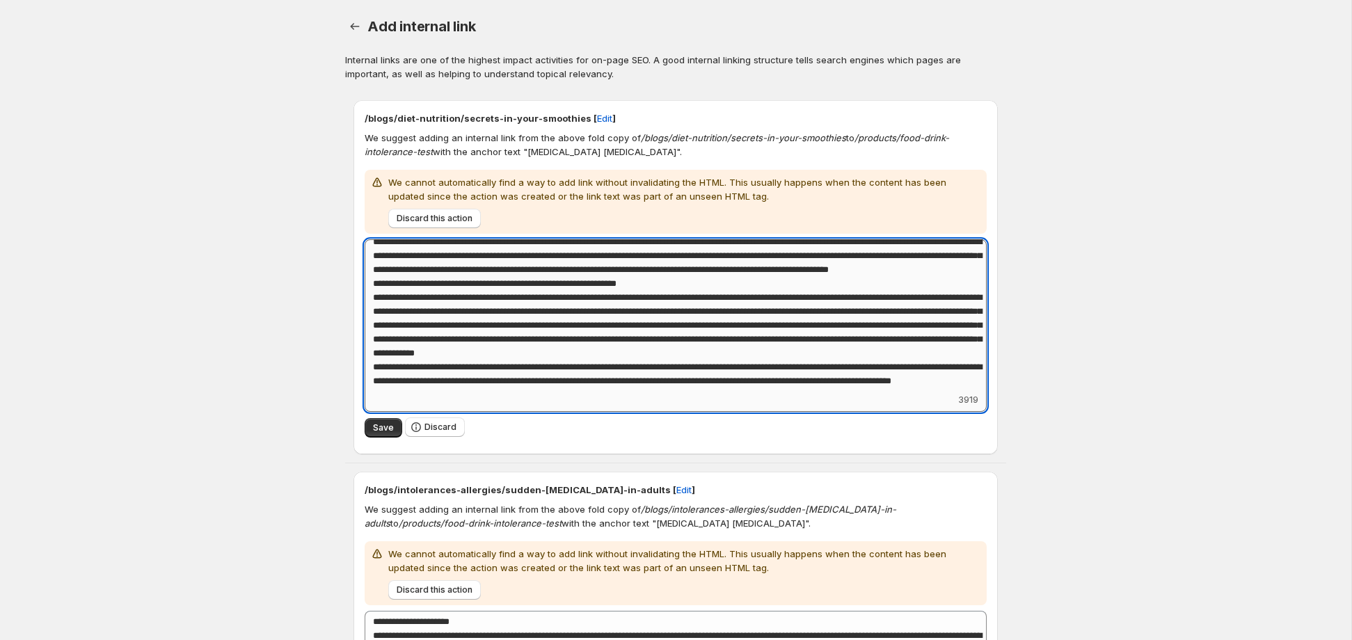
scroll to position [267, 0]
drag, startPoint x: 784, startPoint y: 291, endPoint x: 961, endPoint y: 290, distance: 176.8
click at [961, 290] on textarea "Add keyword label" at bounding box center [676, 315] width 622 height 153
paste textarea
click at [712, 291] on textarea "Add keyword label" at bounding box center [676, 315] width 622 height 153
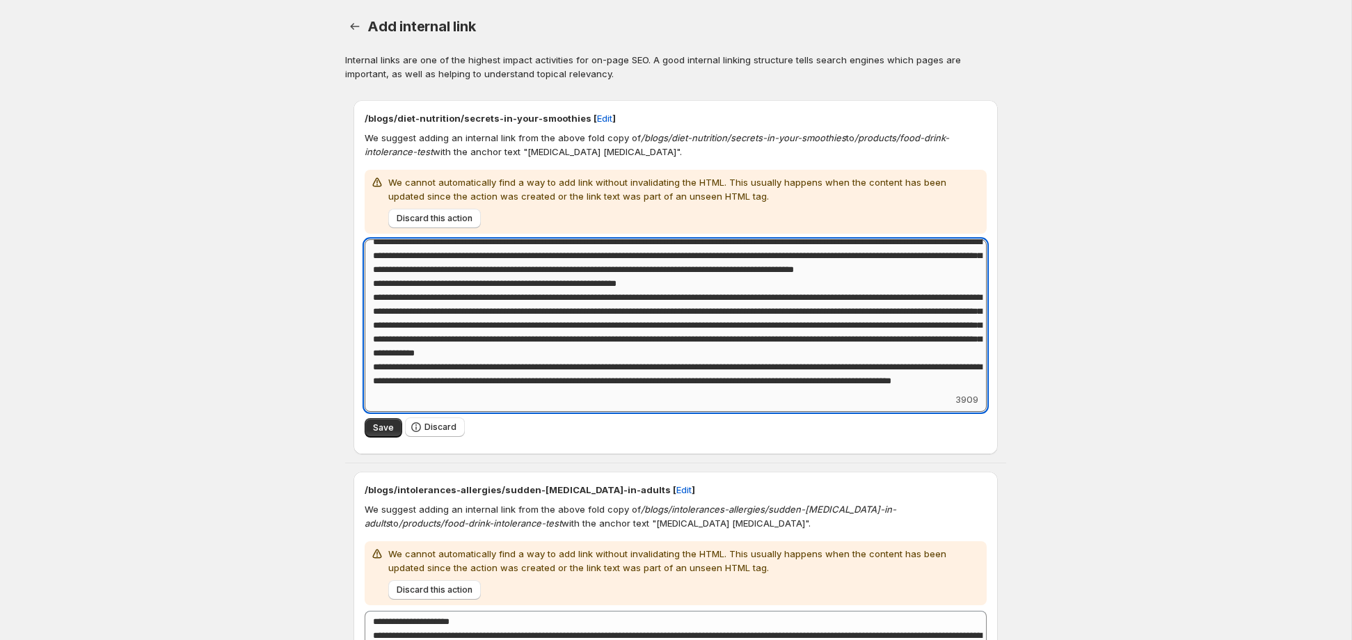
click at [712, 291] on textarea "Add keyword label" at bounding box center [676, 315] width 622 height 153
type textarea "**********"
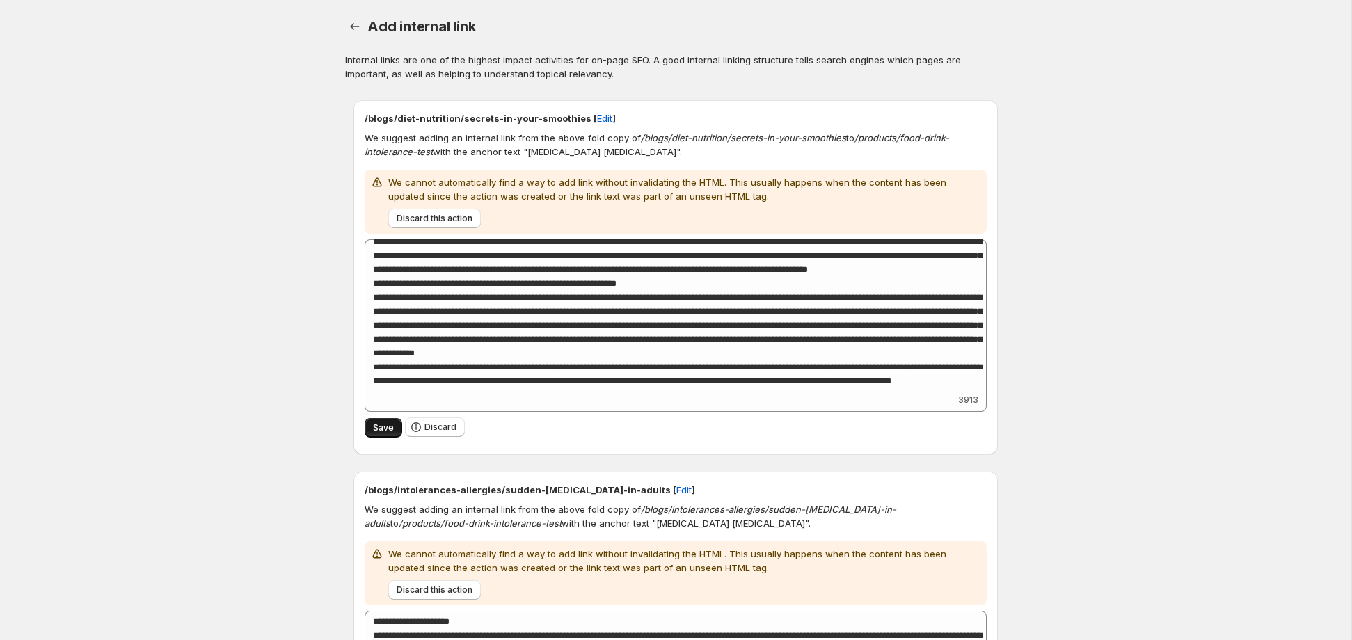
click at [392, 424] on span "Save" at bounding box center [383, 427] width 21 height 11
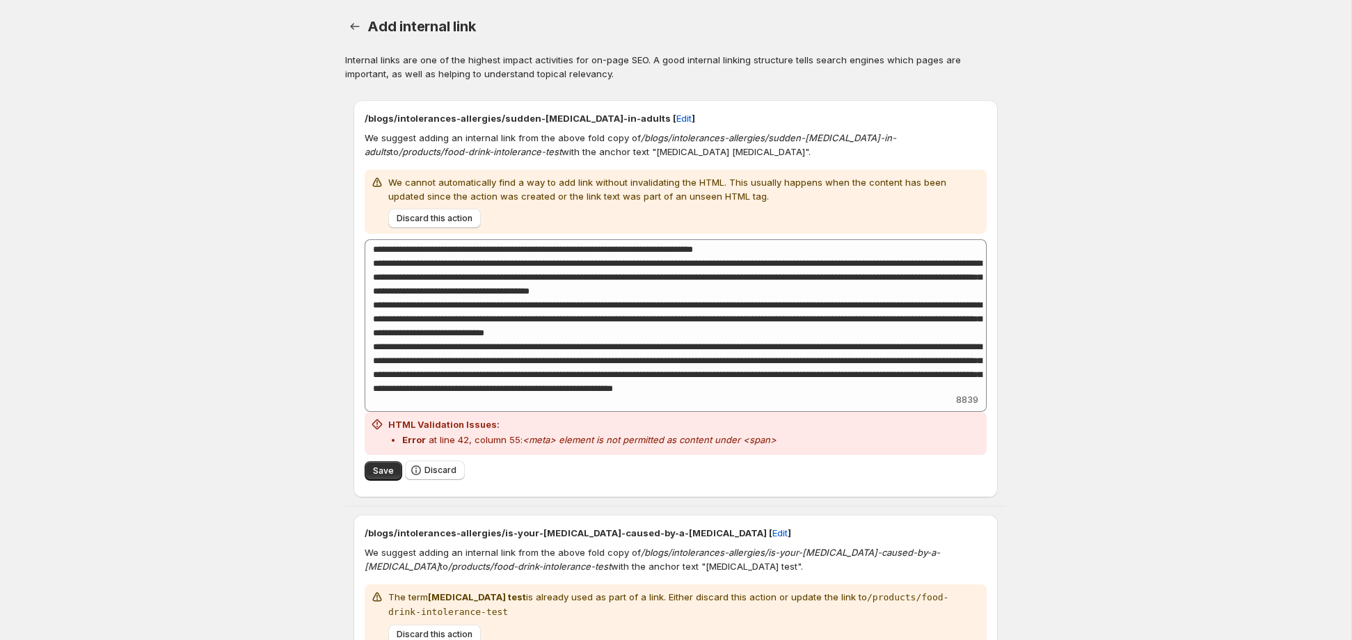
scroll to position [893, 0]
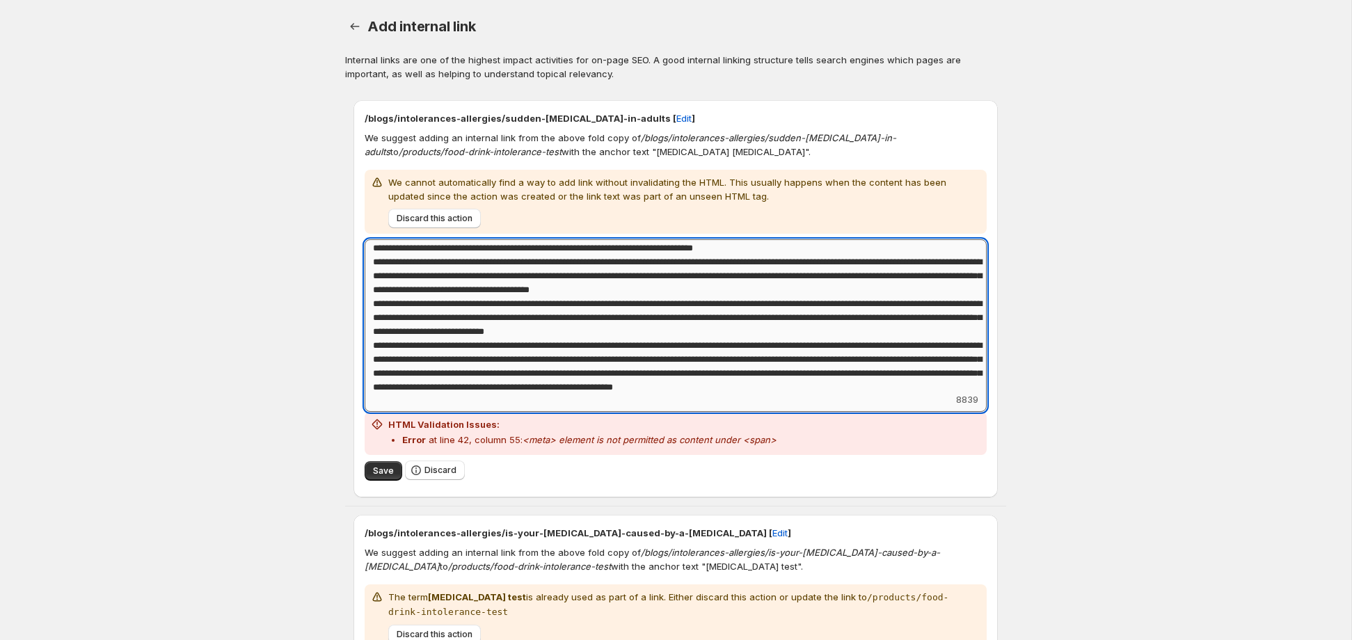
drag, startPoint x: 402, startPoint y: 278, endPoint x: 688, endPoint y: 277, distance: 286.0
click at [688, 277] on textarea "Add keyword label" at bounding box center [676, 315] width 622 height 153
paste textarea
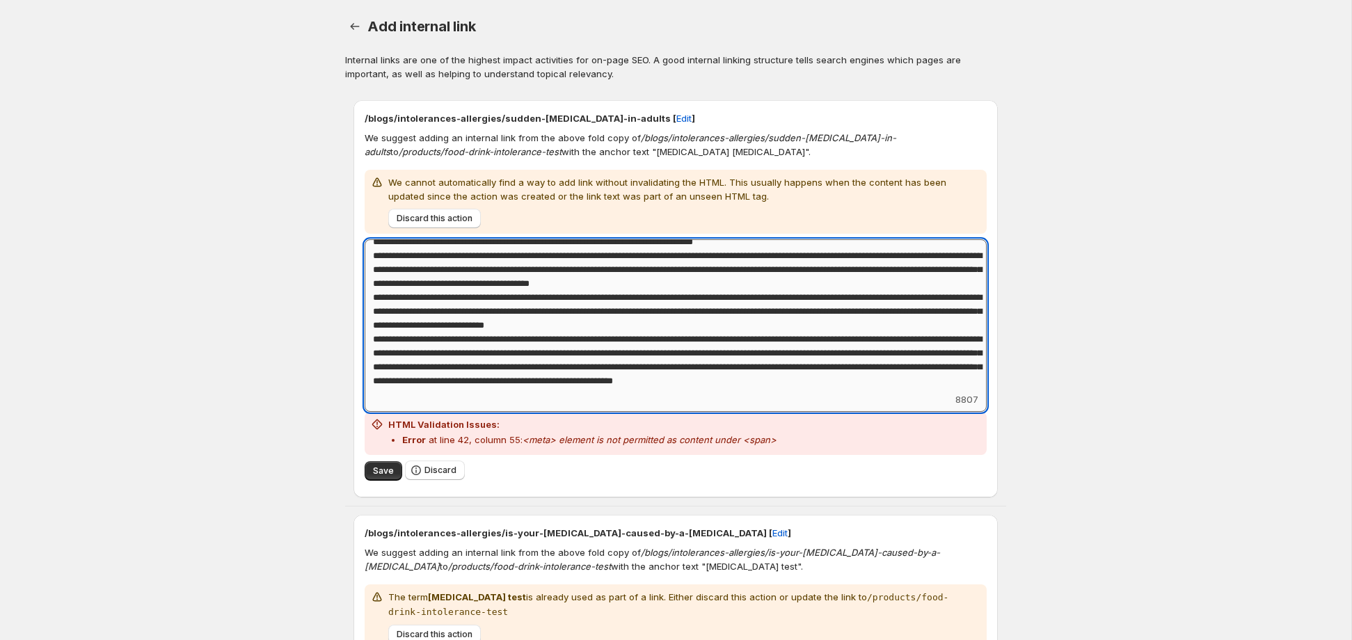
click at [422, 278] on textarea "Add keyword label" at bounding box center [676, 315] width 622 height 153
type textarea "**********"
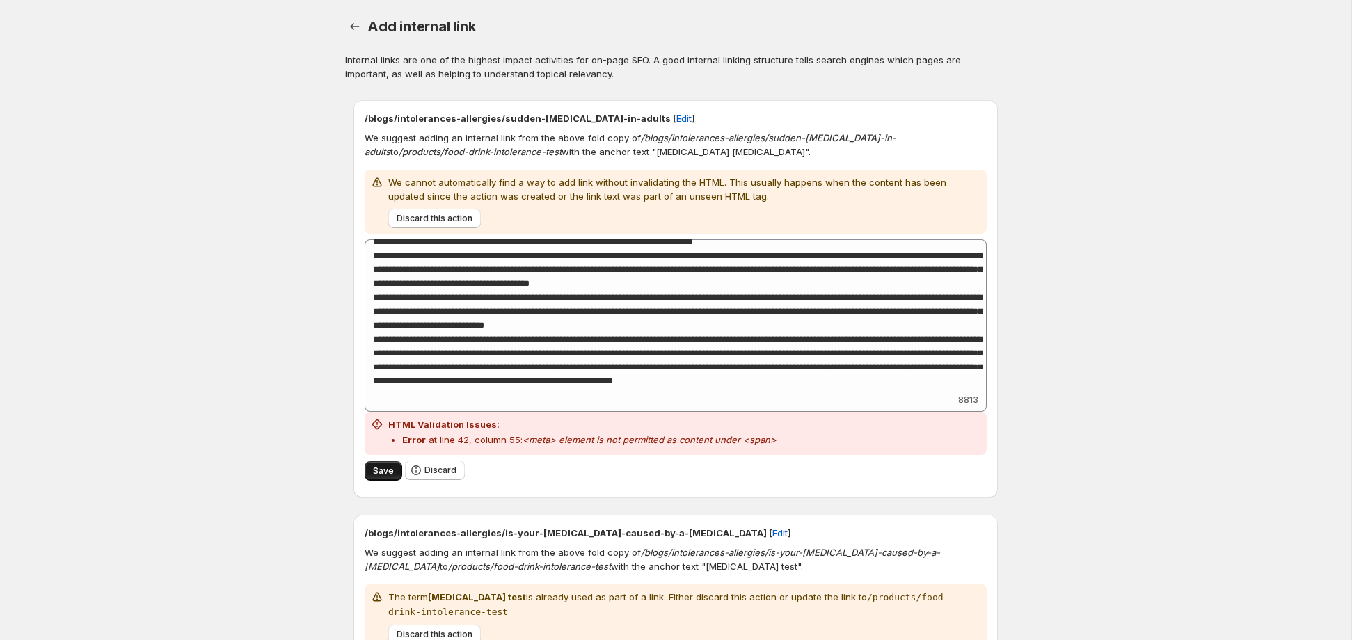
click at [383, 470] on span "Save" at bounding box center [383, 471] width 21 height 11
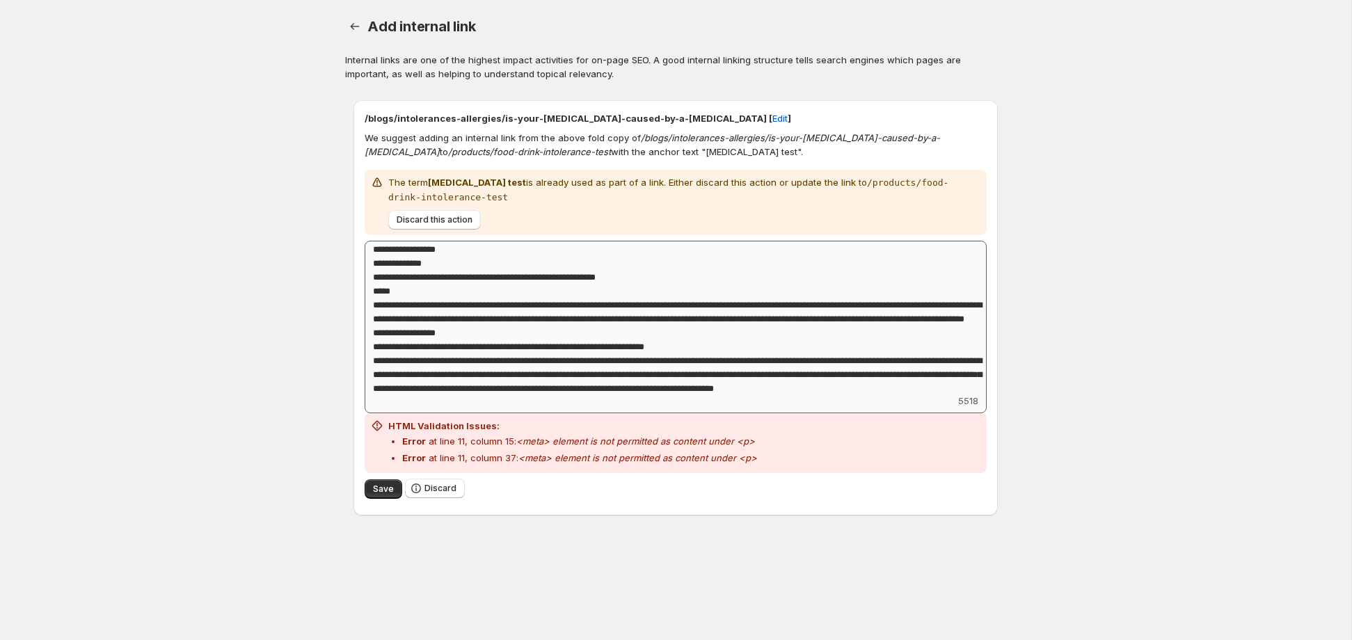
scroll to position [0, 0]
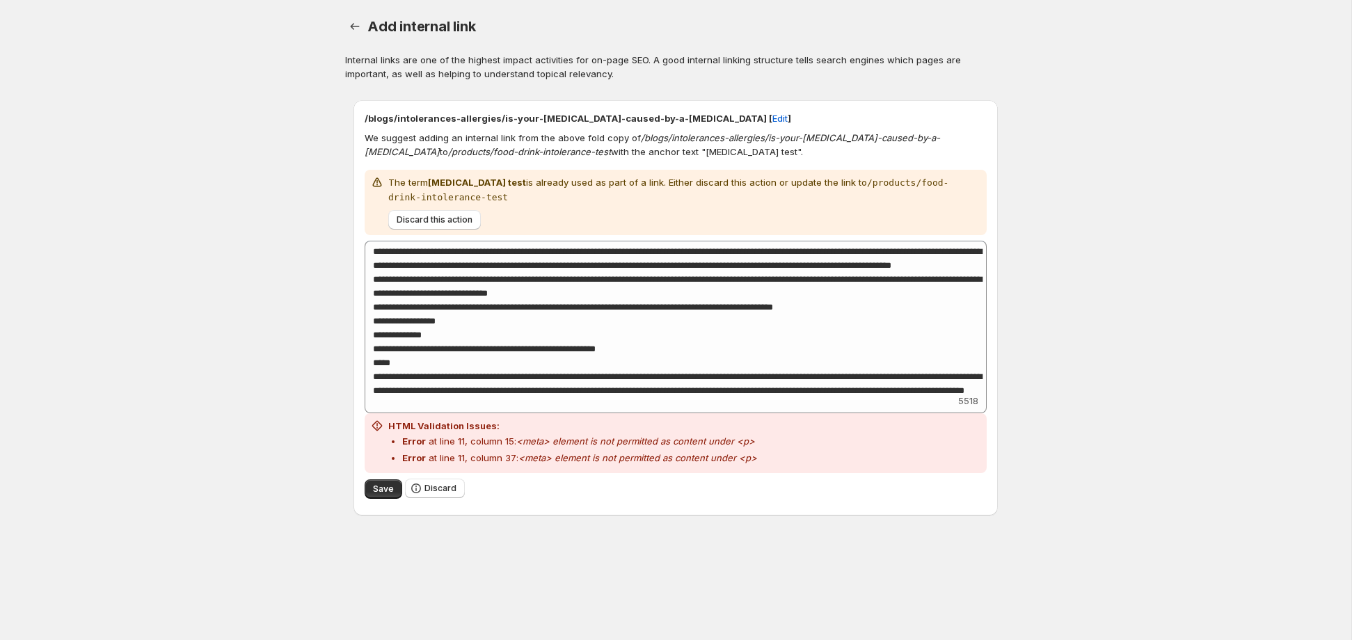
drag, startPoint x: 622, startPoint y: 154, endPoint x: 710, endPoint y: 155, distance: 87.7
click at [710, 155] on p "We suggest adding an internal link from the above fold copy of /blogs/intoleran…" at bounding box center [676, 145] width 622 height 28
copy p "[MEDICAL_DATA] test"
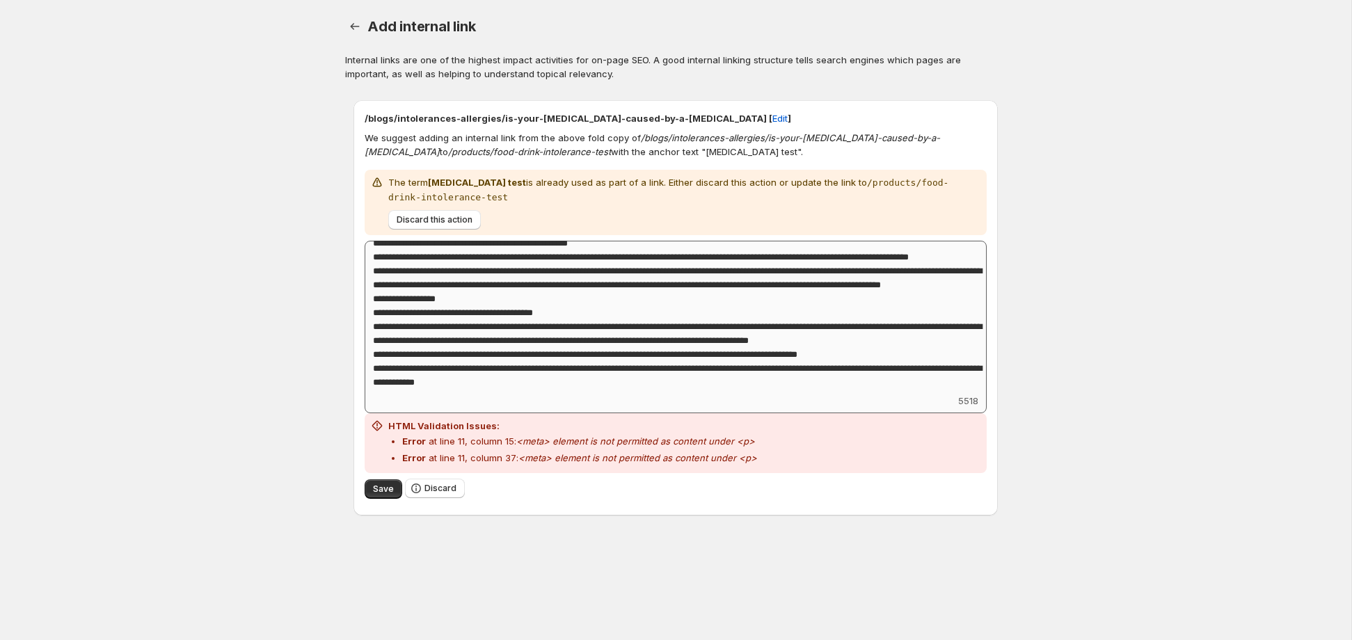
scroll to position [837, 0]
click at [383, 487] on span "Save" at bounding box center [383, 489] width 21 height 11
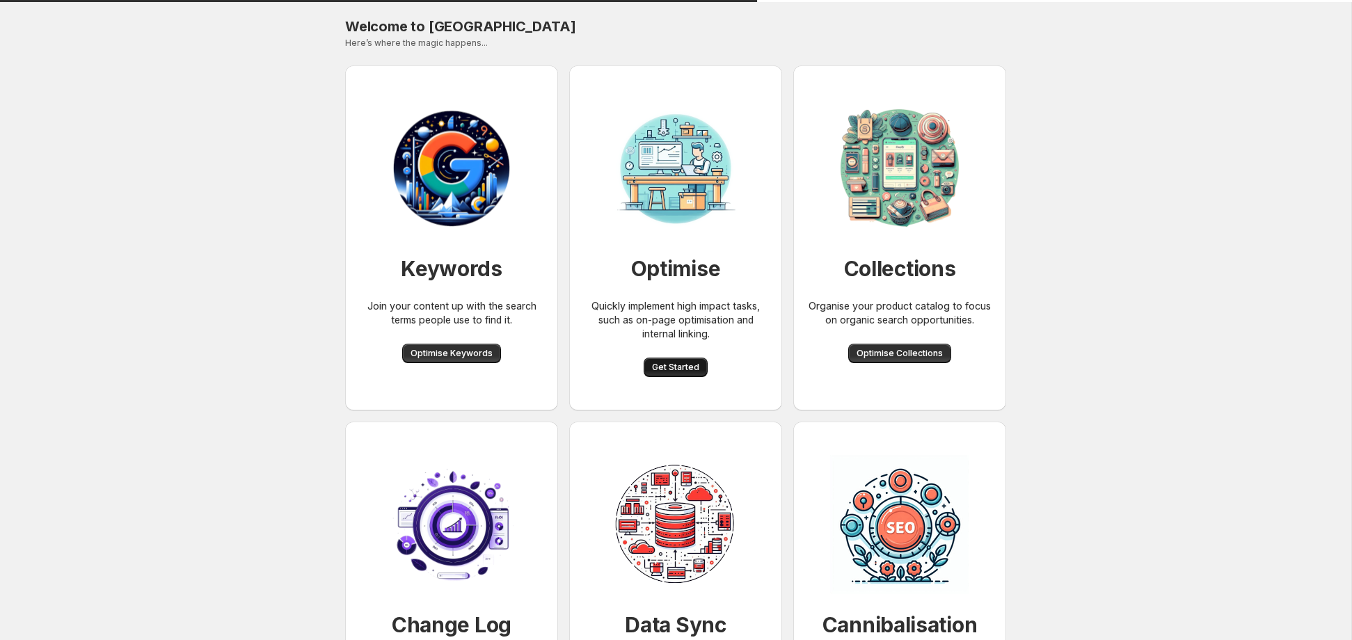
click at [699, 371] on button "Get Started" at bounding box center [676, 367] width 64 height 19
click at [662, 369] on span "Get Started" at bounding box center [675, 367] width 47 height 11
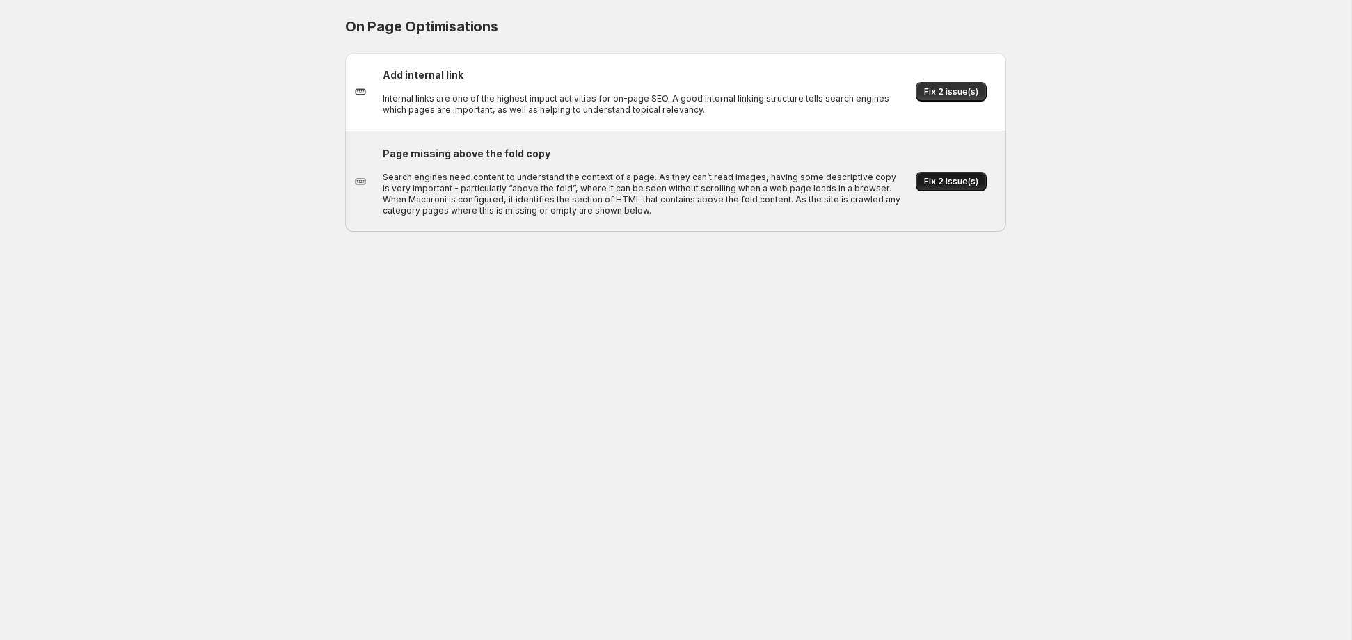
click at [940, 186] on span "Fix 2 issue(s)" at bounding box center [951, 181] width 54 height 11
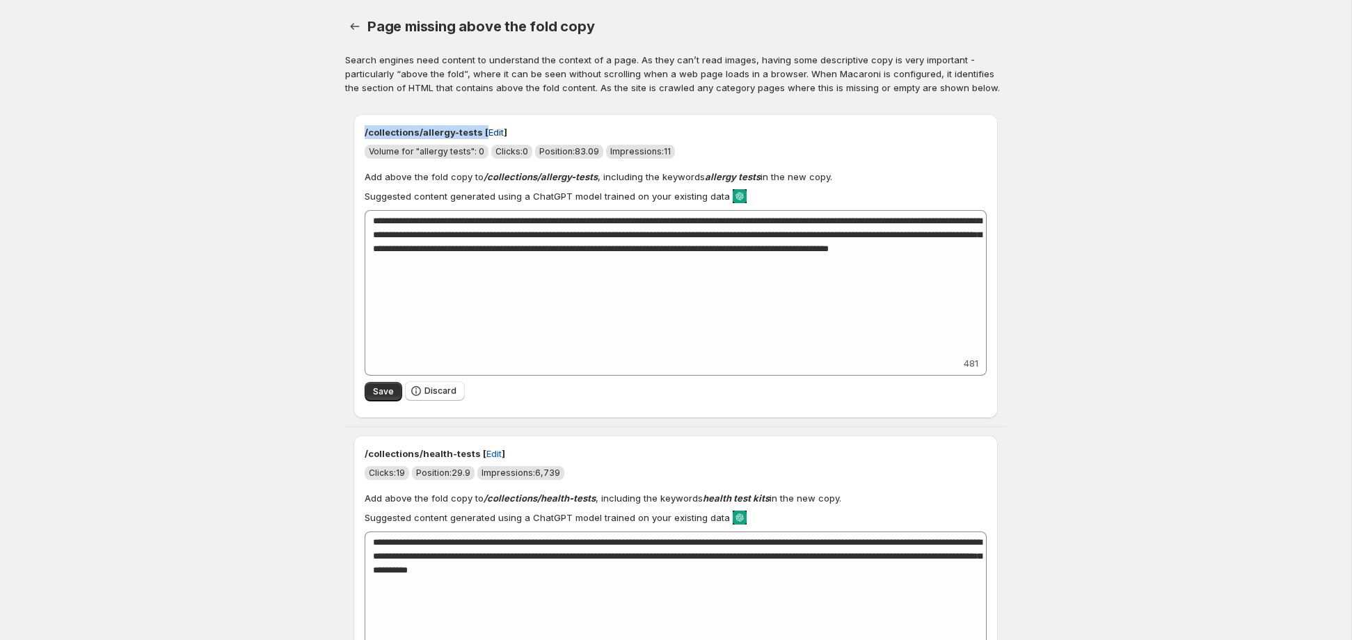
drag, startPoint x: 365, startPoint y: 135, endPoint x: 474, endPoint y: 136, distance: 109.3
click at [474, 136] on p "/collections/allergy-tests [ Edit ]" at bounding box center [676, 132] width 622 height 14
copy p "/collections/allergy-tests [ Edit"
drag, startPoint x: 364, startPoint y: 456, endPoint x: 473, endPoint y: 457, distance: 109.3
click at [473, 457] on p "/collections/health-tests [ Edit ]" at bounding box center [676, 454] width 622 height 14
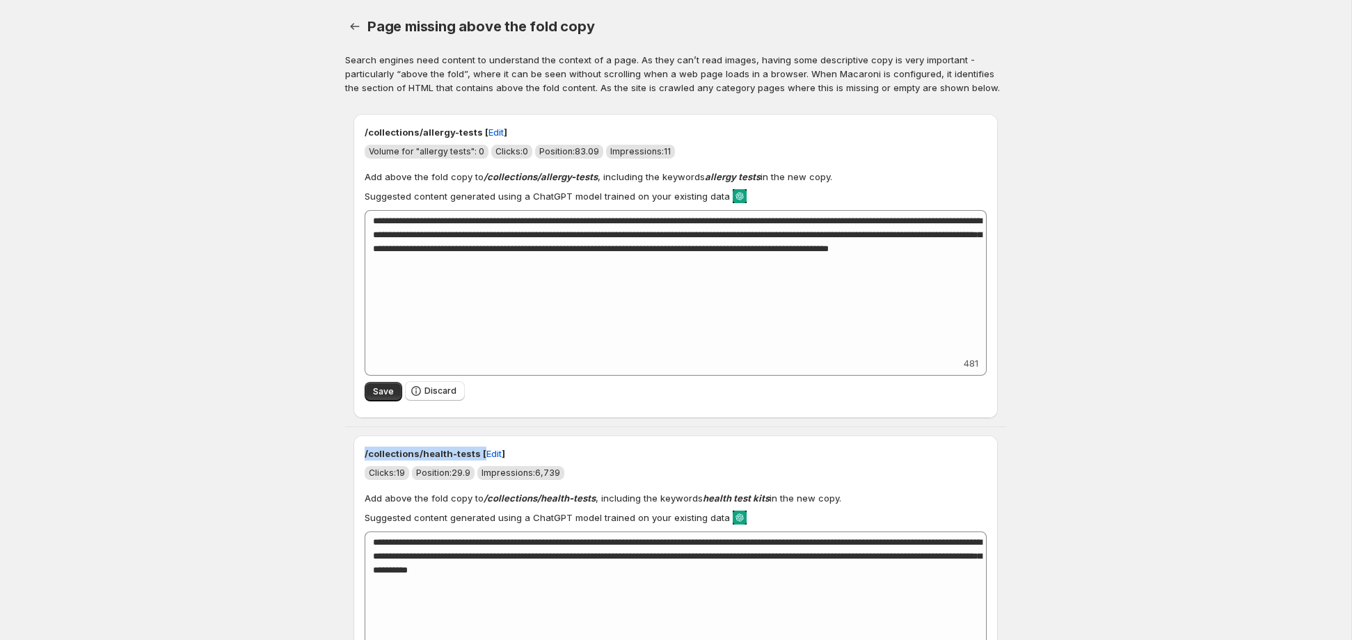
copy p "/collections/health-tests [ Edit"
click at [344, 25] on div "Page missing above the fold copy. This page is ready Page missing above the fol…" at bounding box center [675, 374] width 694 height 748
click at [352, 26] on icon "button" at bounding box center [355, 26] width 14 height 14
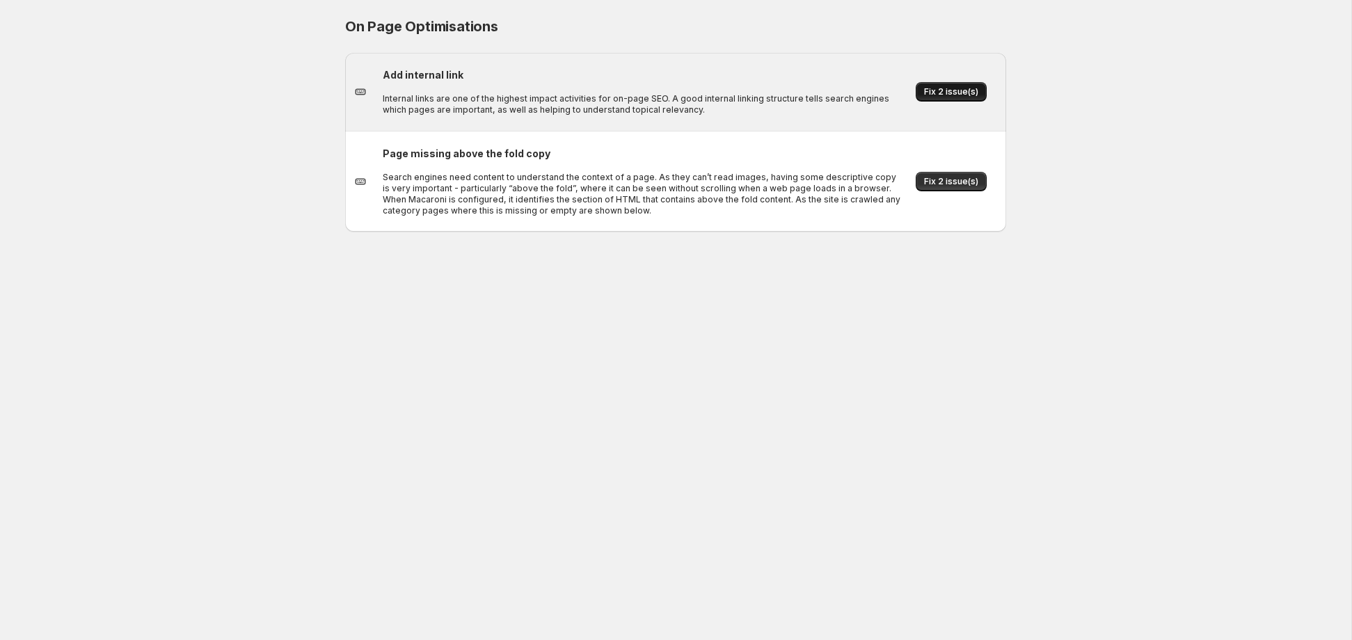
click at [954, 88] on span "Fix 2 issue(s)" at bounding box center [951, 91] width 54 height 11
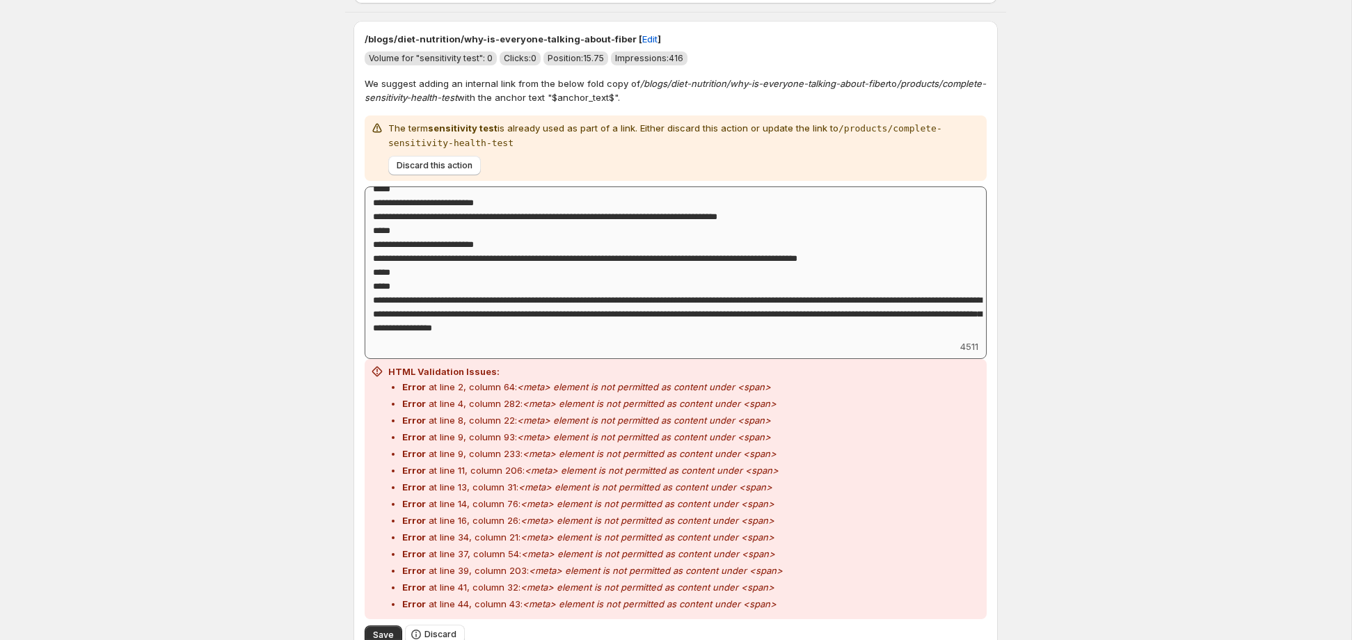
scroll to position [857, 0]
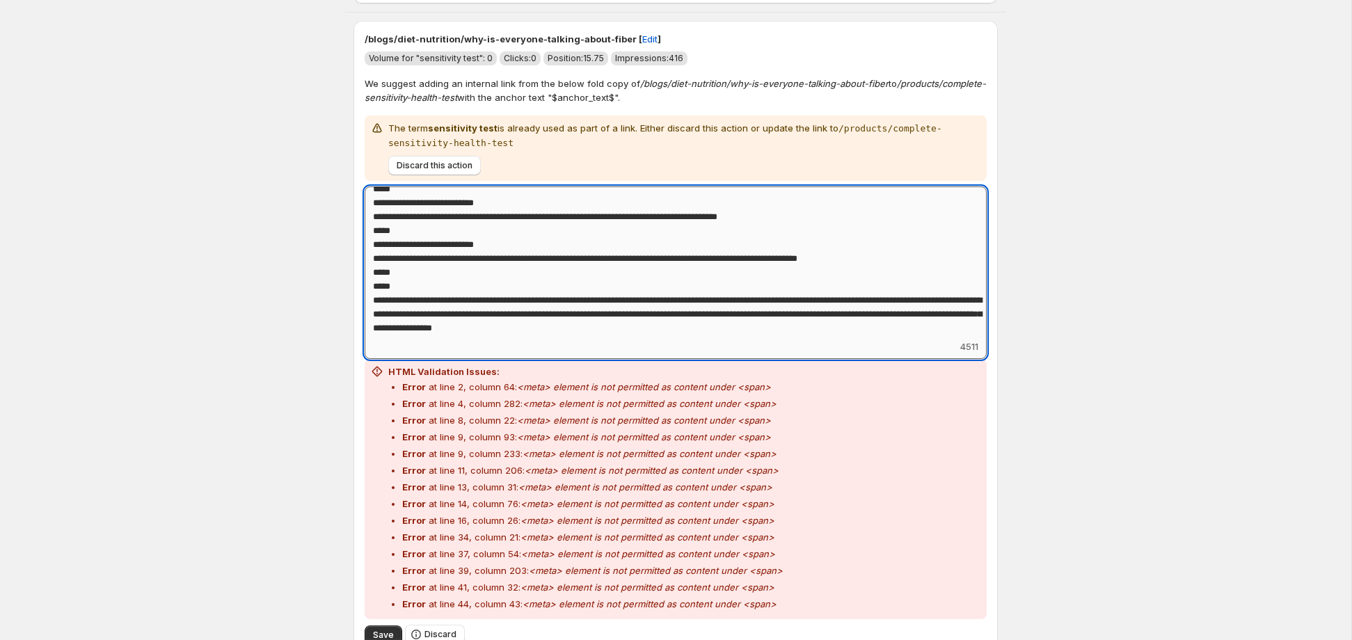
click at [756, 305] on textarea "Add keyword label" at bounding box center [676, 262] width 622 height 153
click at [534, 315] on textarea "Add keyword label" at bounding box center [676, 262] width 622 height 153
drag, startPoint x: 801, startPoint y: 315, endPoint x: 921, endPoint y: 312, distance: 119.7
click at [921, 312] on textarea "Add keyword label" at bounding box center [676, 262] width 622 height 153
paste textarea "**********"
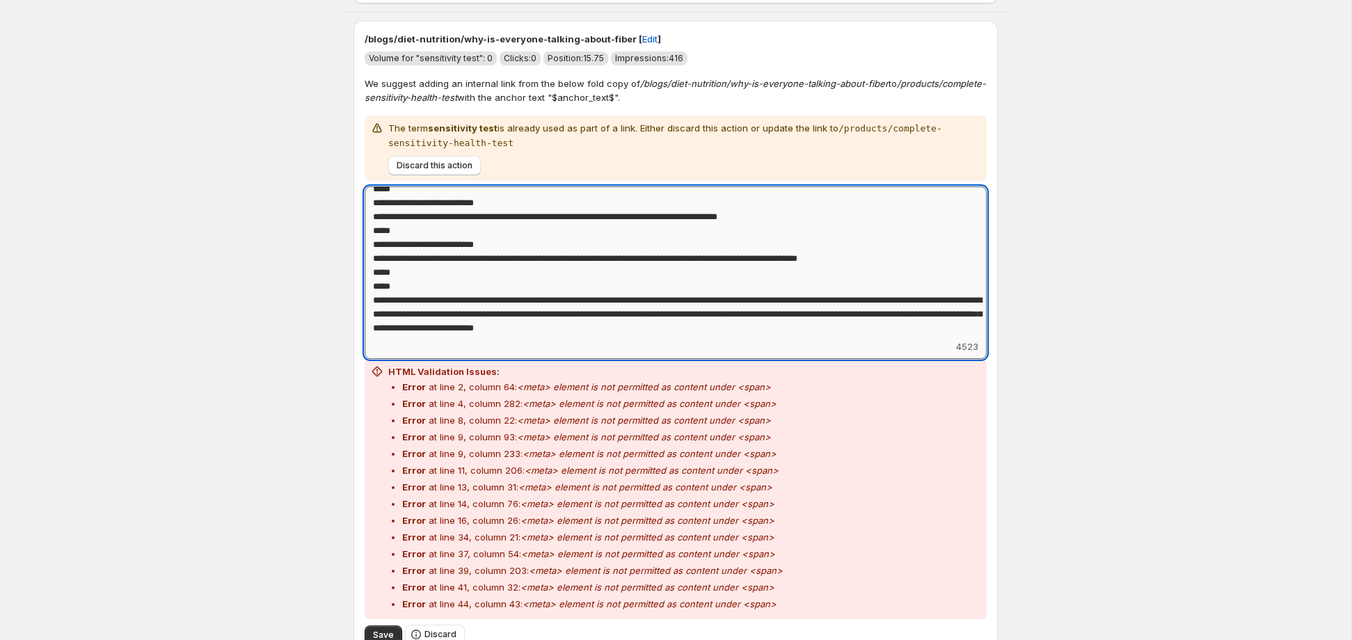
click at [486, 329] on textarea "Add keyword label" at bounding box center [676, 262] width 622 height 153
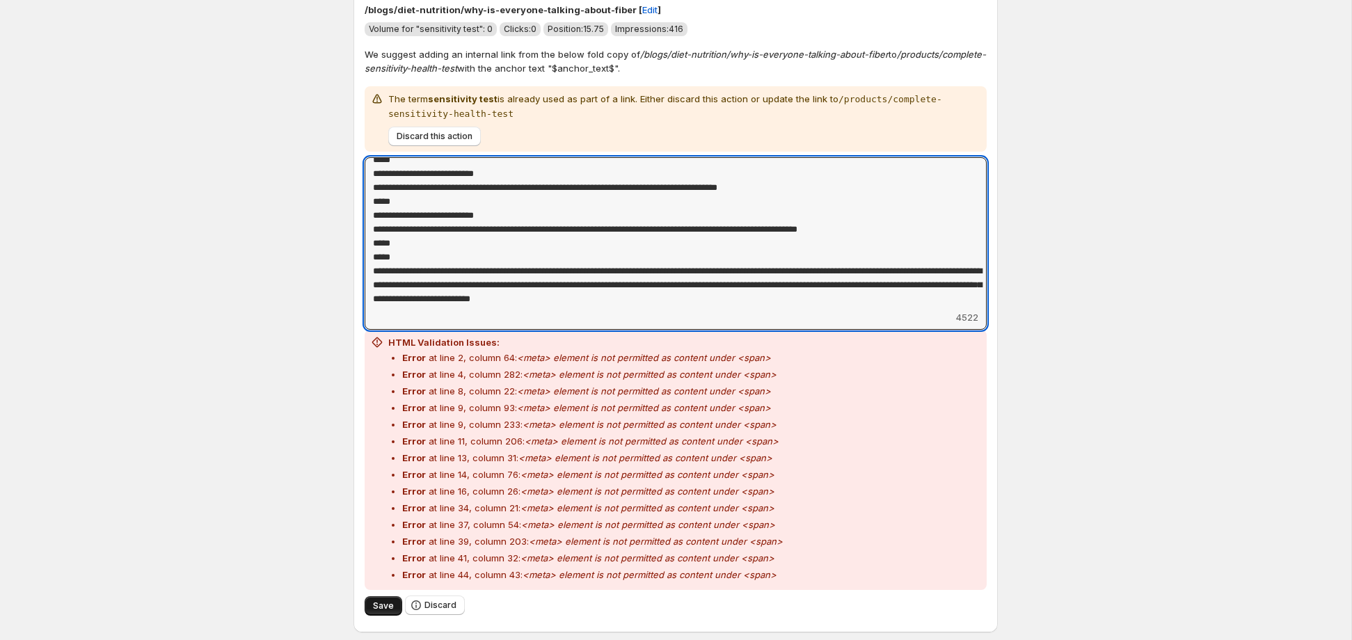
type textarea "**********"
click at [383, 606] on span "Save" at bounding box center [383, 606] width 21 height 11
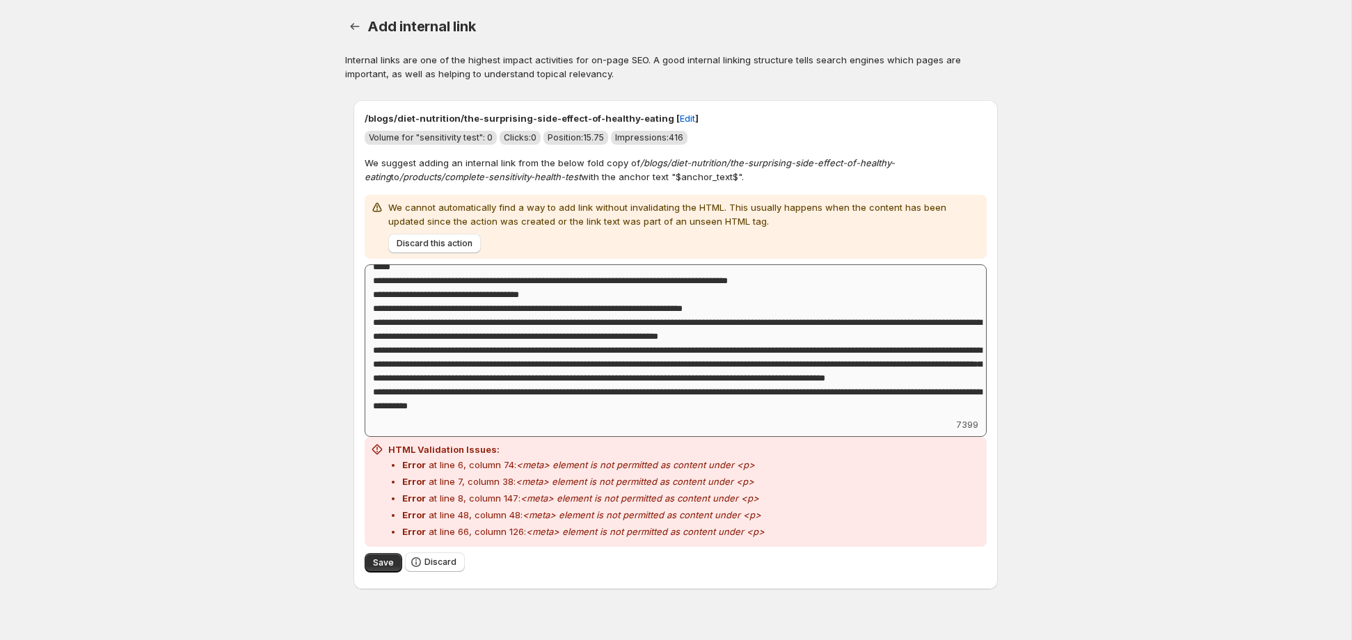
scroll to position [1177, 0]
click at [450, 559] on span "Discard" at bounding box center [440, 562] width 32 height 11
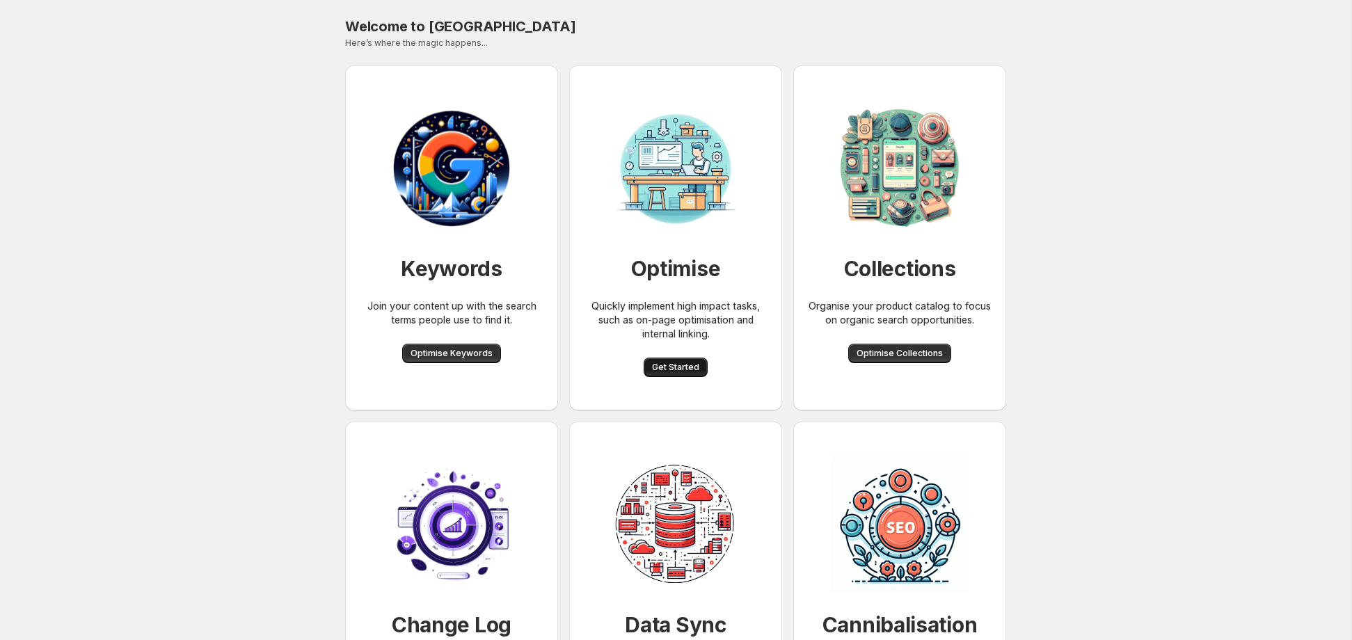
click at [690, 365] on span "Get Started" at bounding box center [675, 367] width 47 height 11
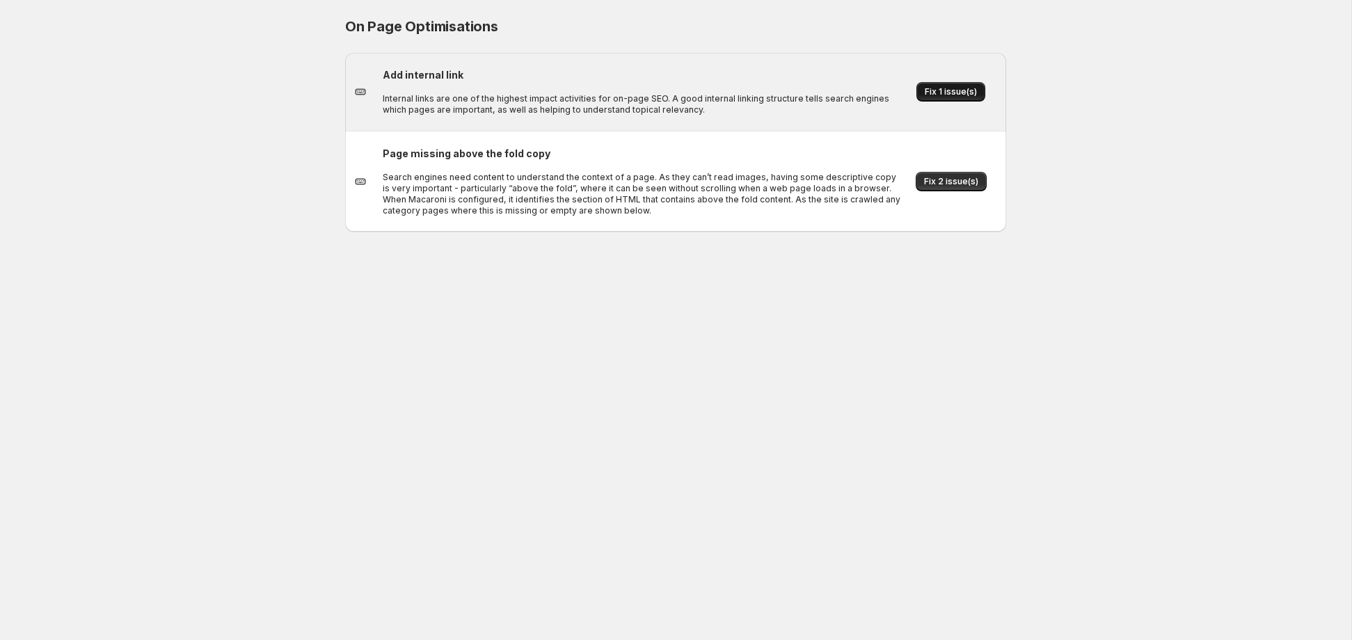
click at [951, 82] on button "Fix 1 issue(s)" at bounding box center [950, 91] width 69 height 19
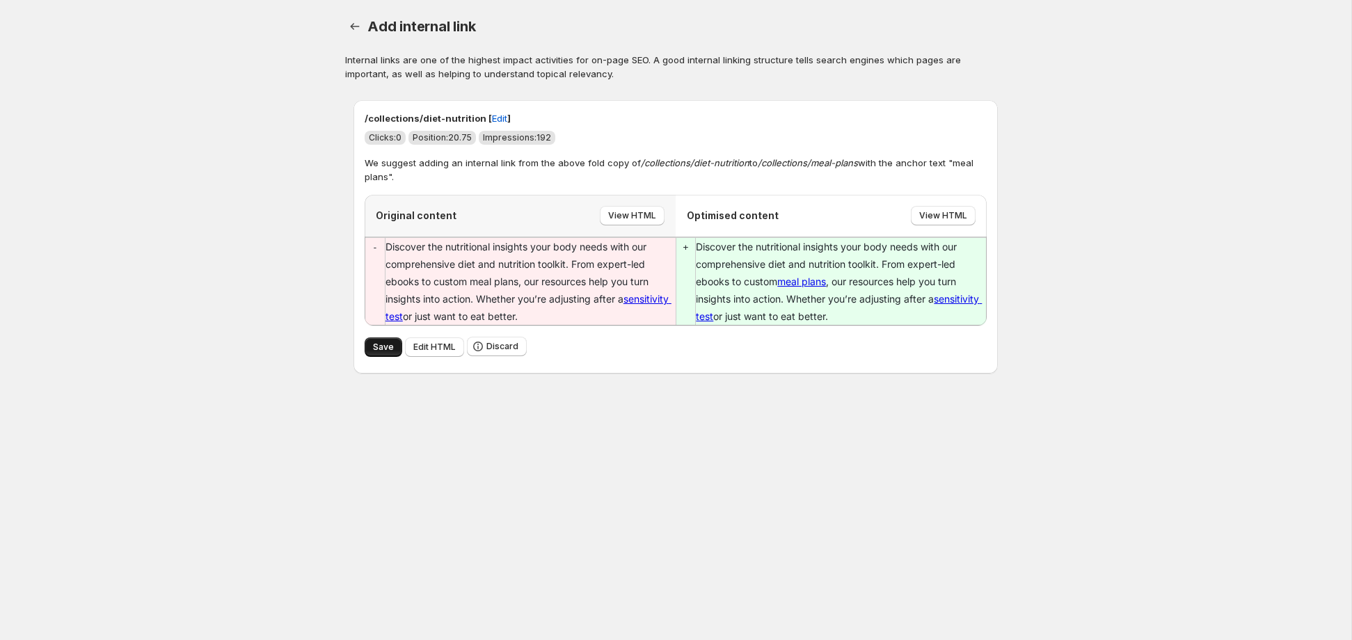
click at [374, 344] on span "Save" at bounding box center [383, 347] width 21 height 11
